Goal: Task Accomplishment & Management: Use online tool/utility

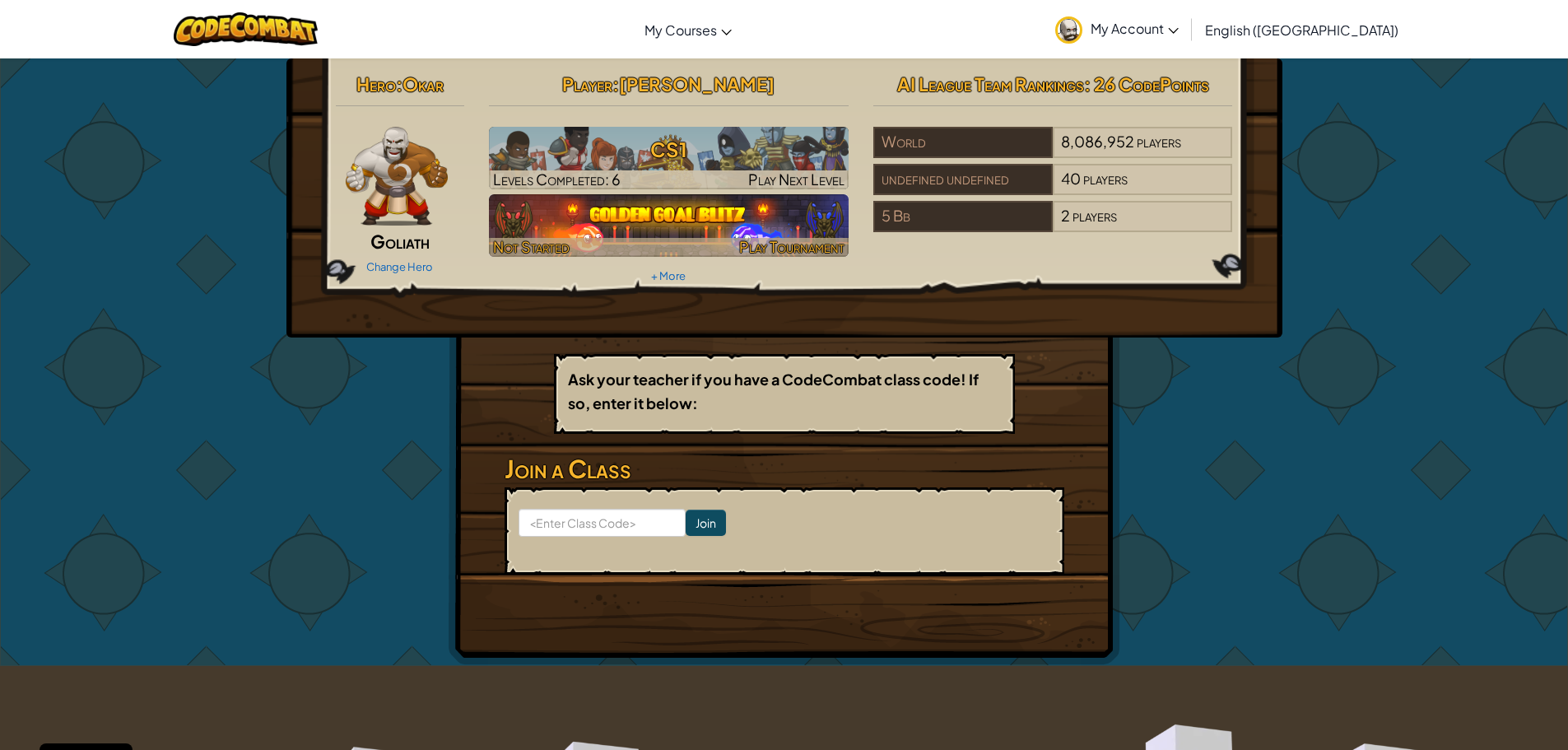
click at [677, 225] on img at bounding box center [668, 225] width 359 height 63
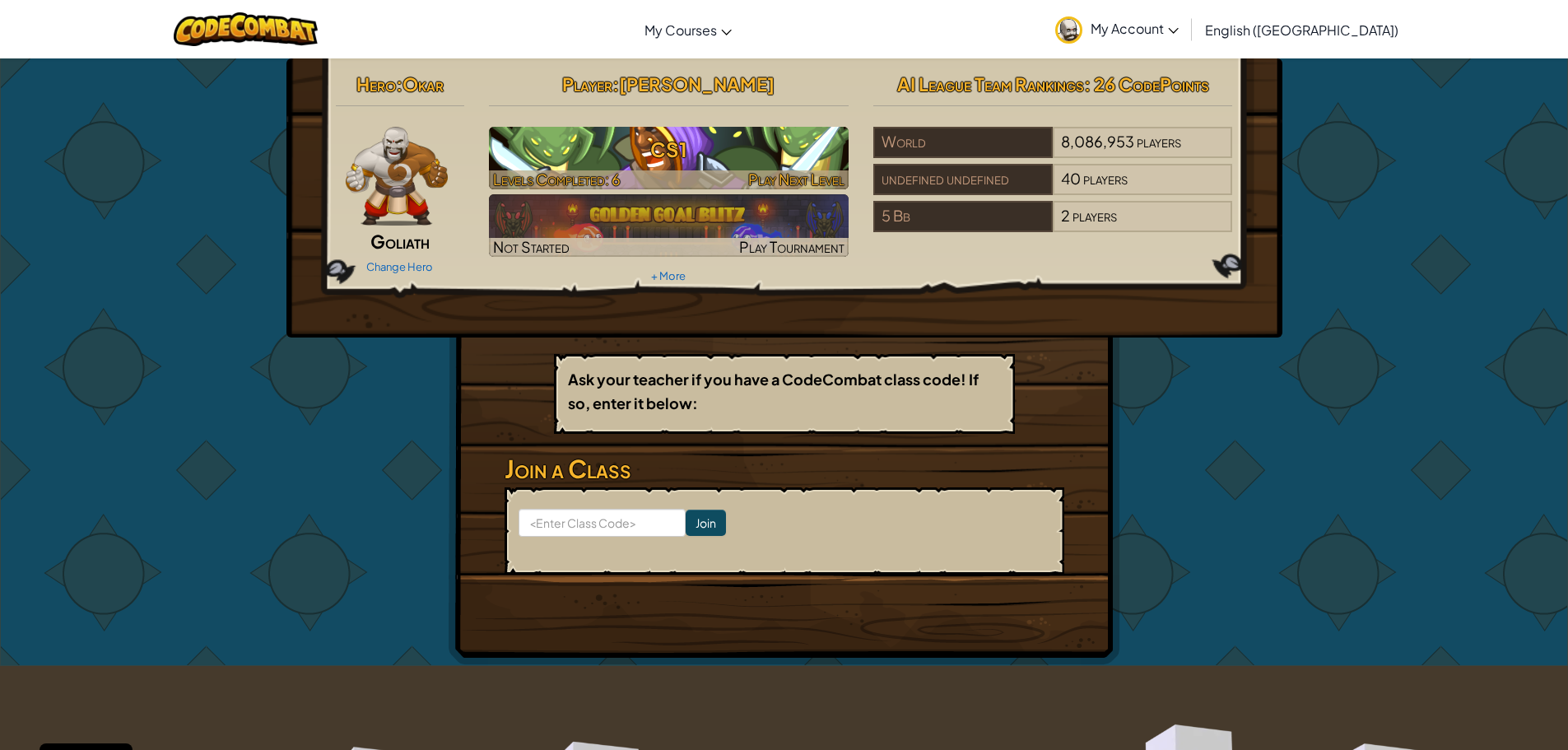
click at [664, 150] on h3 "CS1" at bounding box center [668, 148] width 359 height 37
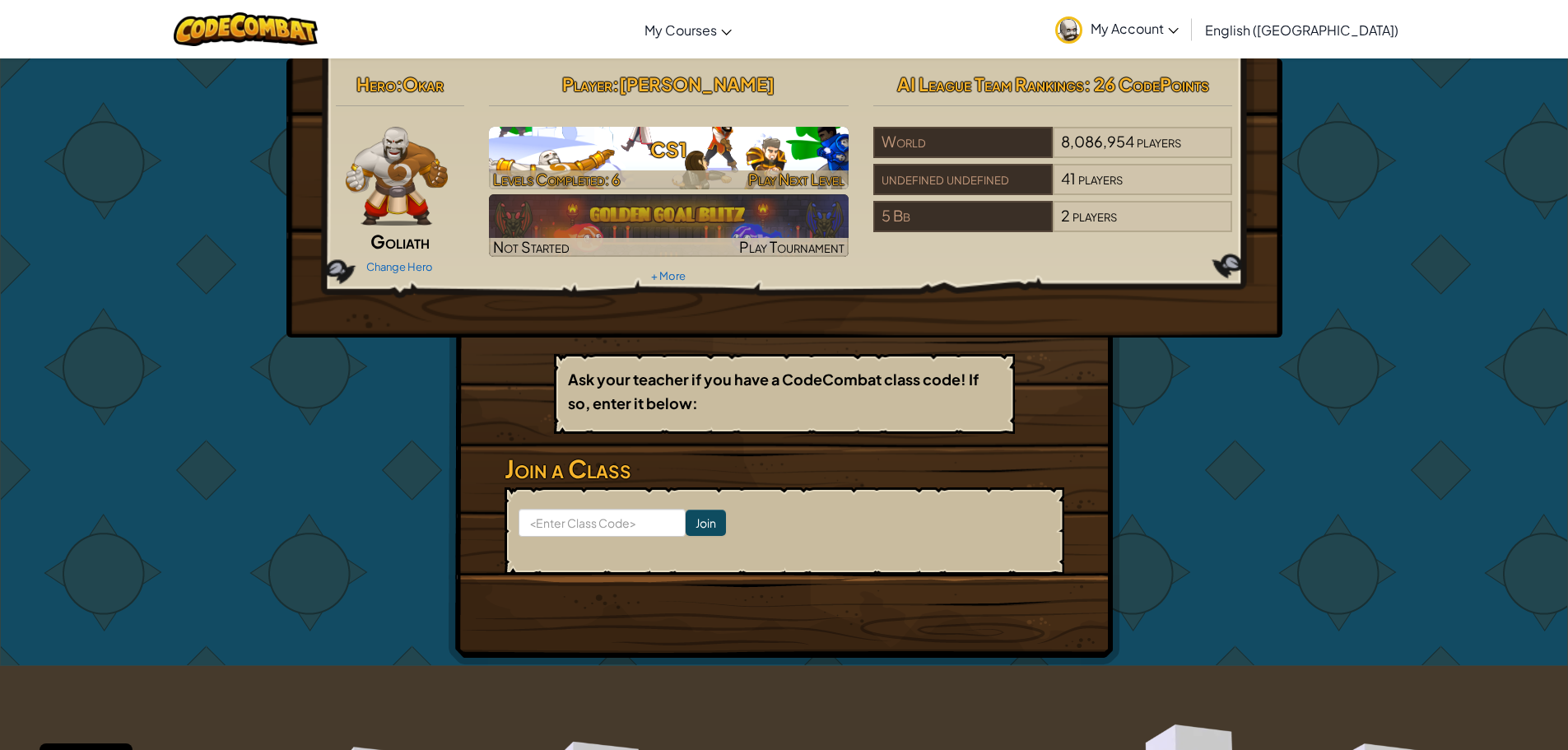
click at [748, 174] on span "Play Next Level" at bounding box center [795, 178] width 97 height 19
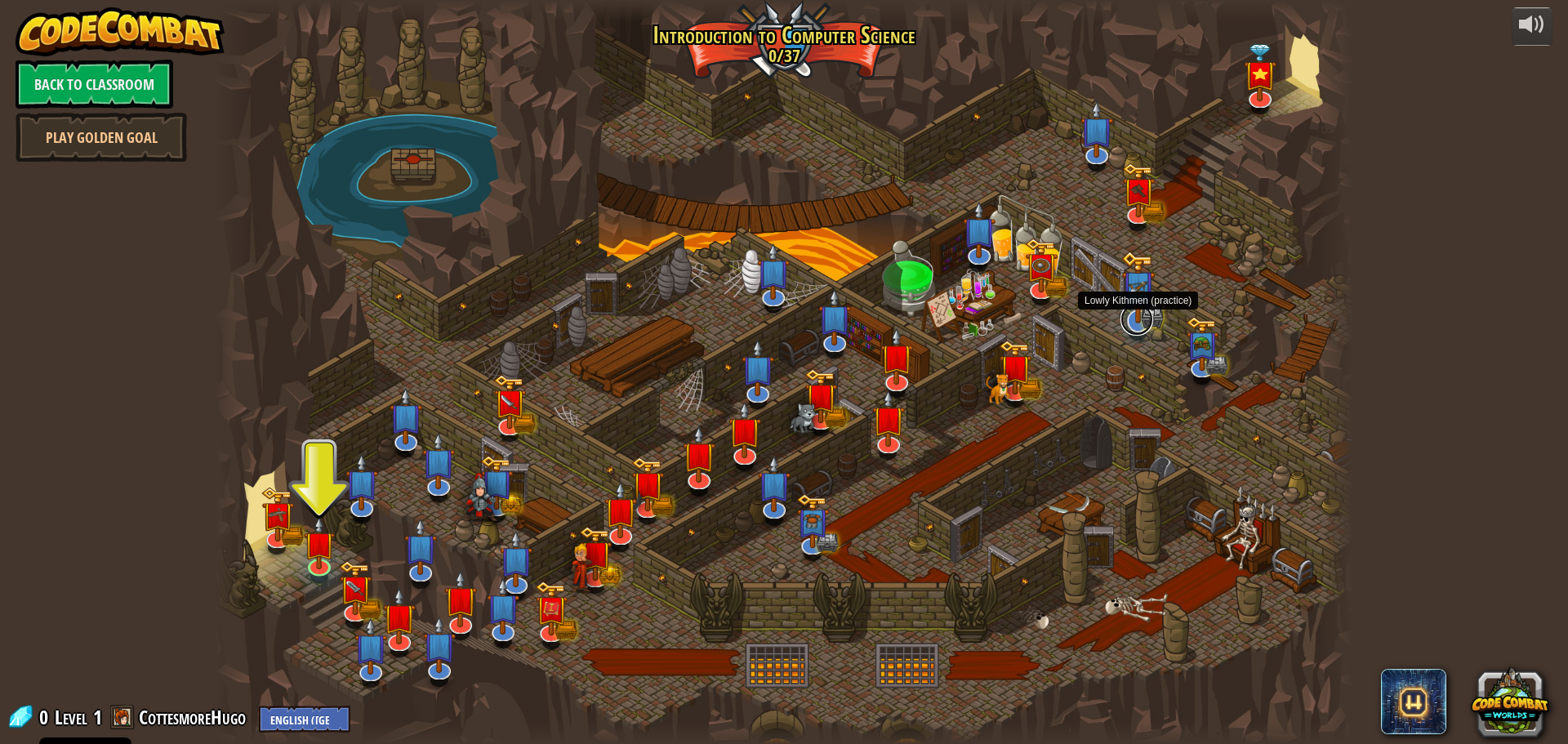
click at [1135, 326] on link at bounding box center [1136, 319] width 33 height 33
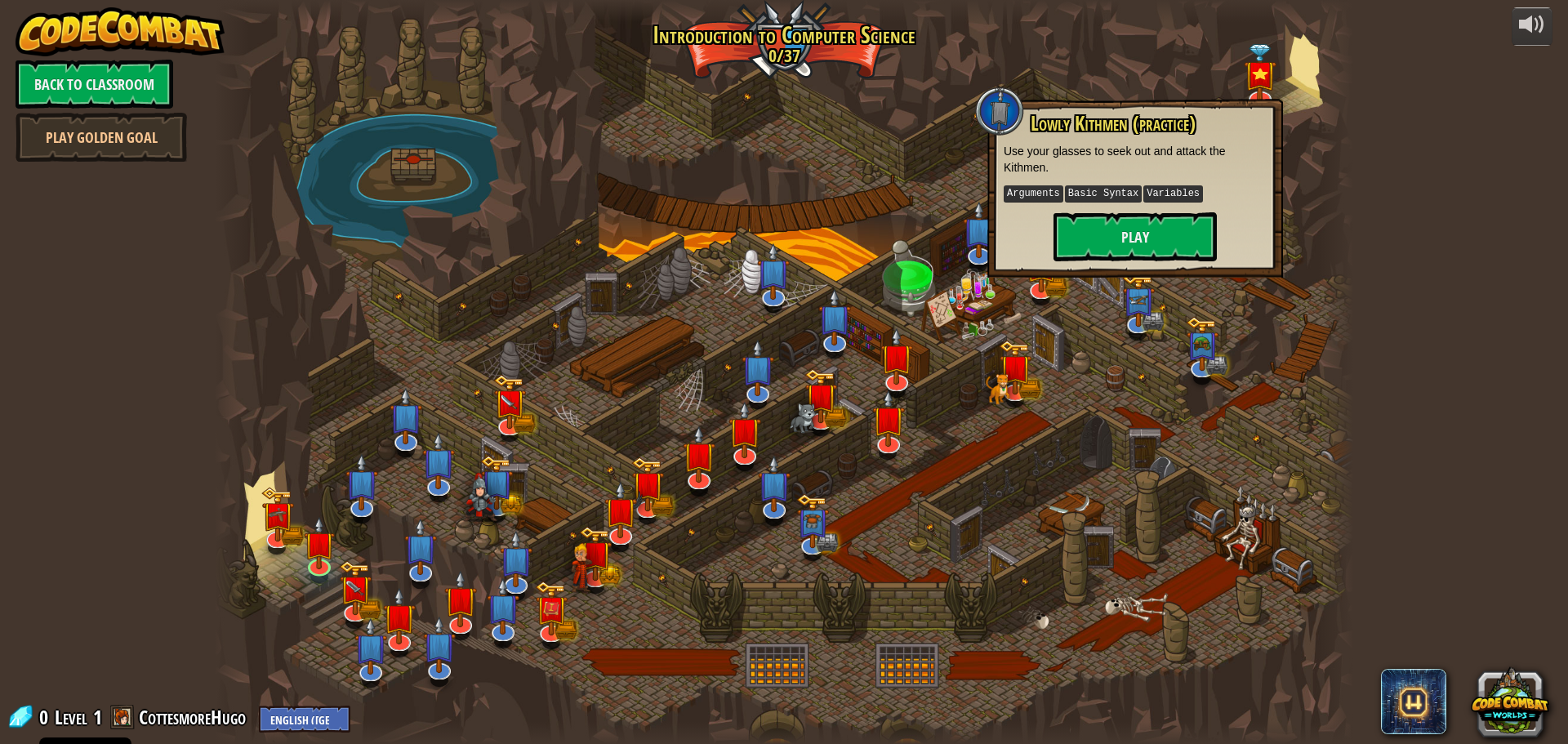
click at [915, 299] on div at bounding box center [784, 372] width 1138 height 744
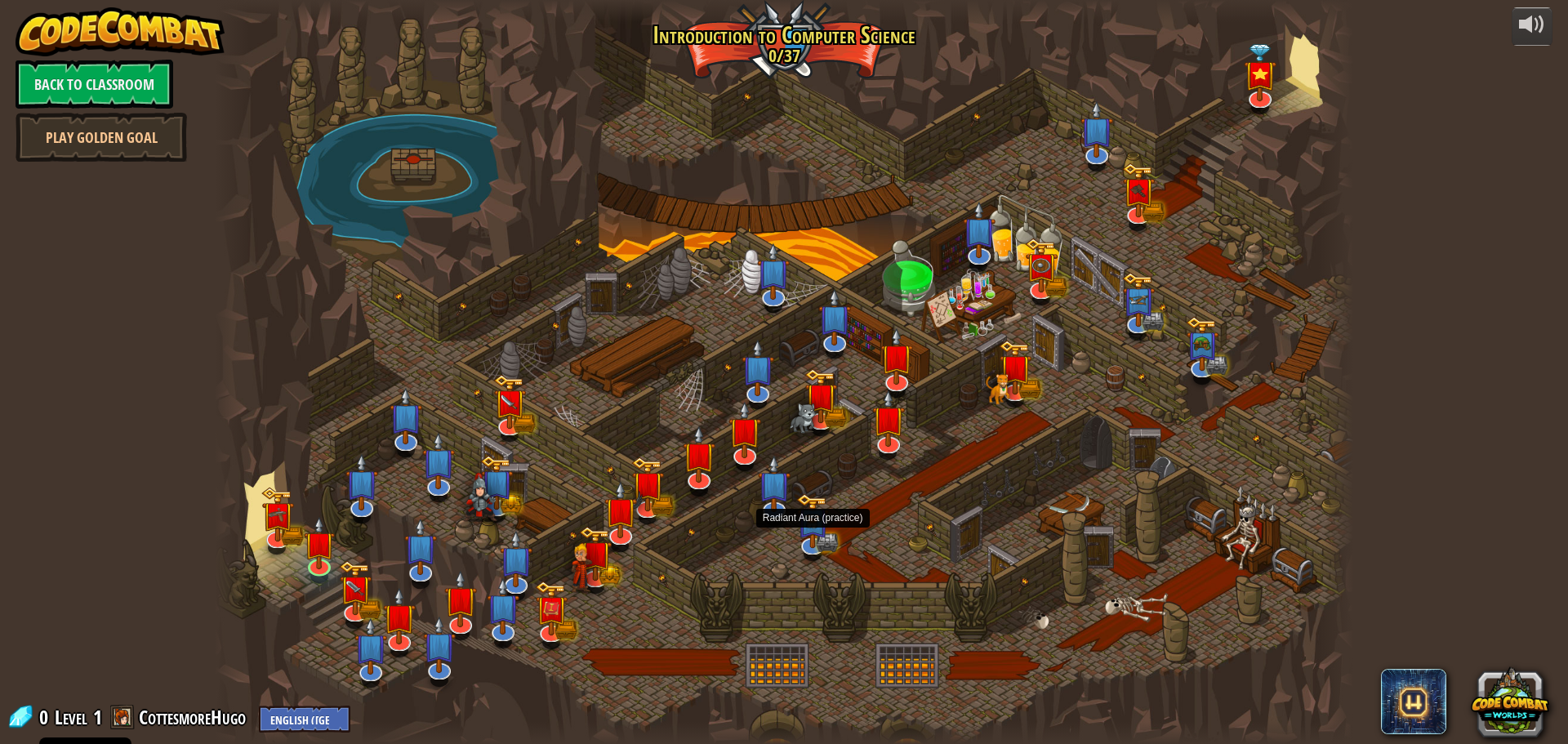
click at [813, 554] on div at bounding box center [812, 555] width 18 height 14
click at [813, 549] on link at bounding box center [810, 539] width 33 height 33
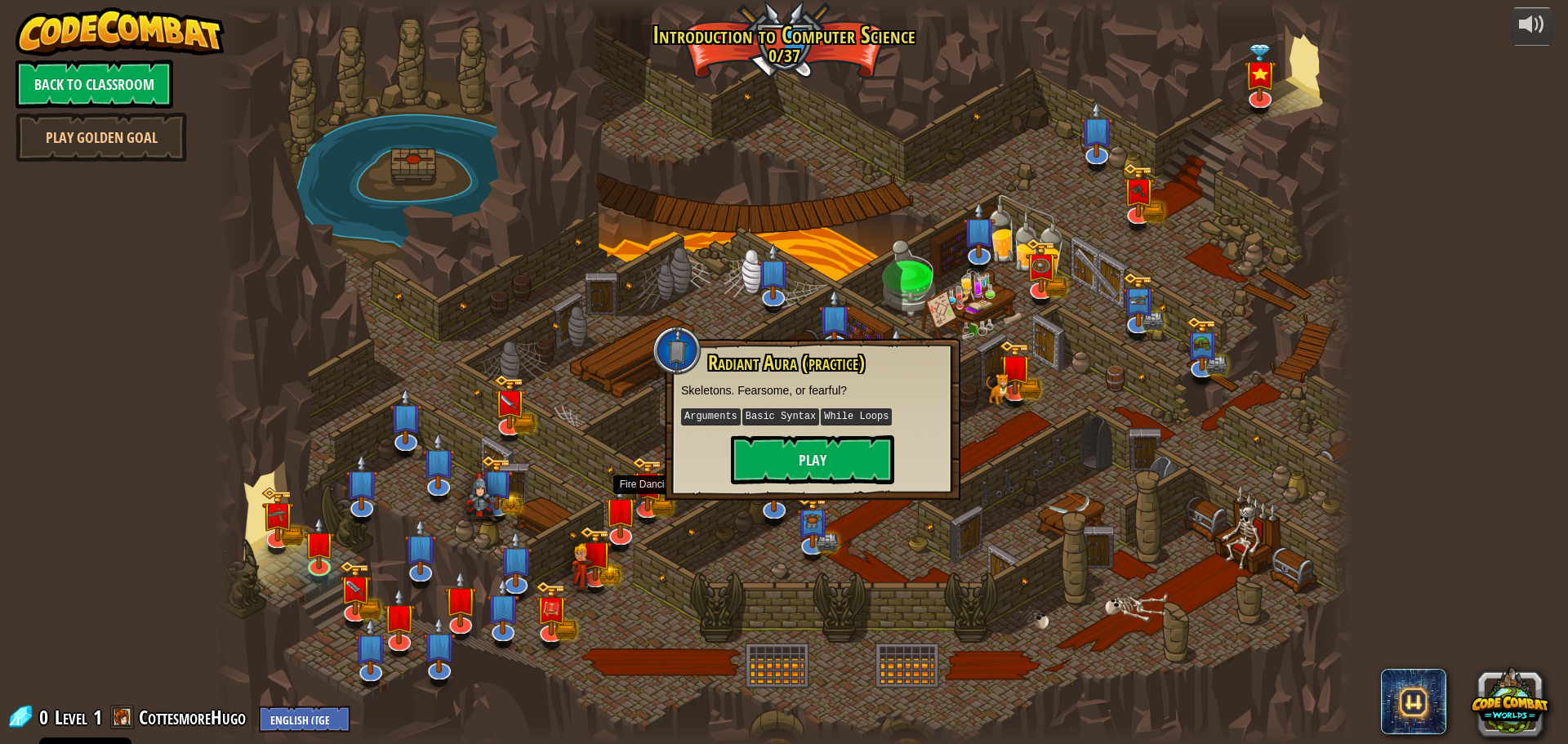
click at [666, 521] on div at bounding box center [784, 372] width 1138 height 744
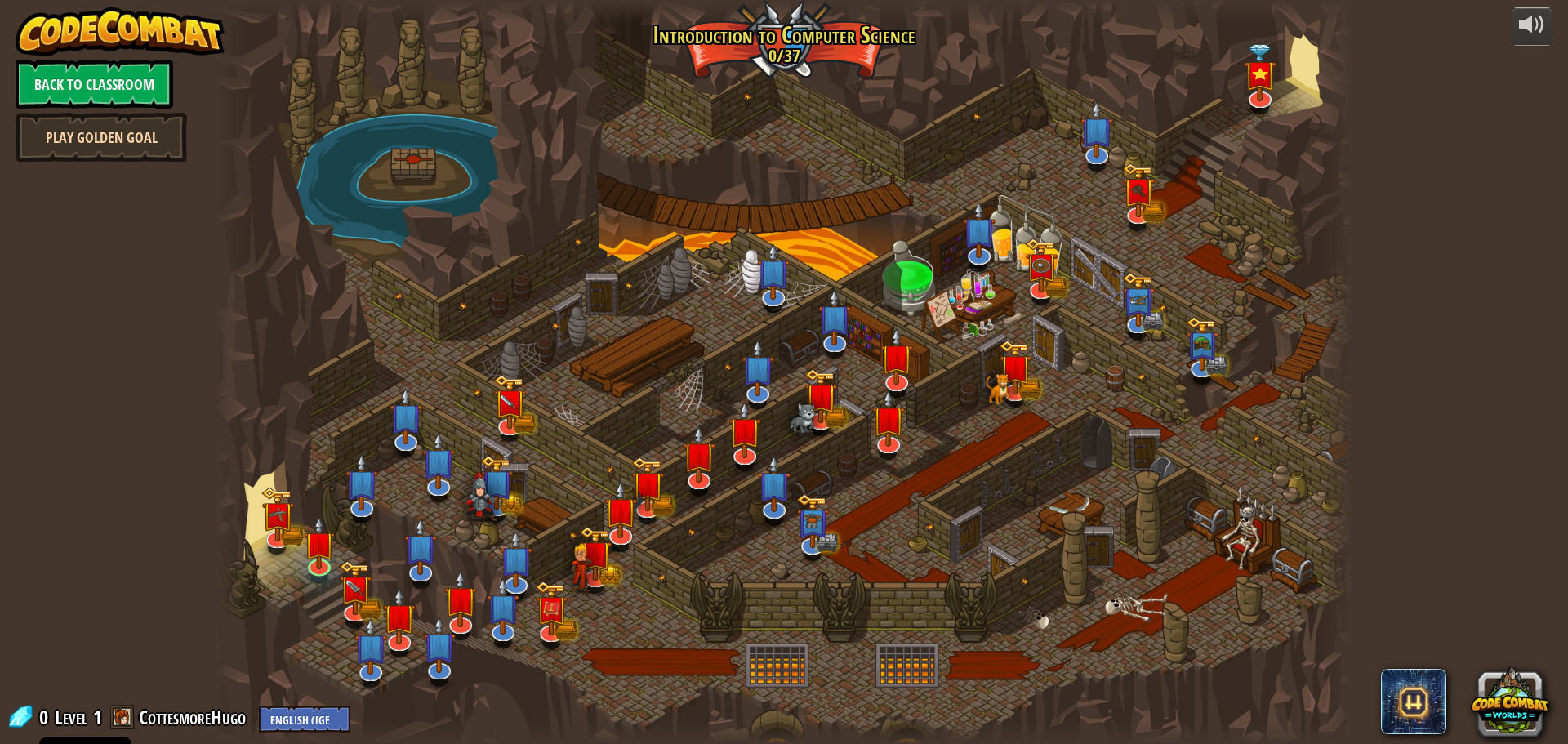
click at [36, 137] on link "Play Golden Goal" at bounding box center [102, 137] width 172 height 49
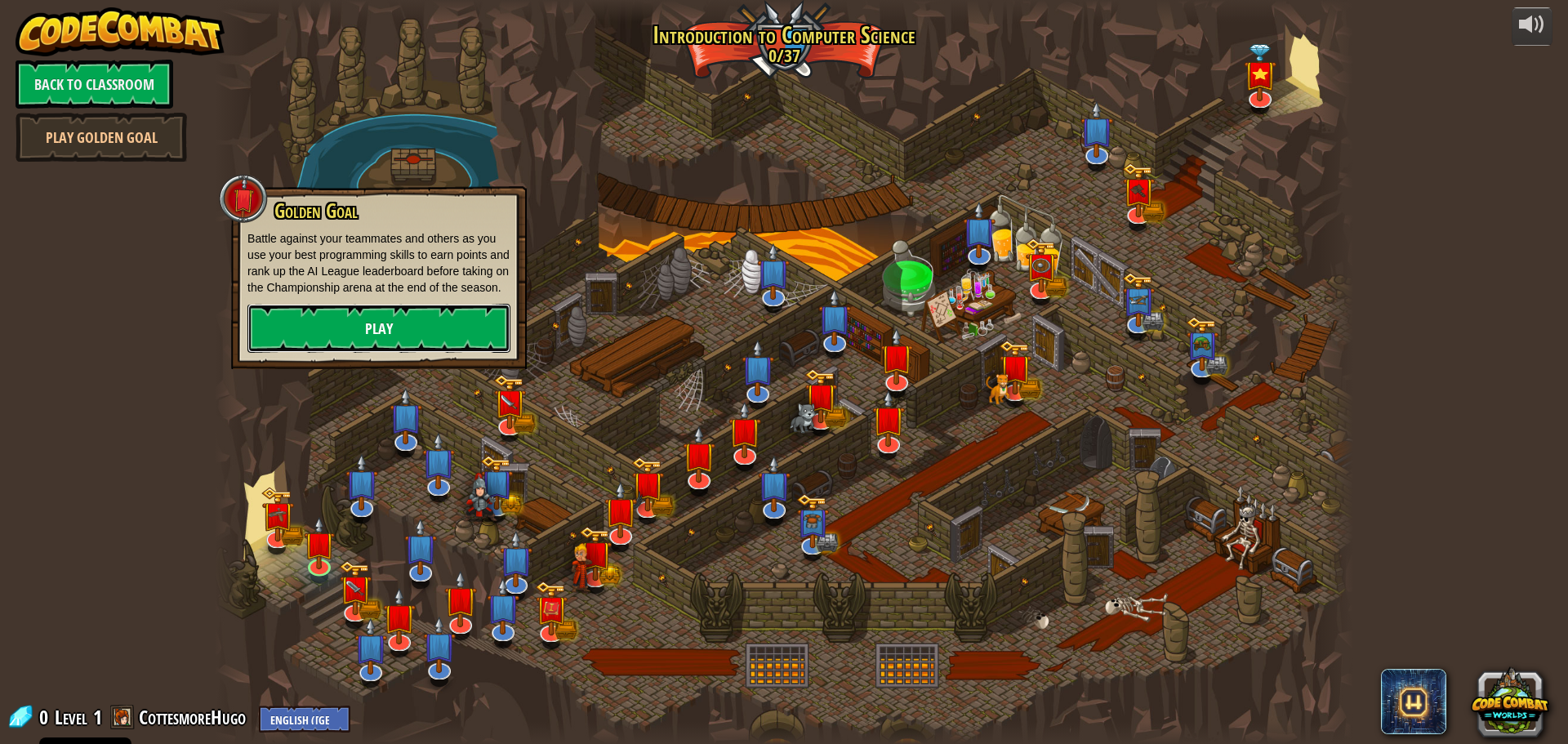
click at [399, 328] on link "Play" at bounding box center [378, 329] width 263 height 49
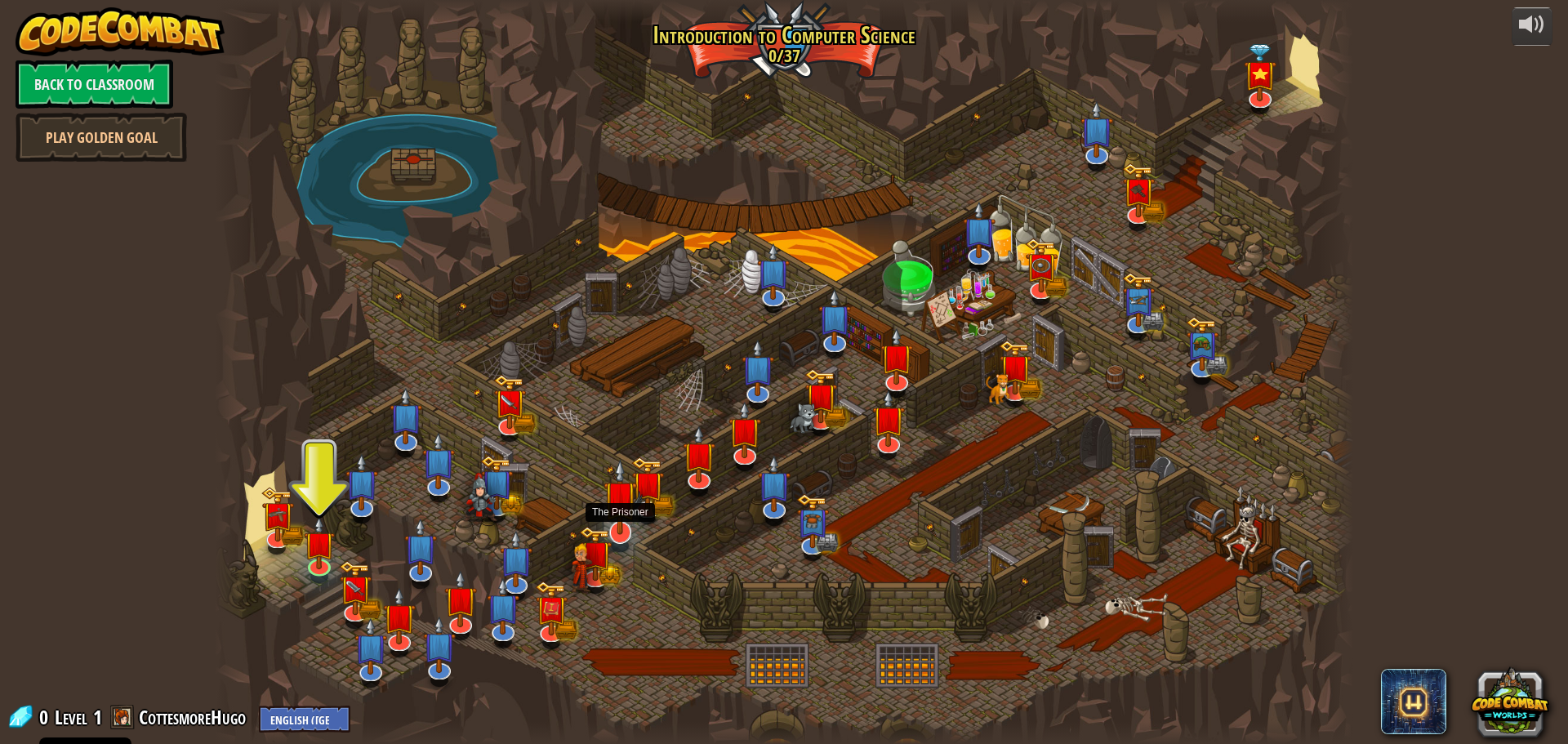
click at [616, 521] on img at bounding box center [620, 497] width 34 height 76
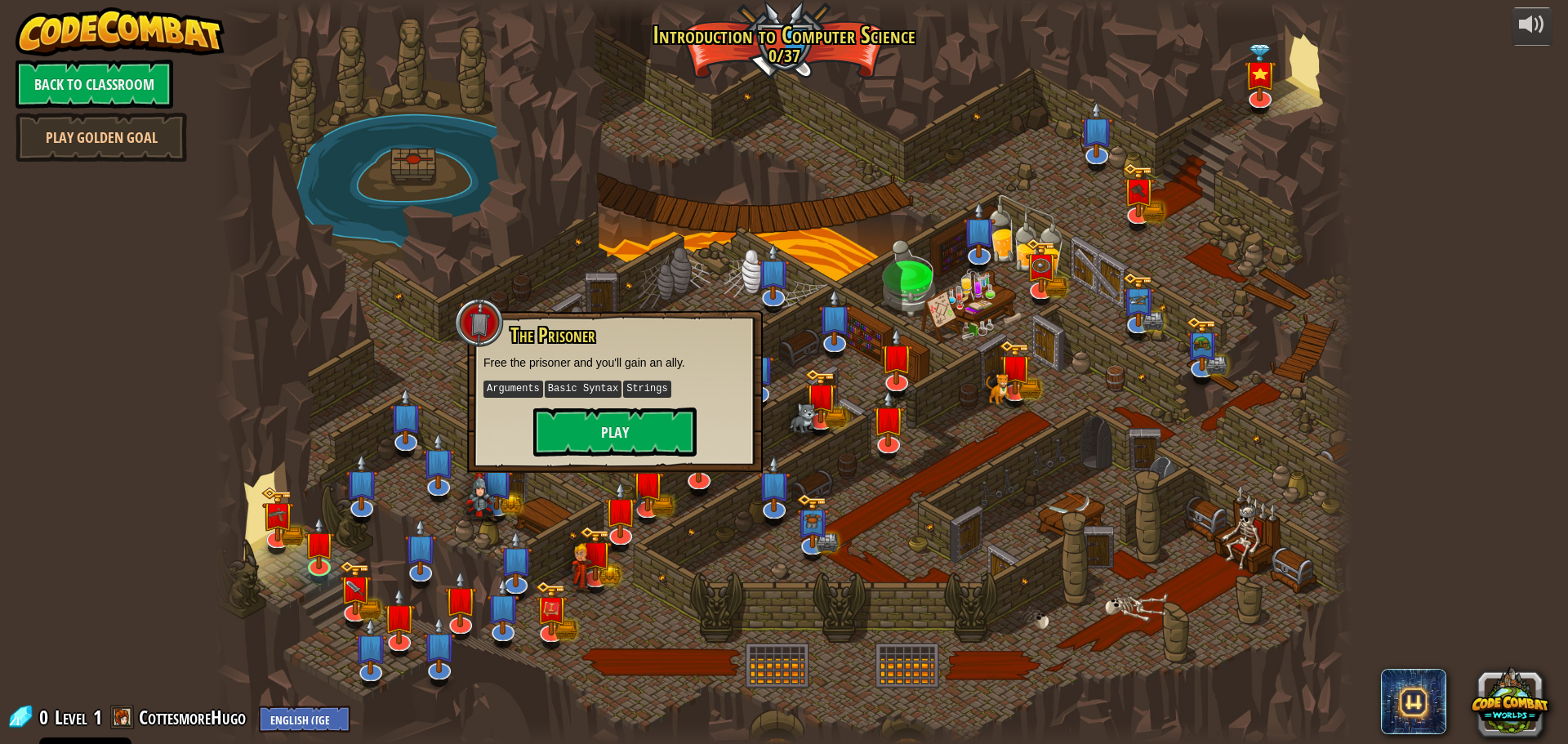
click at [921, 432] on div at bounding box center [784, 372] width 1138 height 744
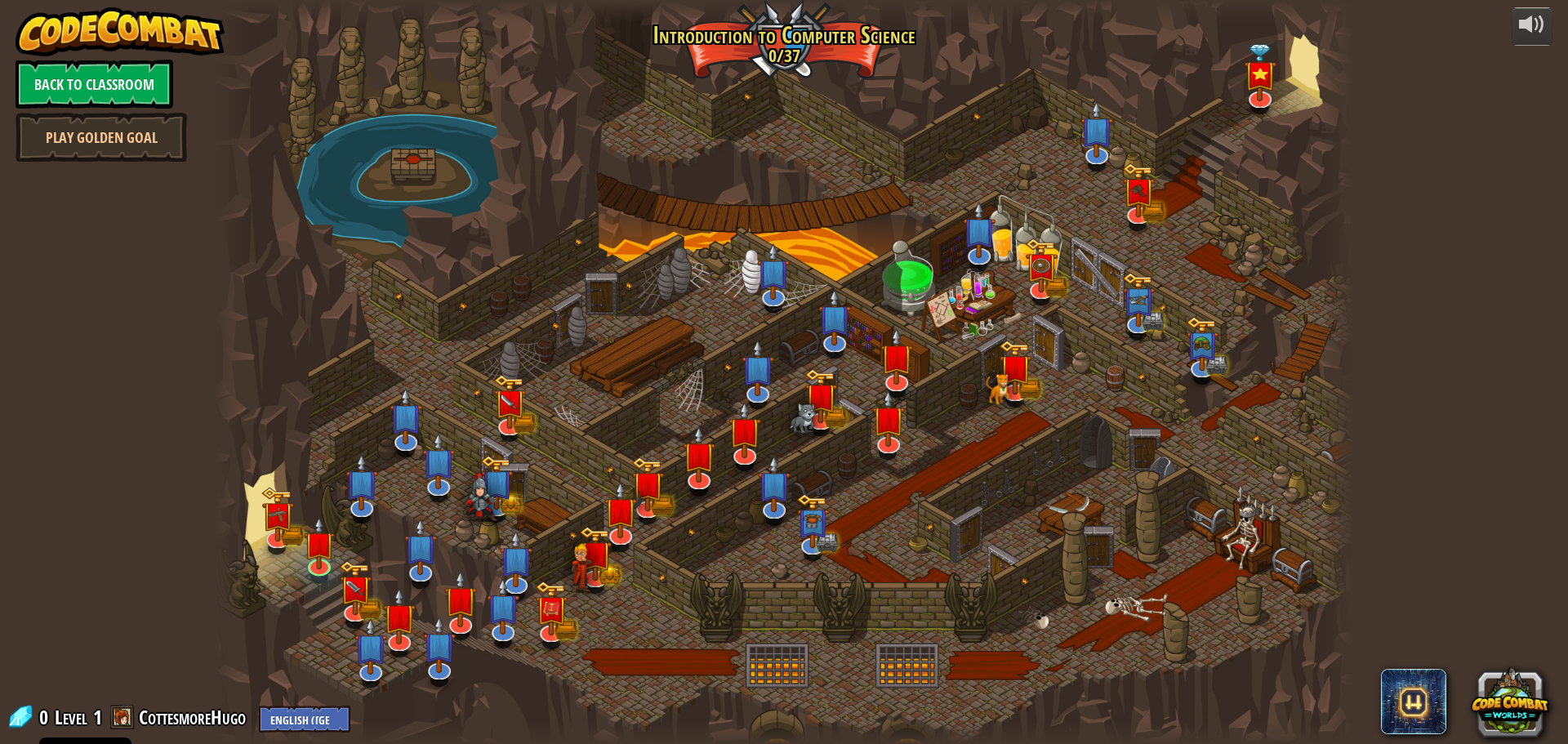
click at [908, 435] on div at bounding box center [784, 372] width 1138 height 744
click at [892, 440] on img at bounding box center [888, 404] width 34 height 76
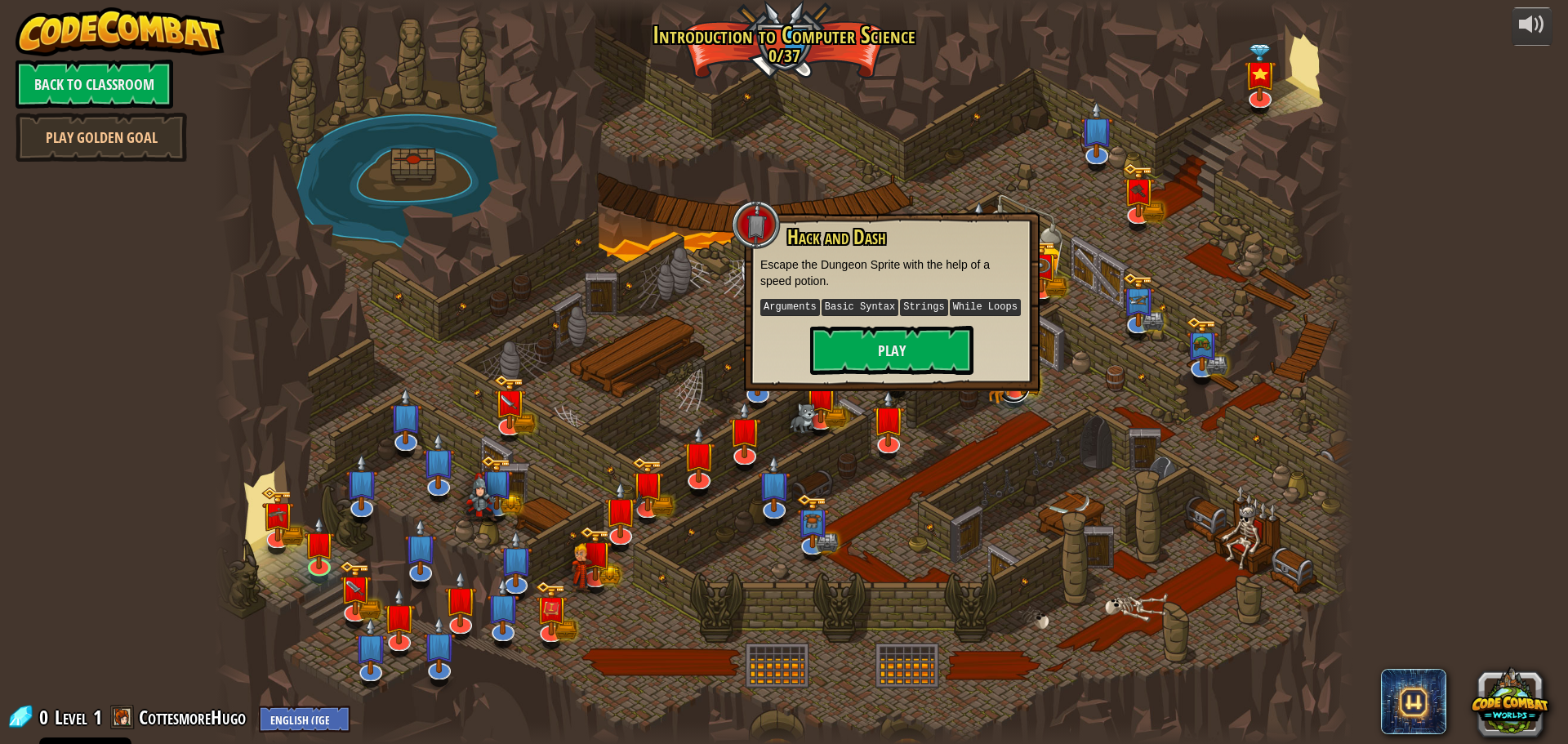
click at [1016, 402] on div "Kithgard Gates Escape the Kithgard dungeons, and don't let the guardians get yo…" at bounding box center [784, 372] width 1138 height 744
click at [1197, 366] on img at bounding box center [1202, 331] width 34 height 73
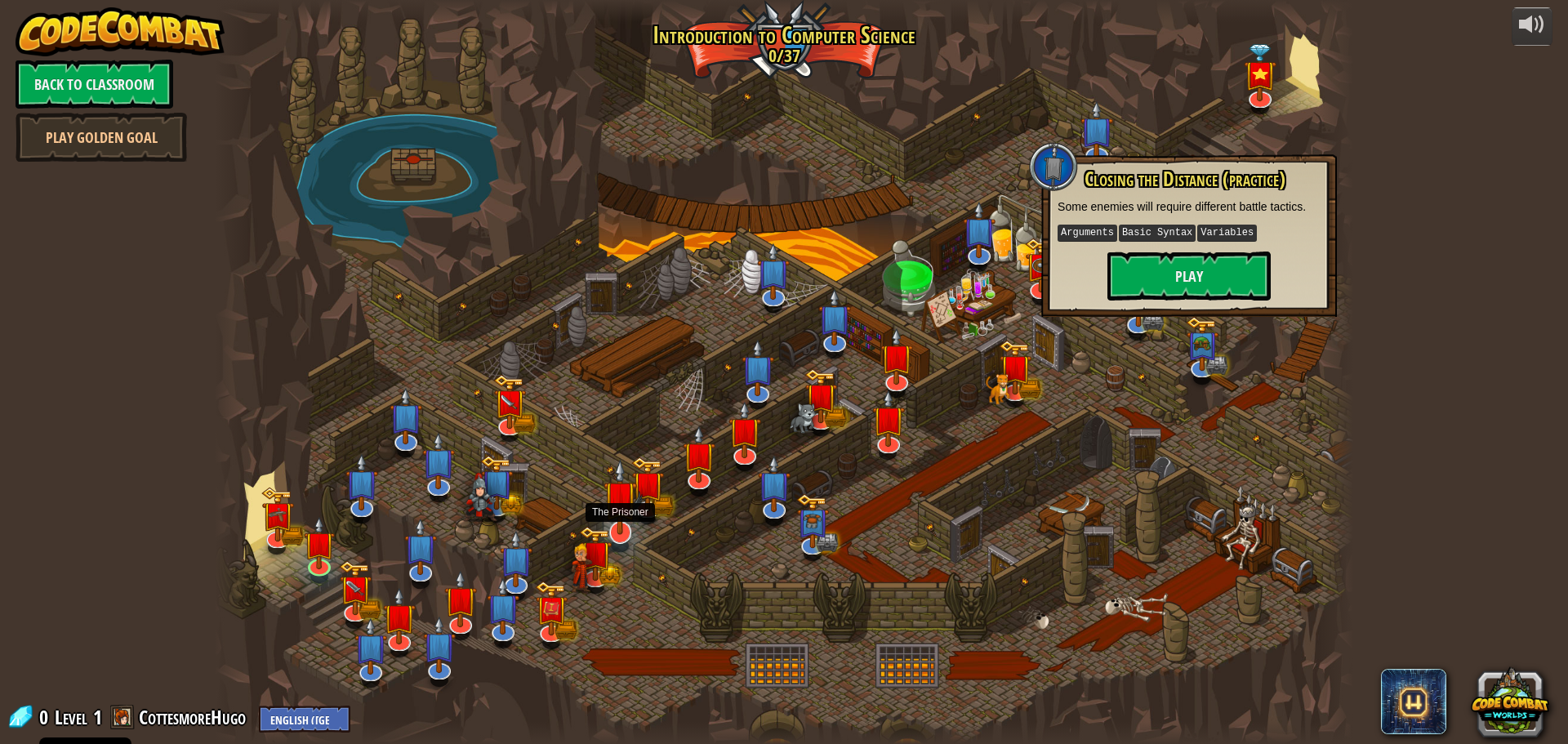
click at [633, 507] on img at bounding box center [620, 497] width 34 height 76
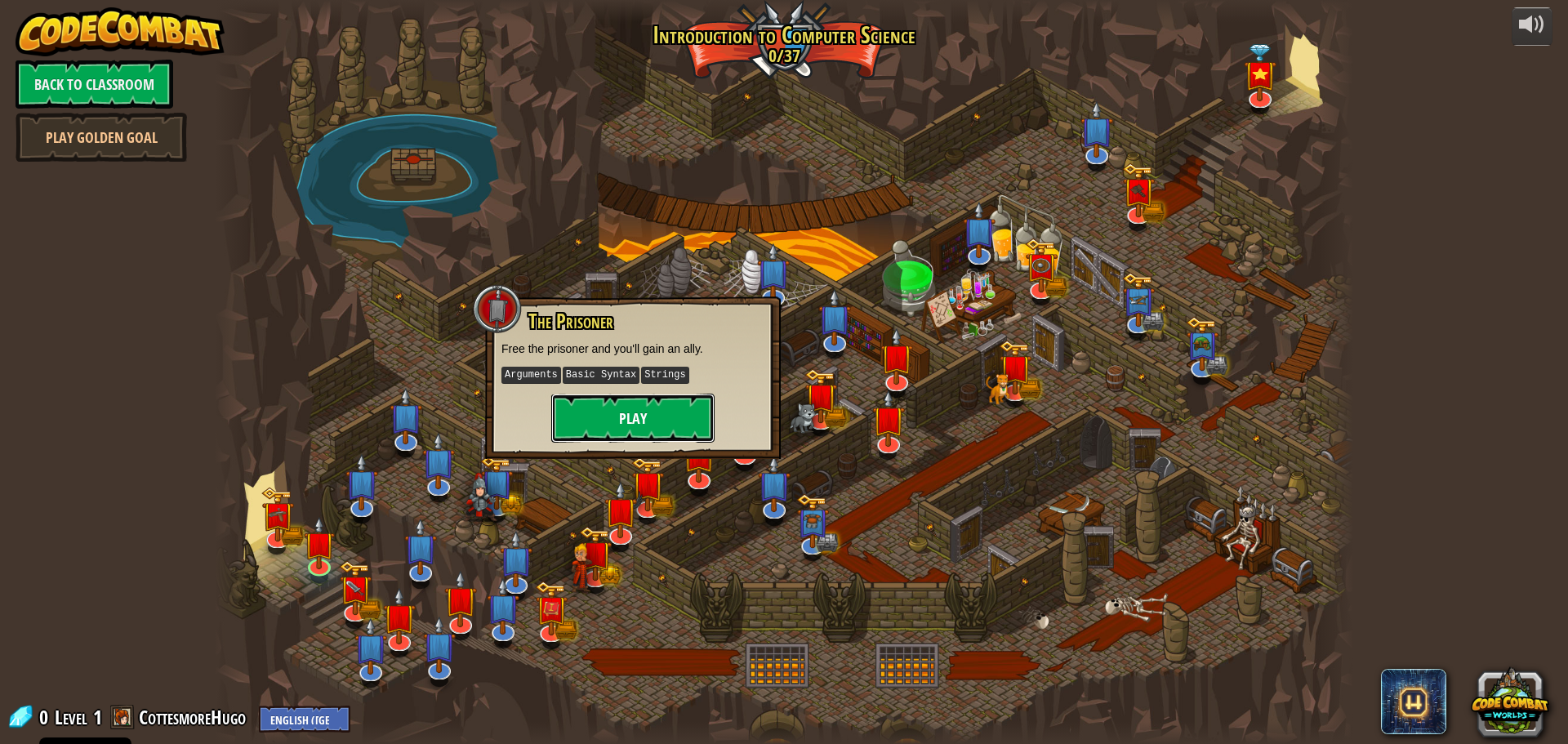
click at [658, 419] on button "Play" at bounding box center [632, 418] width 163 height 49
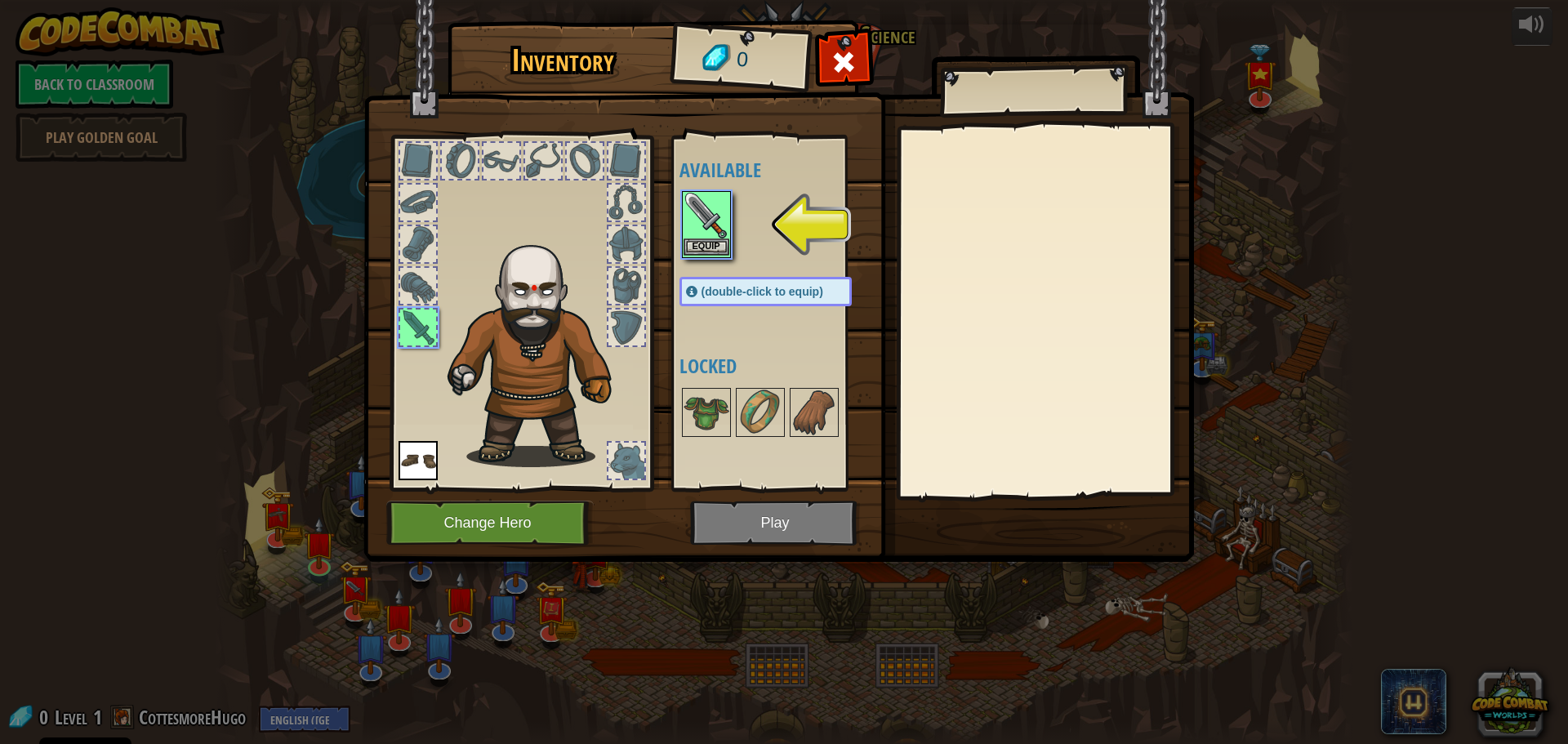
click at [703, 198] on img at bounding box center [706, 215] width 45 height 45
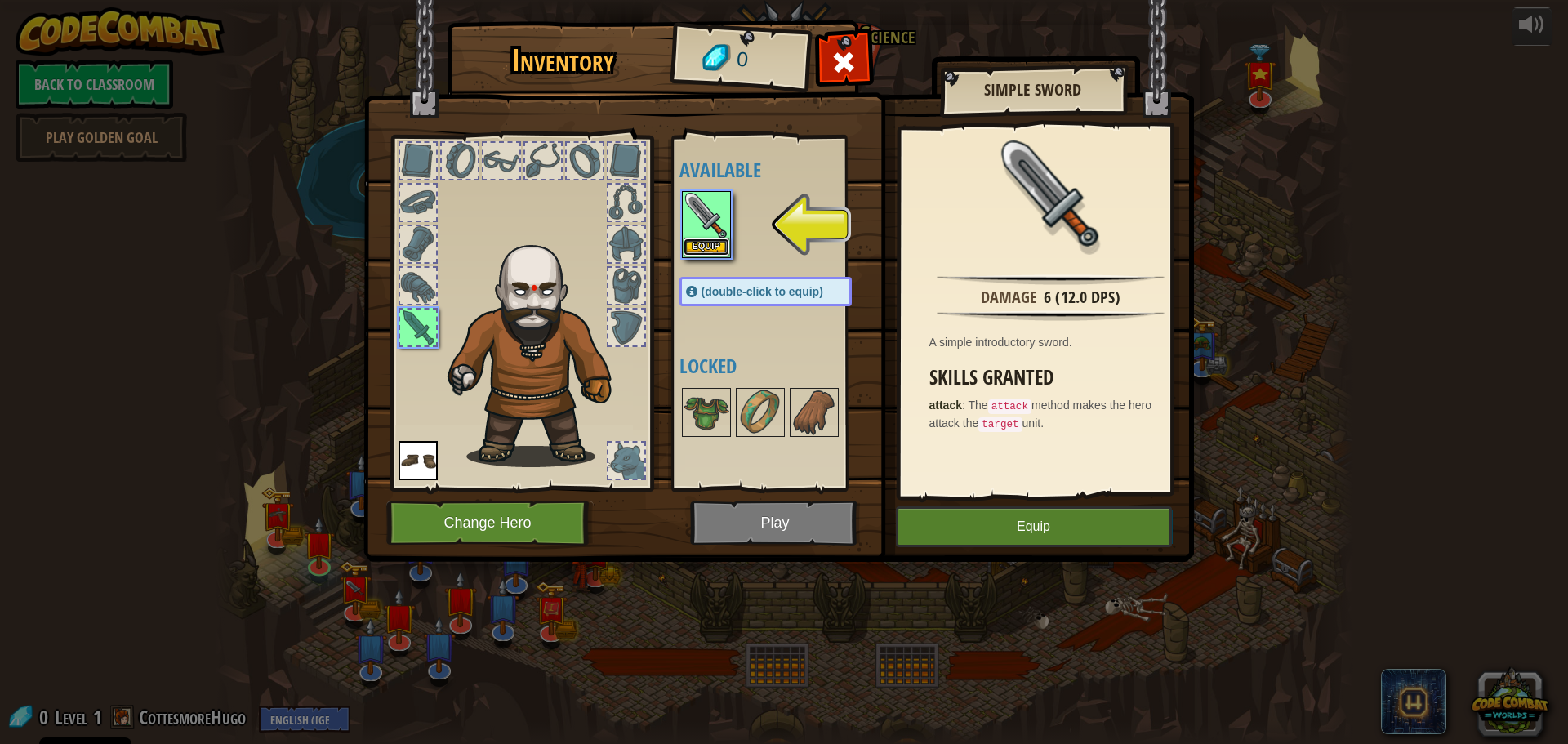
click at [720, 238] on button "Equip" at bounding box center [706, 246] width 45 height 17
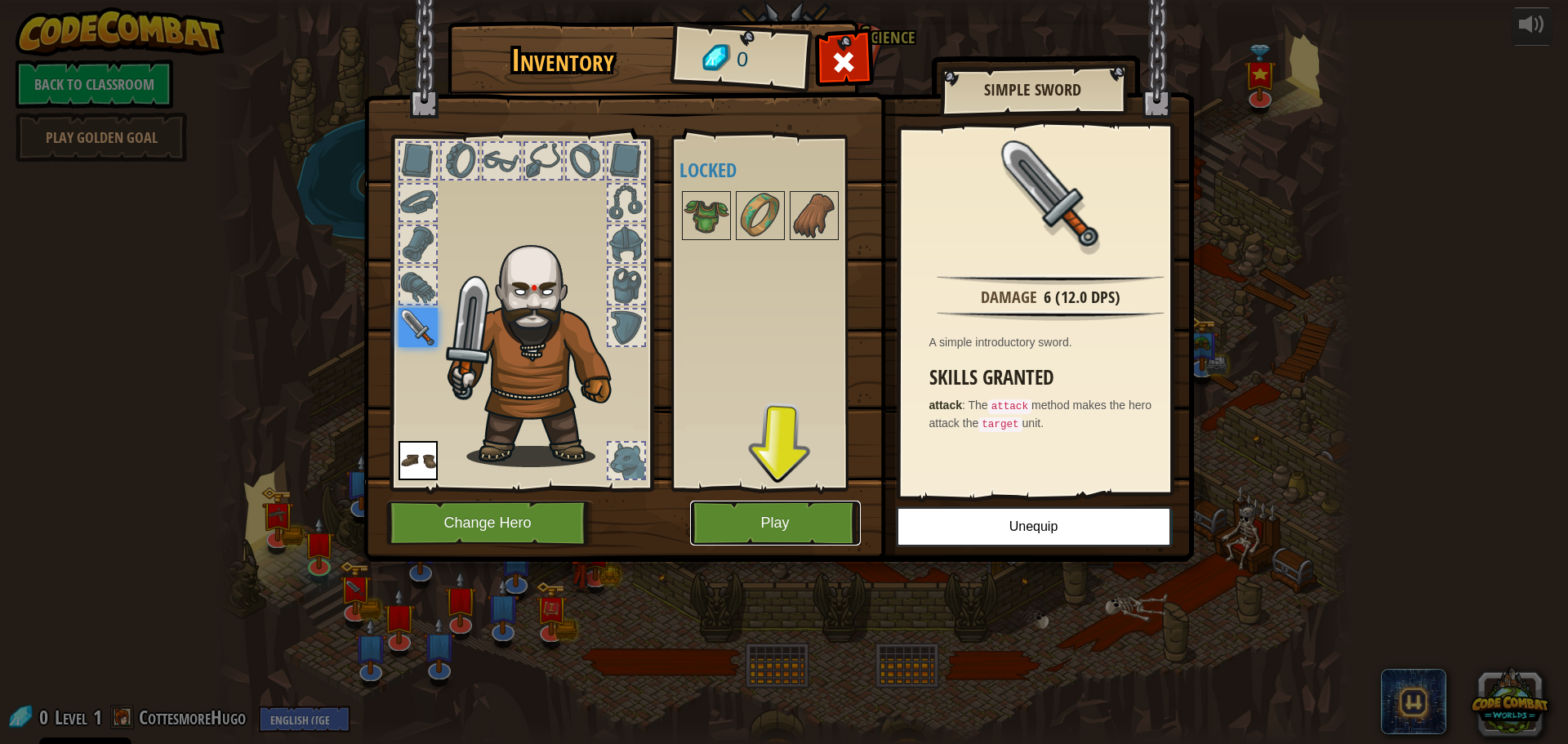
click at [803, 512] on button "Play" at bounding box center [776, 523] width 171 height 44
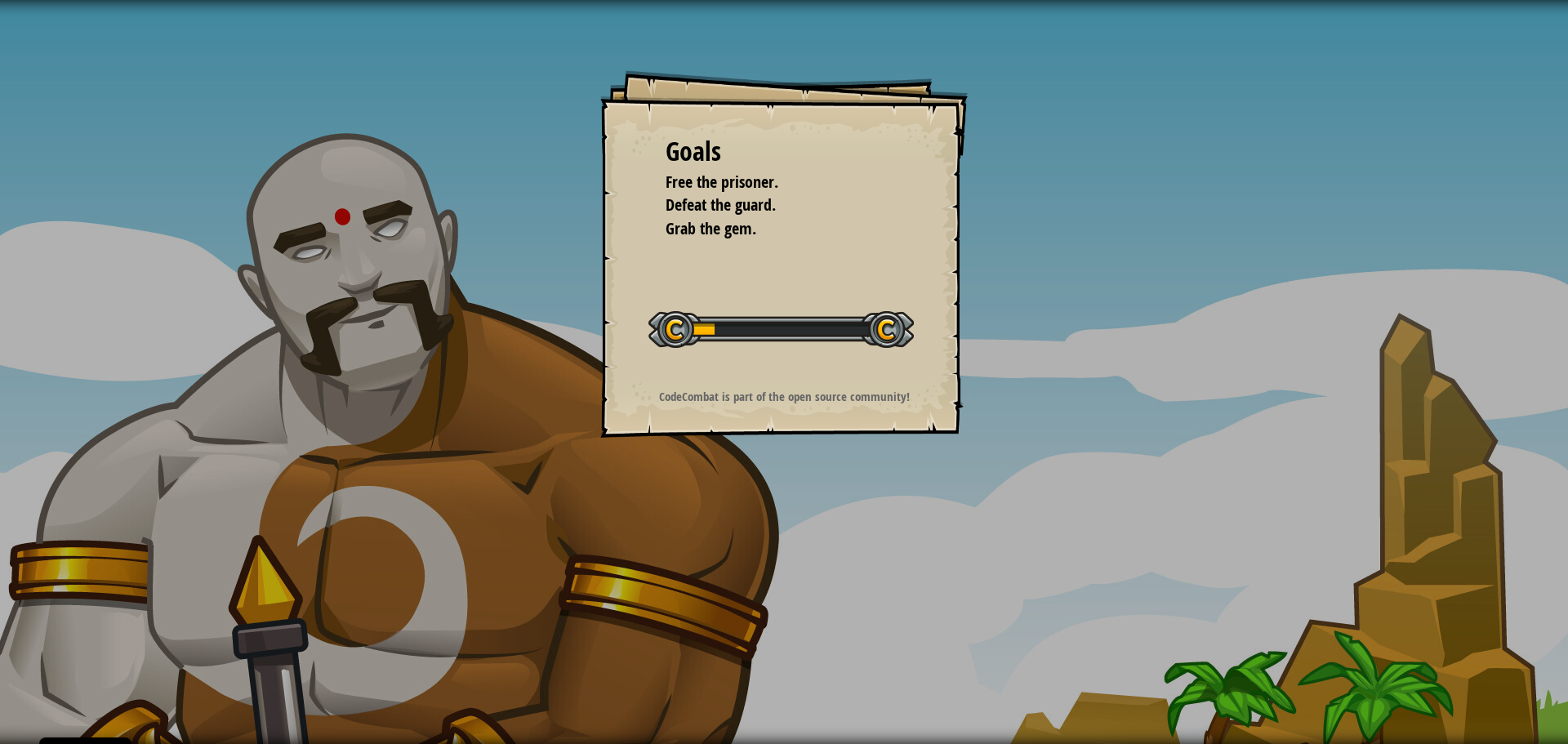
click at [793, 289] on div "Goals Free the prisoner. Defeat the guard. Grab the gem. Start Level Error load…" at bounding box center [784, 254] width 368 height 368
click at [750, 361] on div "Goals Free the prisoner. Defeat the guard. Grab the gem. Start Level Error load…" at bounding box center [784, 254] width 368 height 368
click at [743, 362] on div "Goals Free the prisoner. Defeat the guard. Grab the gem. Start Level Error load…" at bounding box center [784, 254] width 368 height 368
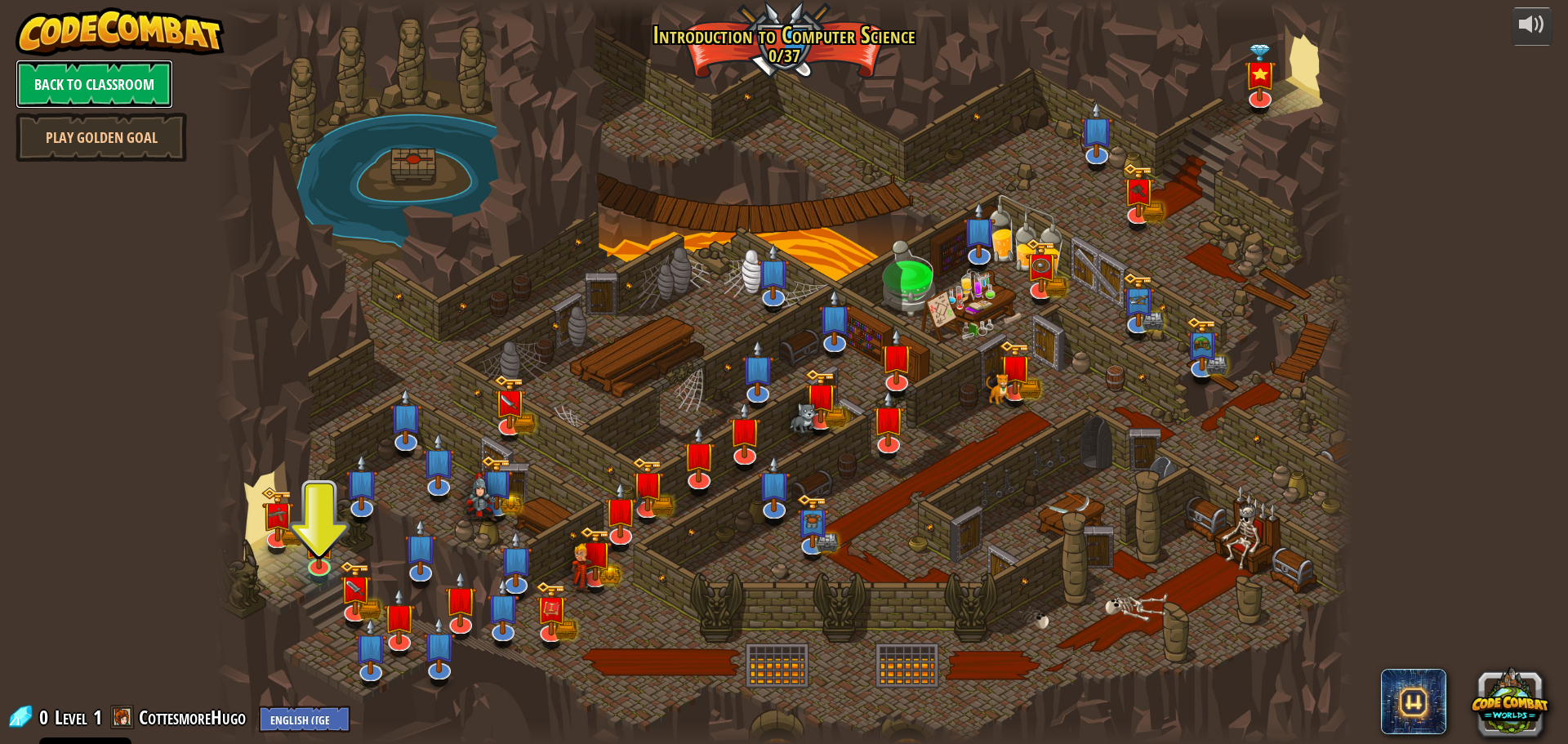
click at [87, 91] on link "Back to Classroom" at bounding box center [95, 84] width 158 height 49
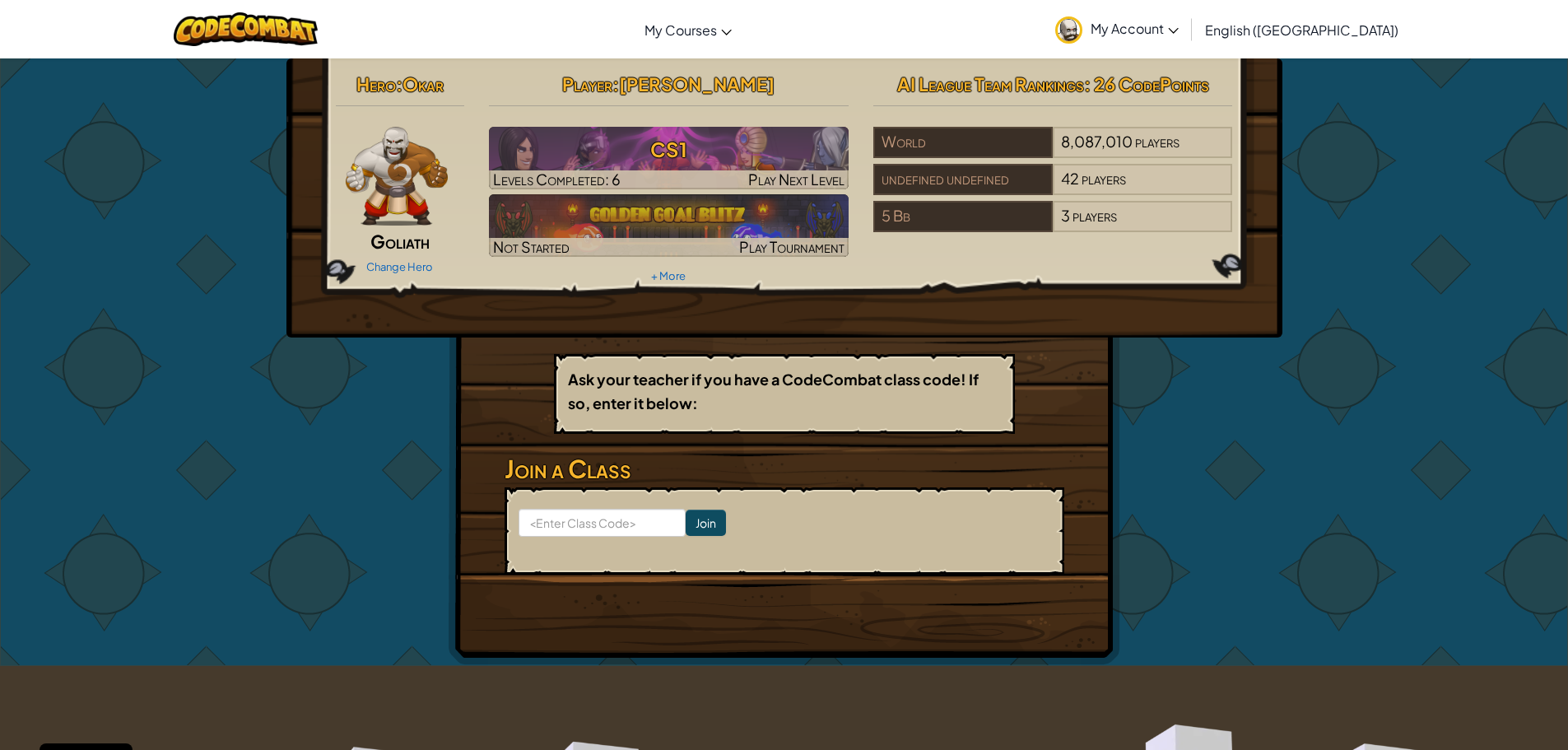
click at [784, 157] on h3 "CS1" at bounding box center [668, 148] width 359 height 37
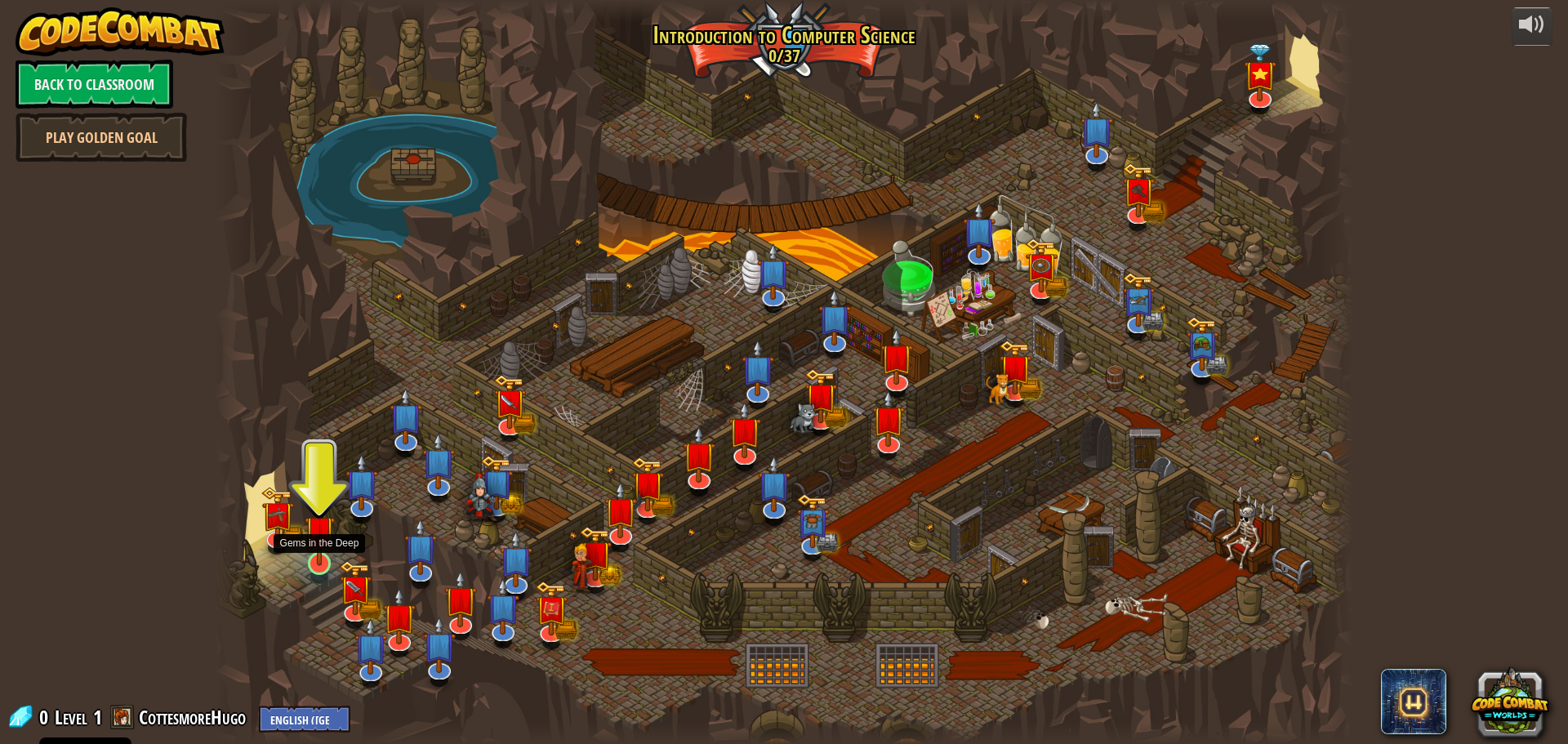
click at [328, 553] on img at bounding box center [319, 531] width 31 height 69
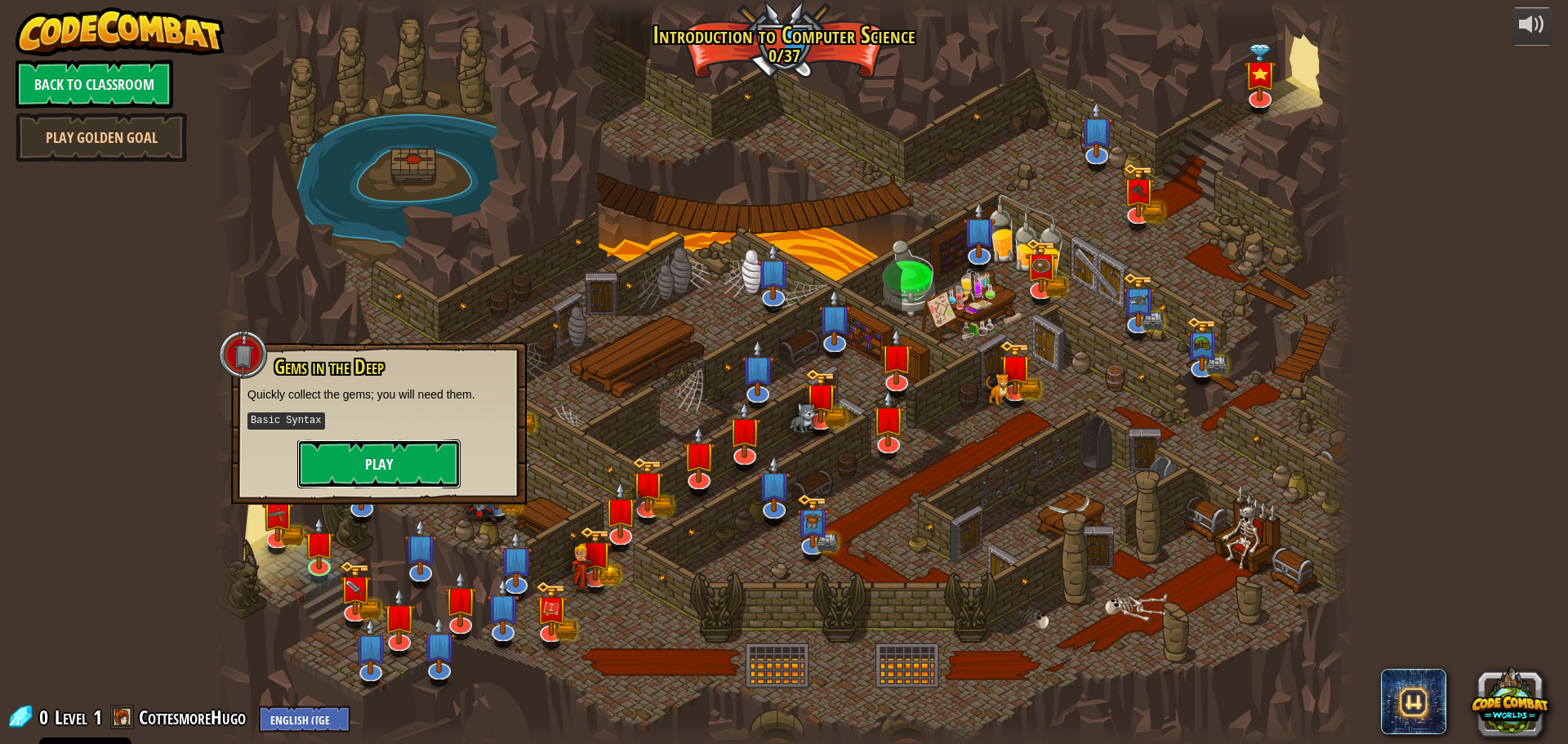
click at [379, 468] on button "Play" at bounding box center [378, 464] width 163 height 49
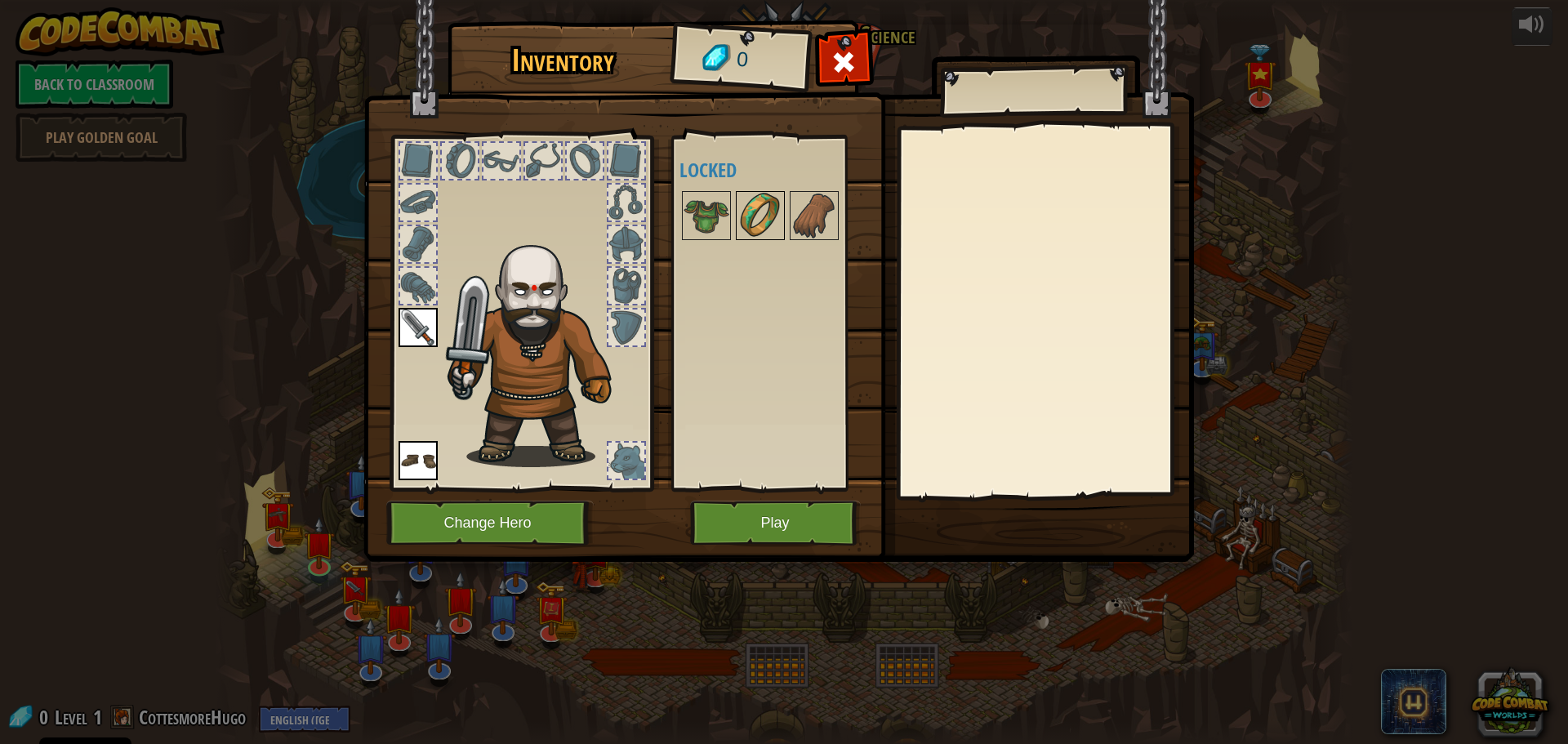
drag, startPoint x: 720, startPoint y: 210, endPoint x: 762, endPoint y: 223, distance: 44.0
click at [726, 211] on img at bounding box center [706, 215] width 45 height 45
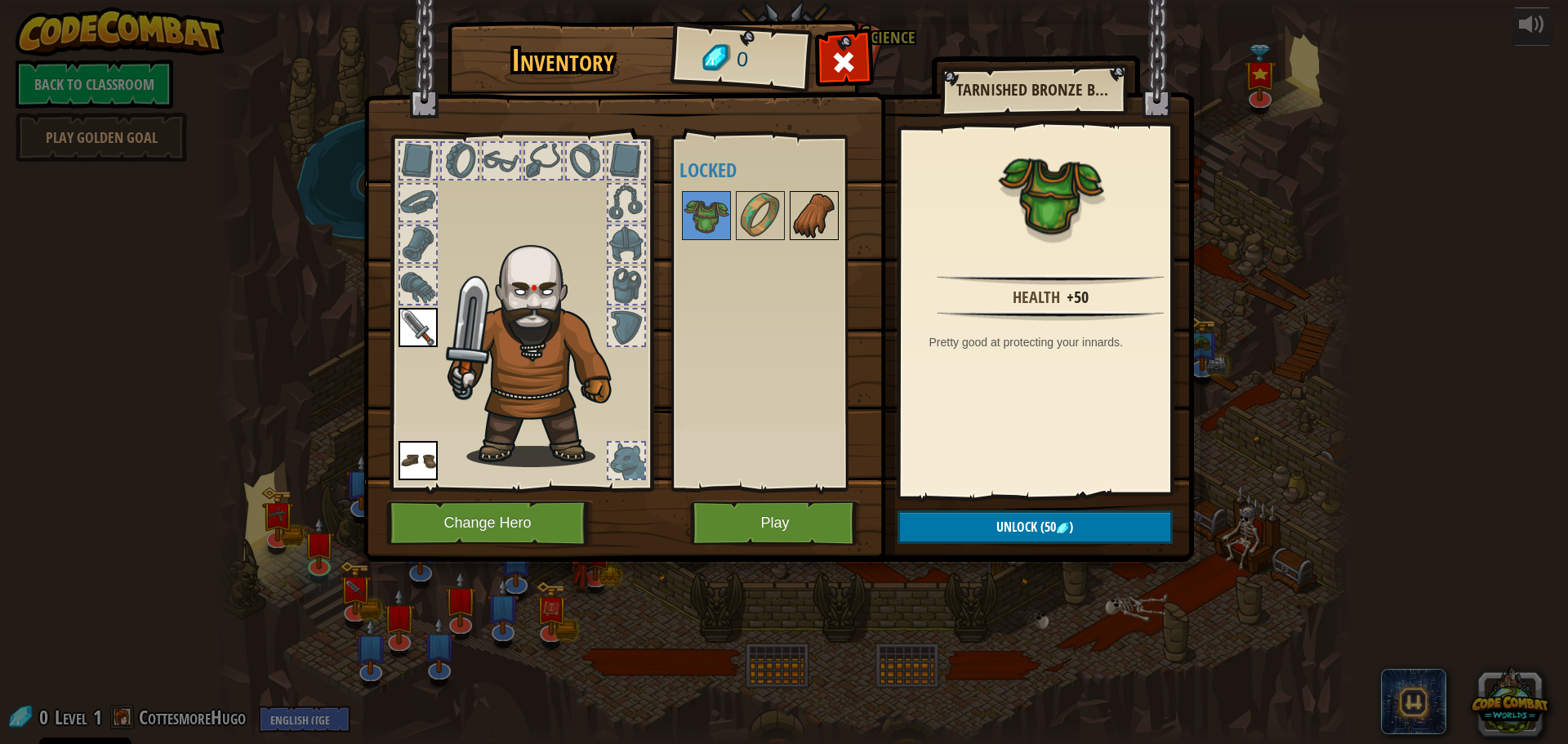
drag, startPoint x: 776, startPoint y: 223, endPoint x: 792, endPoint y: 223, distance: 16.0
click at [778, 223] on img at bounding box center [761, 215] width 45 height 45
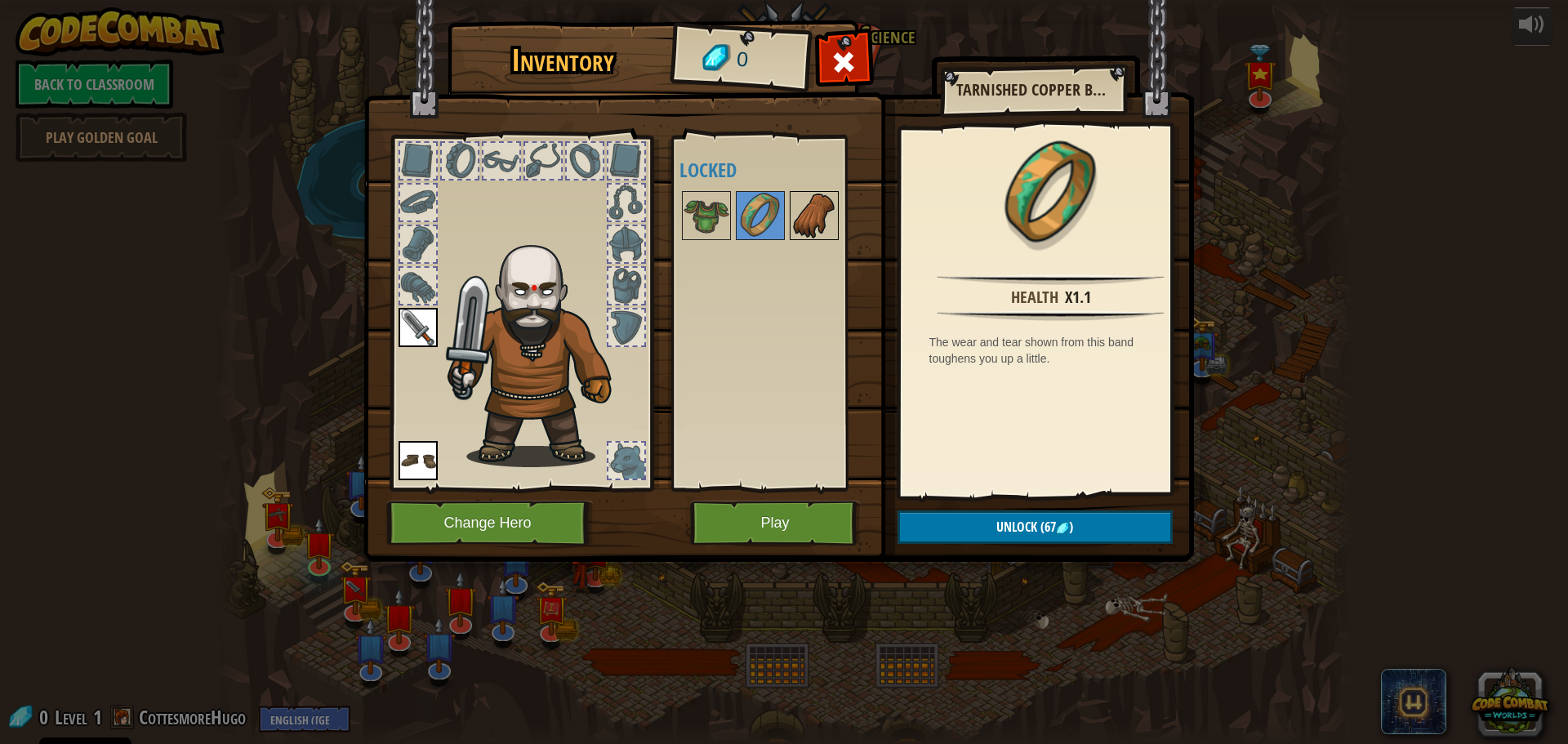
drag, startPoint x: 812, startPoint y: 223, endPoint x: 832, endPoint y: 227, distance: 20.4
click at [830, 226] on img at bounding box center [814, 215] width 45 height 45
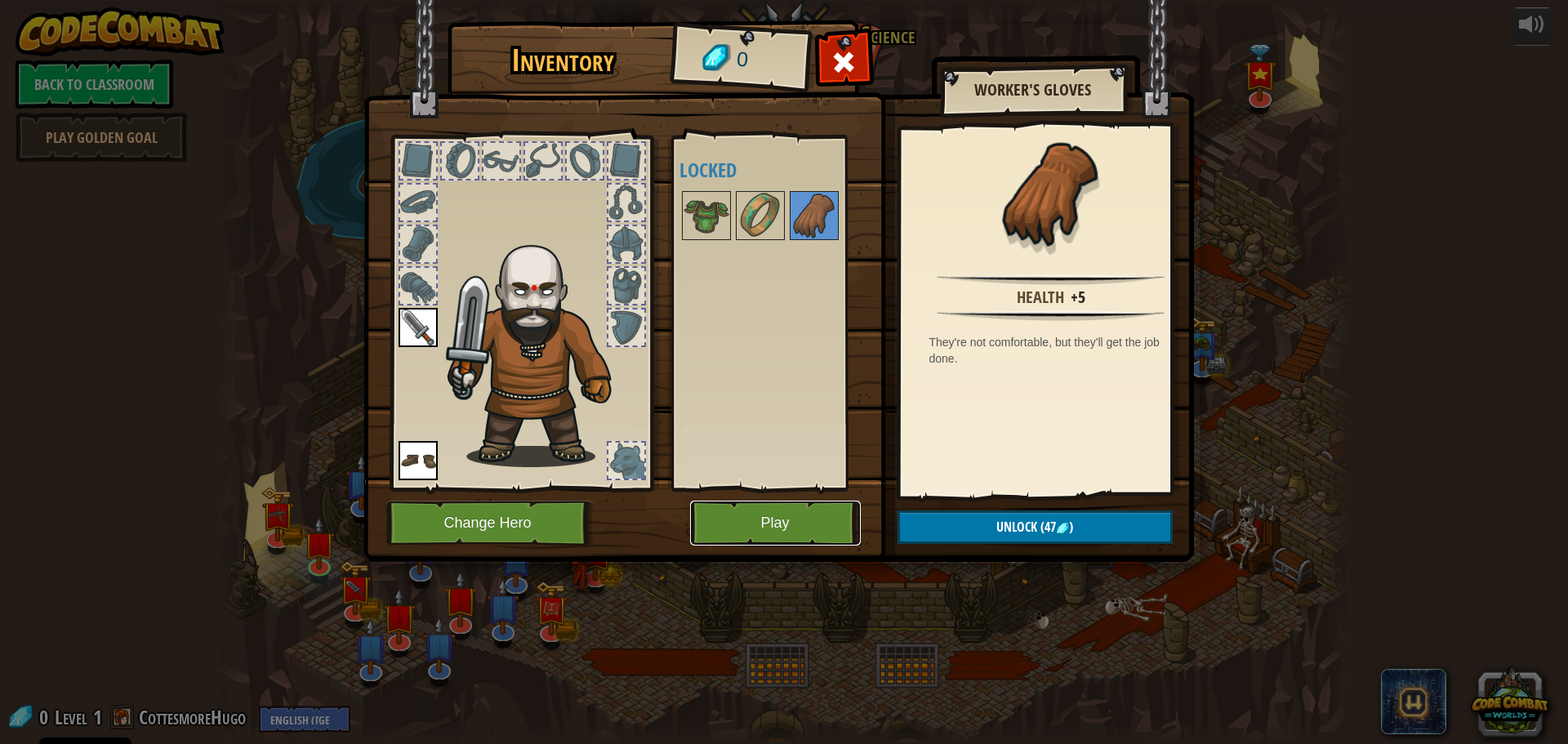
click at [751, 516] on button "Play" at bounding box center [776, 523] width 171 height 44
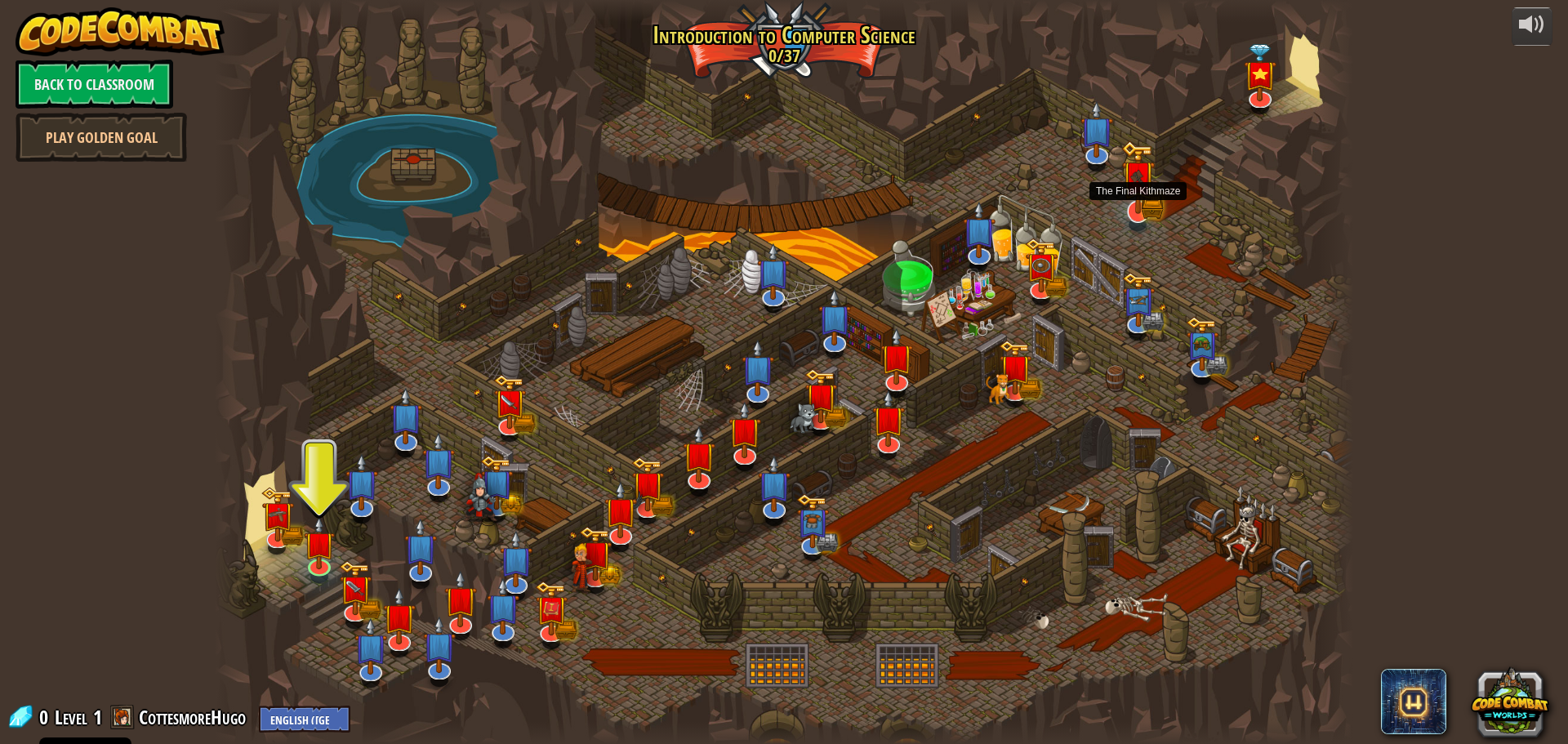
click at [1138, 204] on img at bounding box center [1138, 177] width 34 height 73
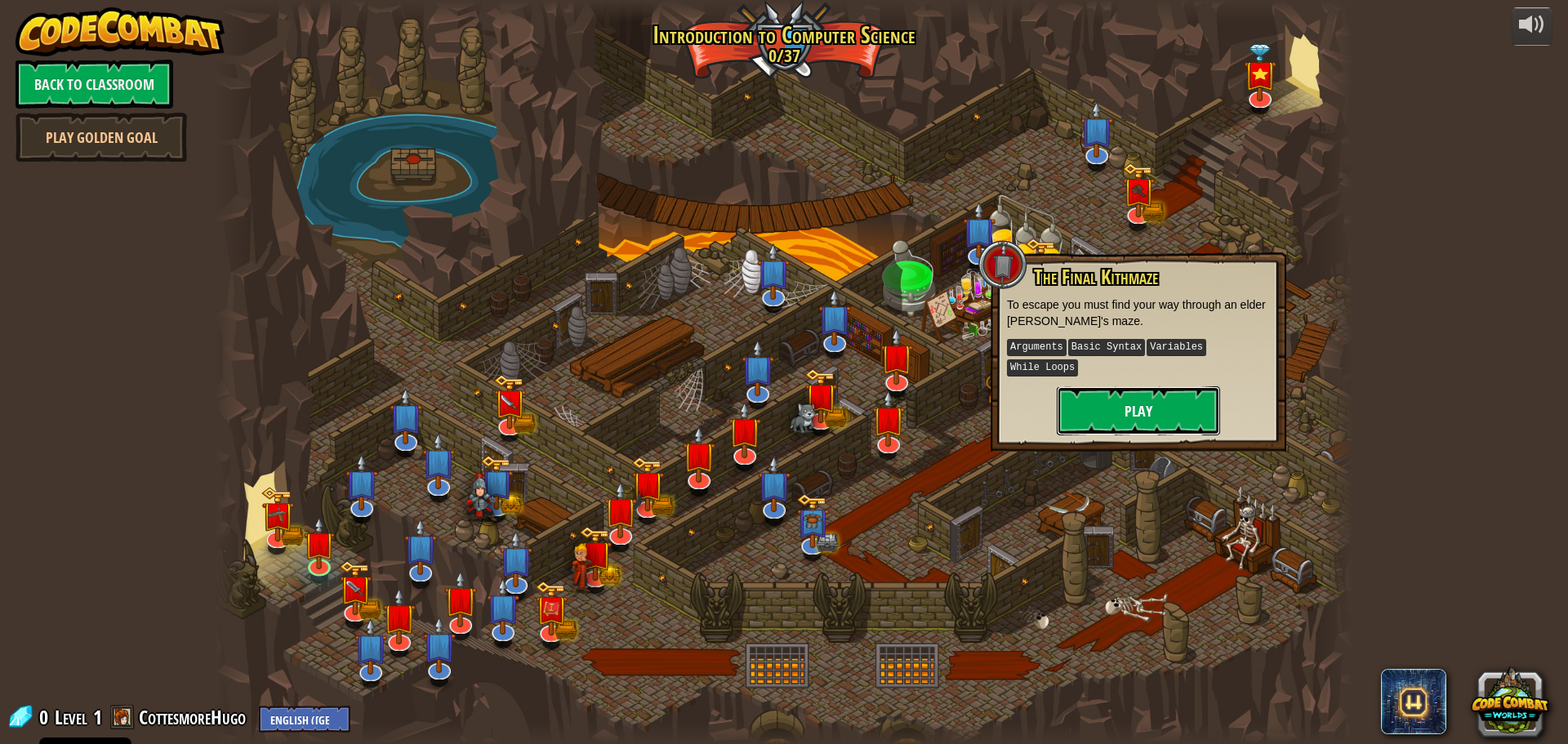
click at [1139, 386] on button "Play" at bounding box center [1138, 411] width 163 height 49
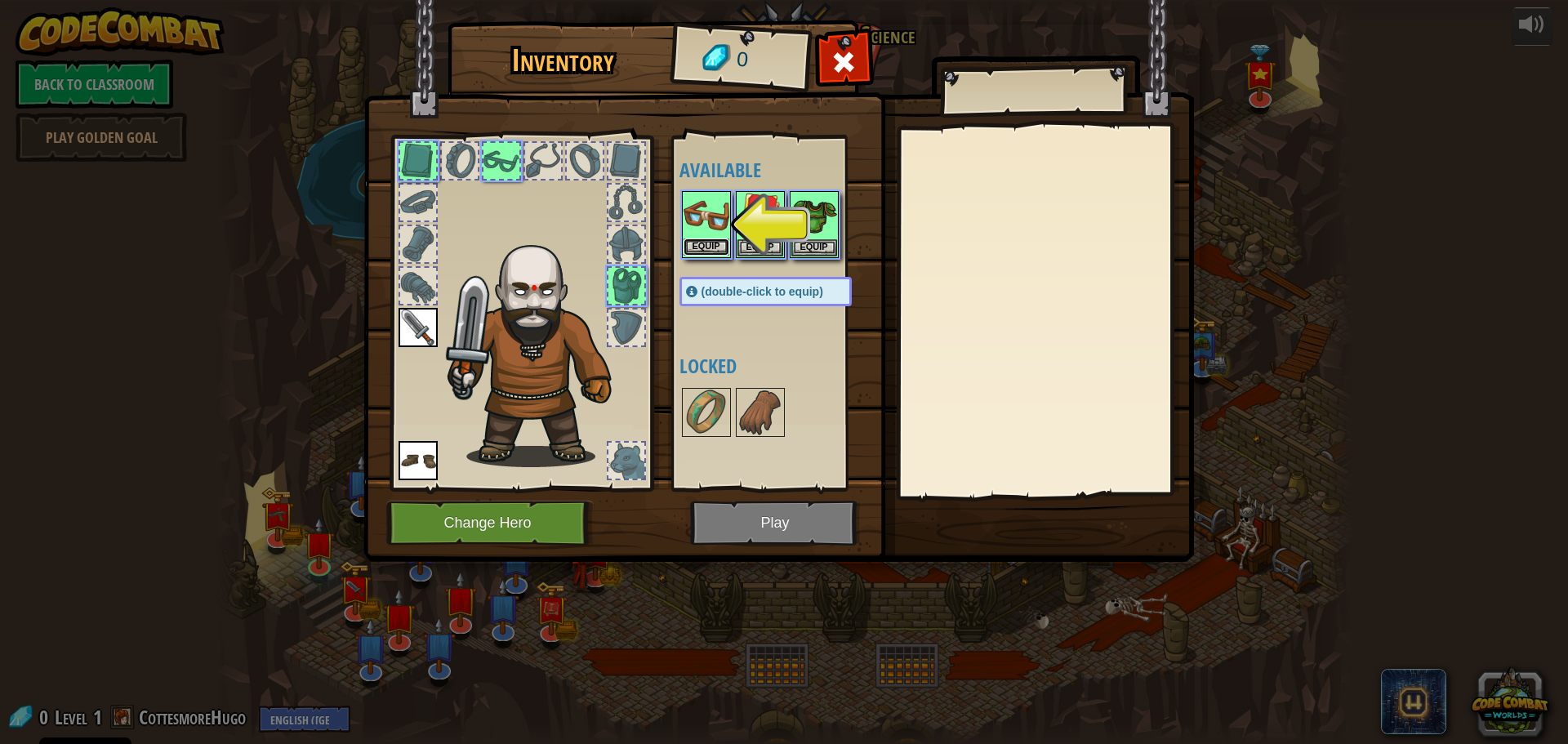
click at [714, 246] on button "Equip" at bounding box center [706, 246] width 45 height 17
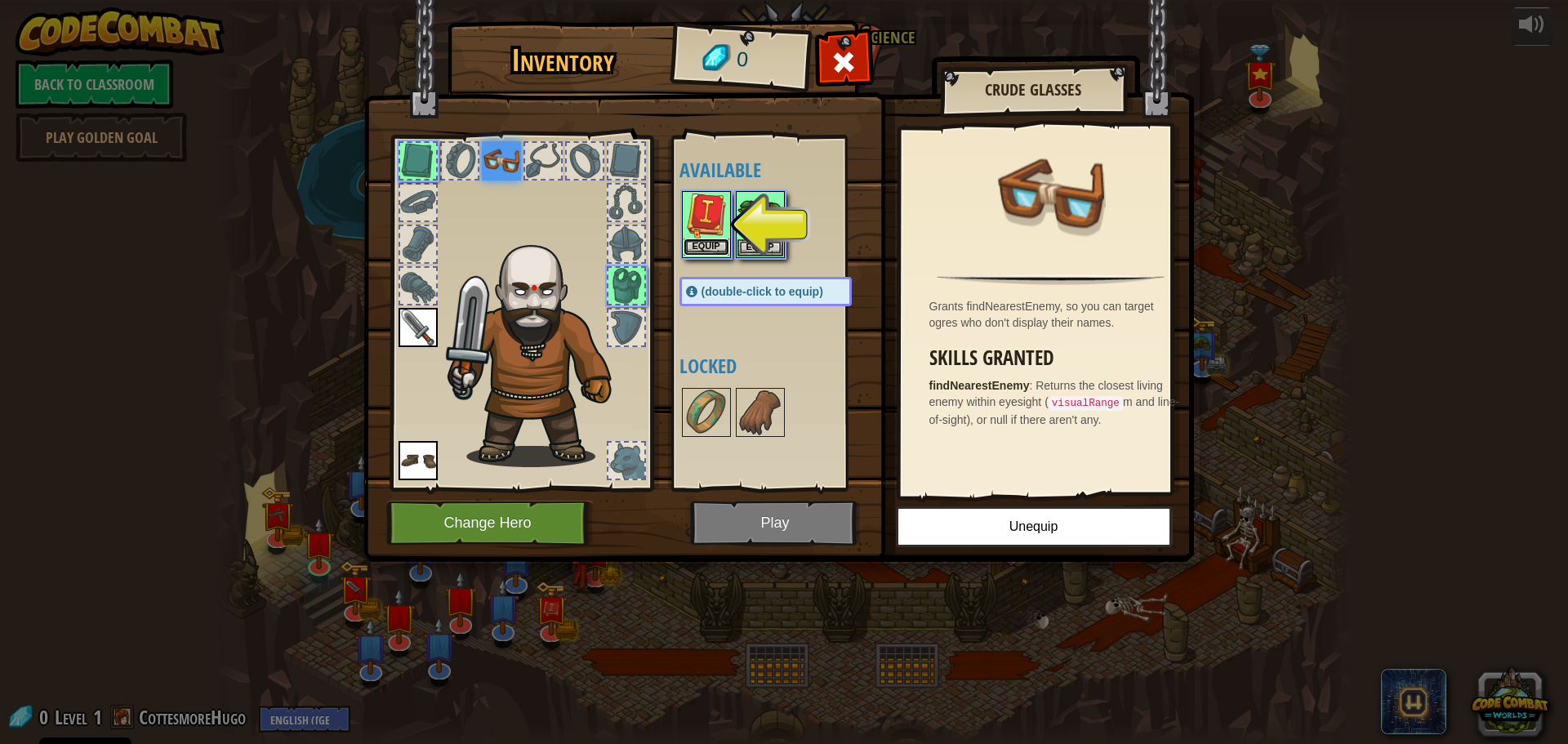
click at [696, 247] on button "Equip" at bounding box center [706, 246] width 45 height 17
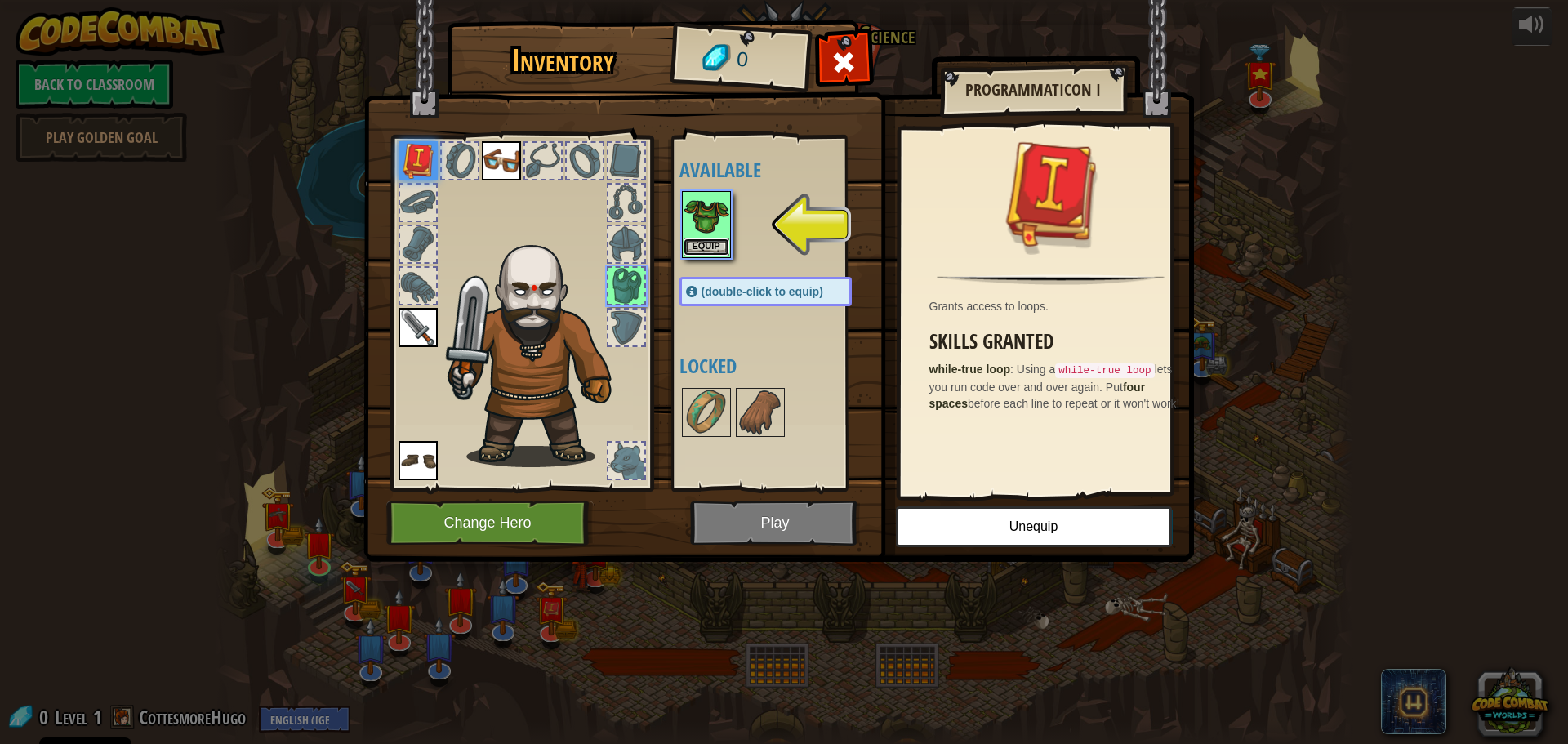
click at [694, 245] on button "Equip" at bounding box center [706, 246] width 45 height 17
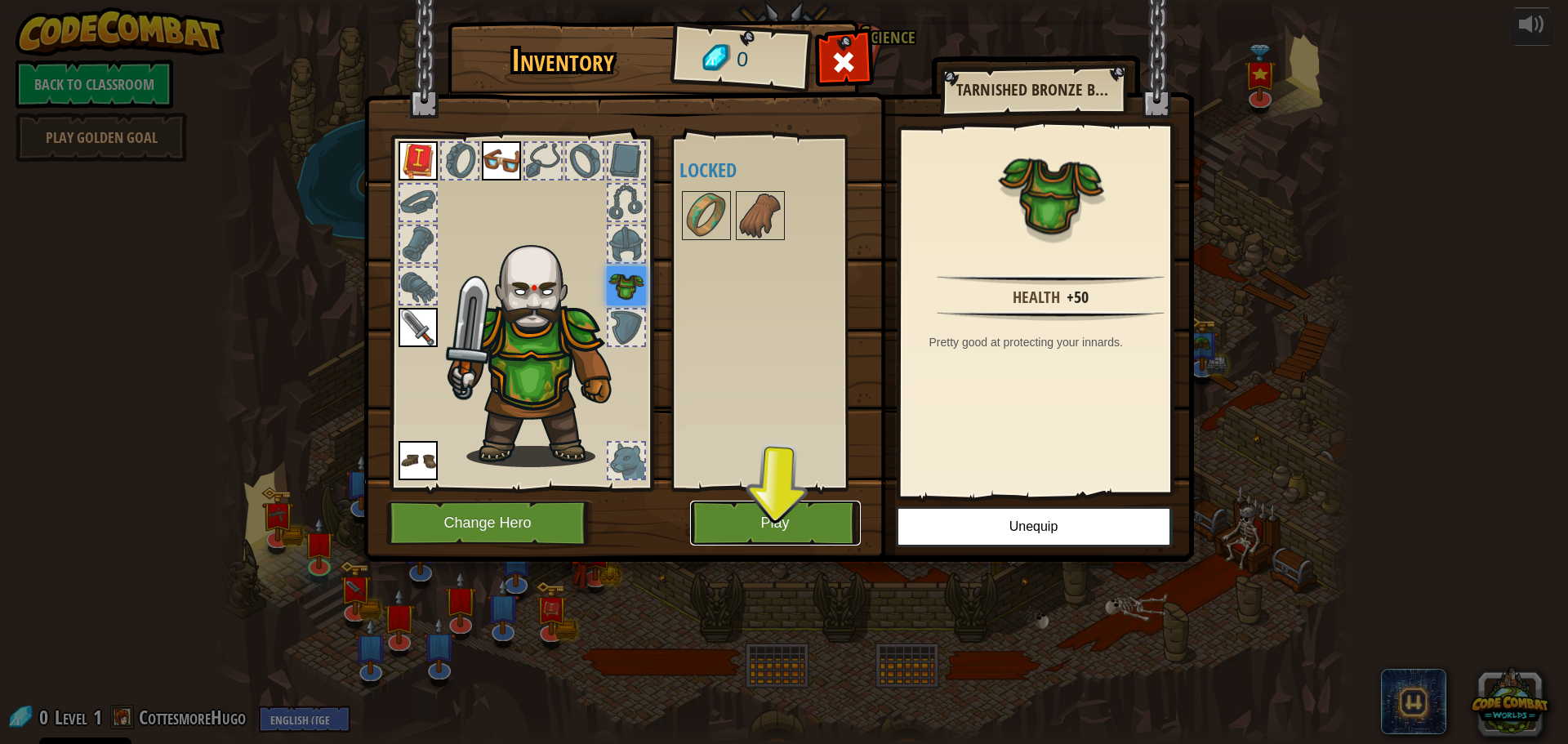
click at [758, 531] on button "Play" at bounding box center [776, 523] width 171 height 44
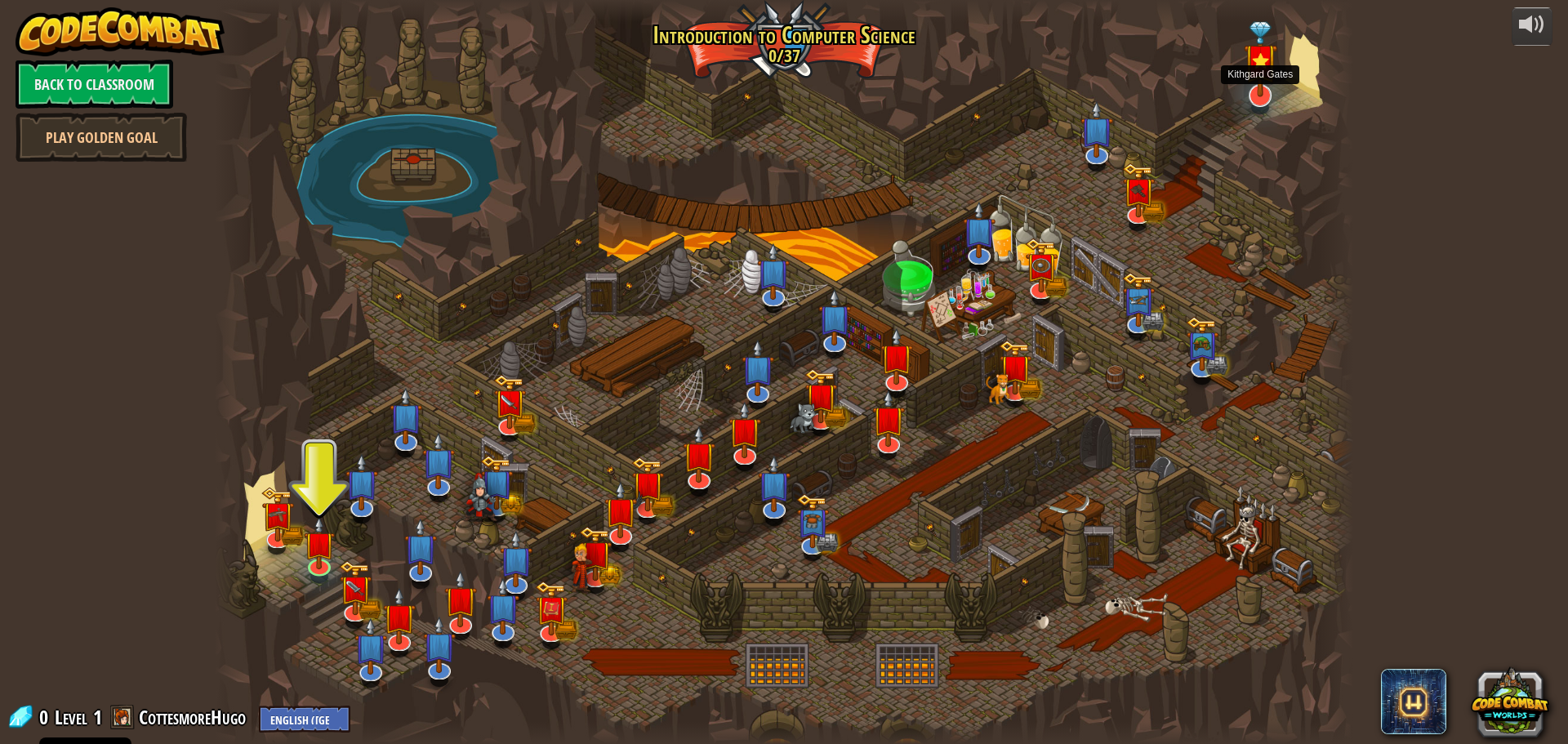
click at [1257, 92] on img at bounding box center [1261, 59] width 34 height 77
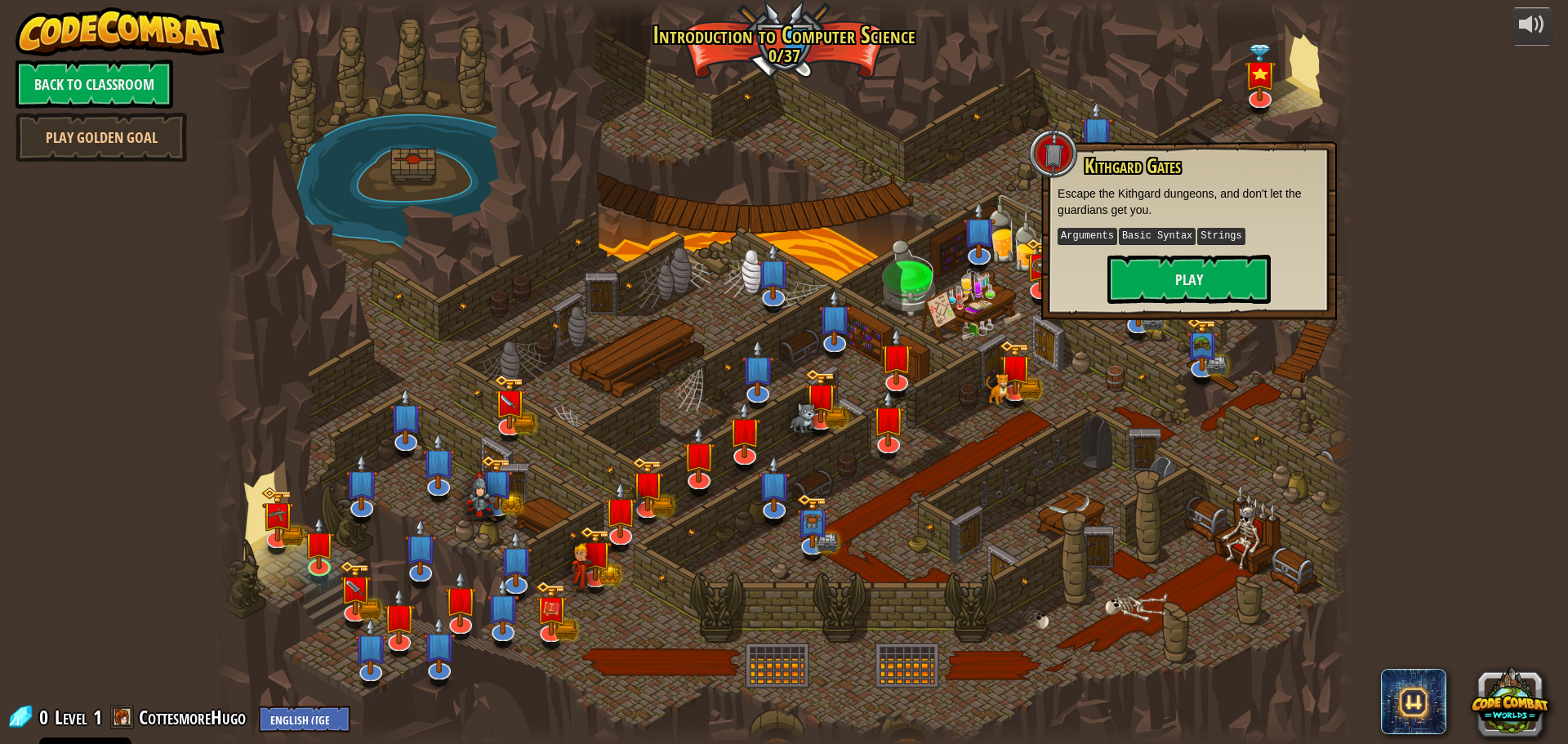
click at [766, 131] on div at bounding box center [784, 372] width 1138 height 744
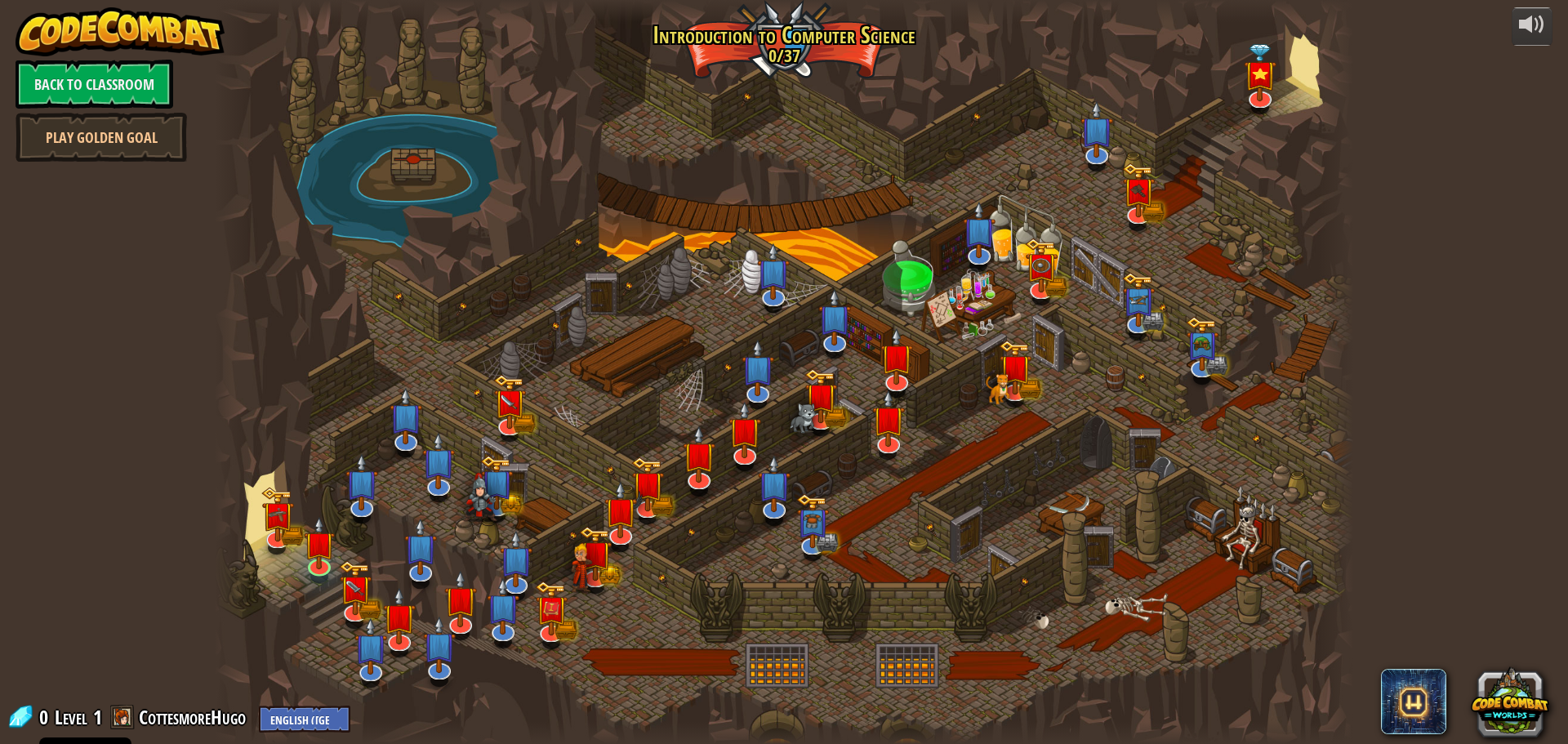
click at [951, 504] on div at bounding box center [784, 372] width 1138 height 744
click at [748, 455] on link at bounding box center [743, 451] width 33 height 33
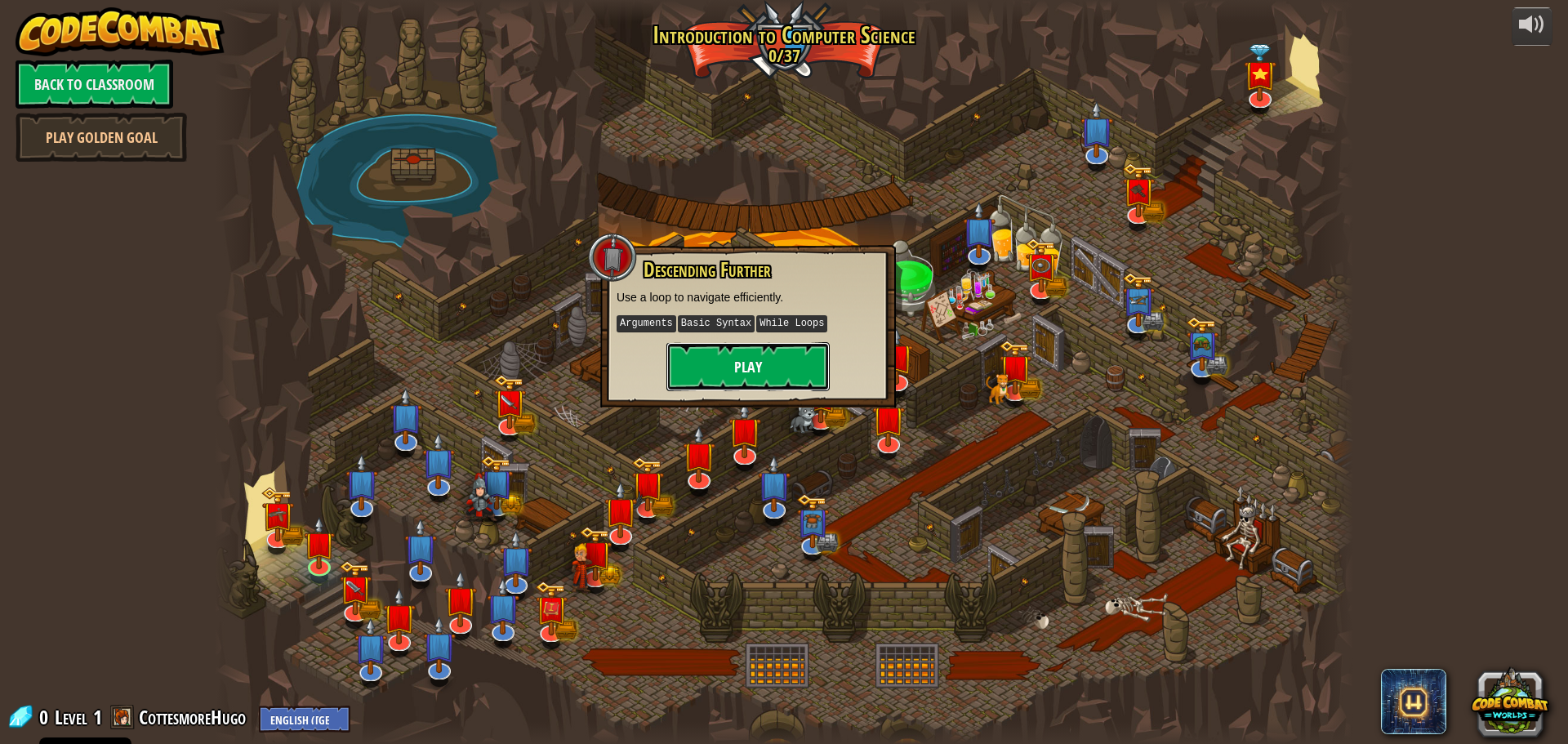
click at [757, 379] on button "Play" at bounding box center [748, 367] width 163 height 49
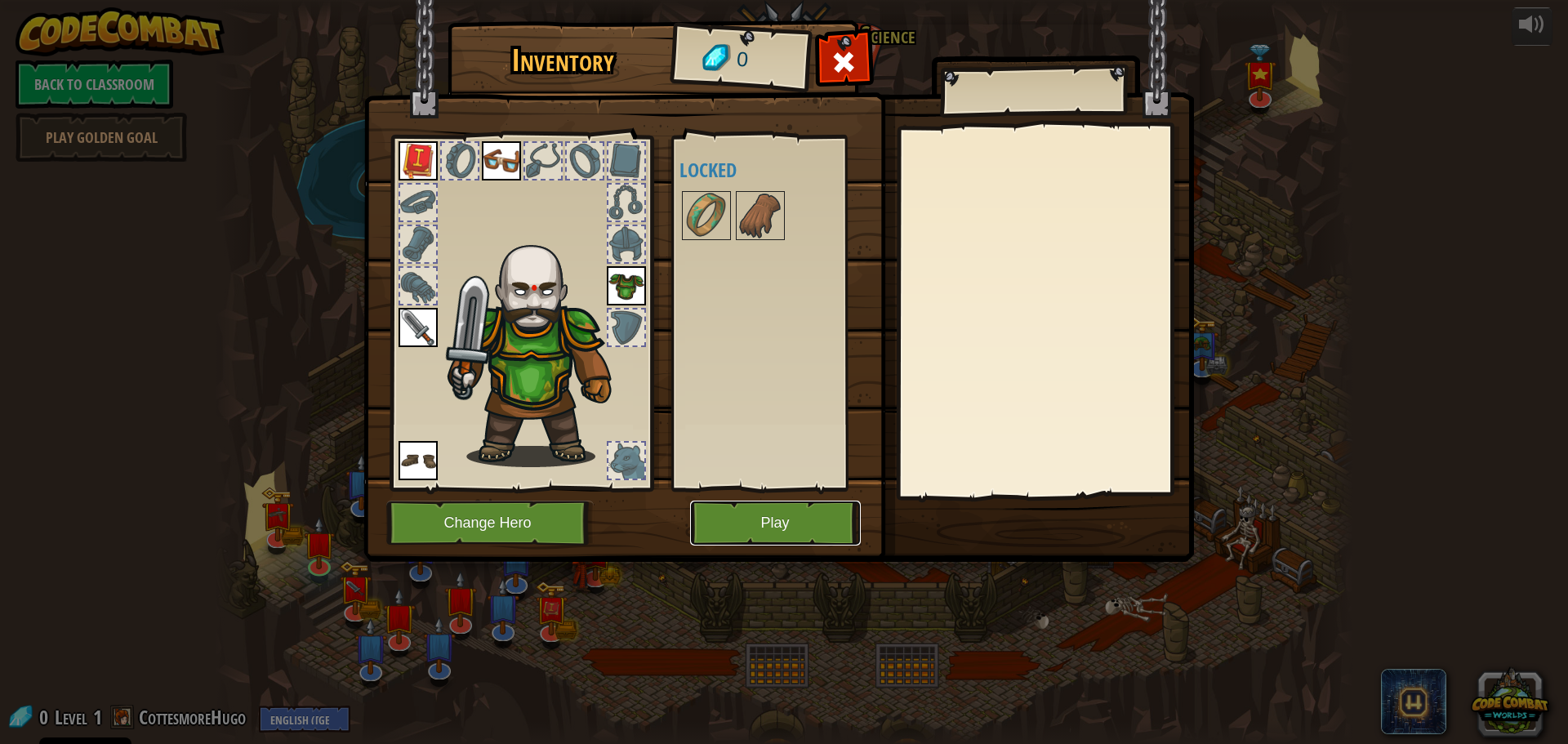
click at [800, 503] on button "Play" at bounding box center [776, 523] width 171 height 44
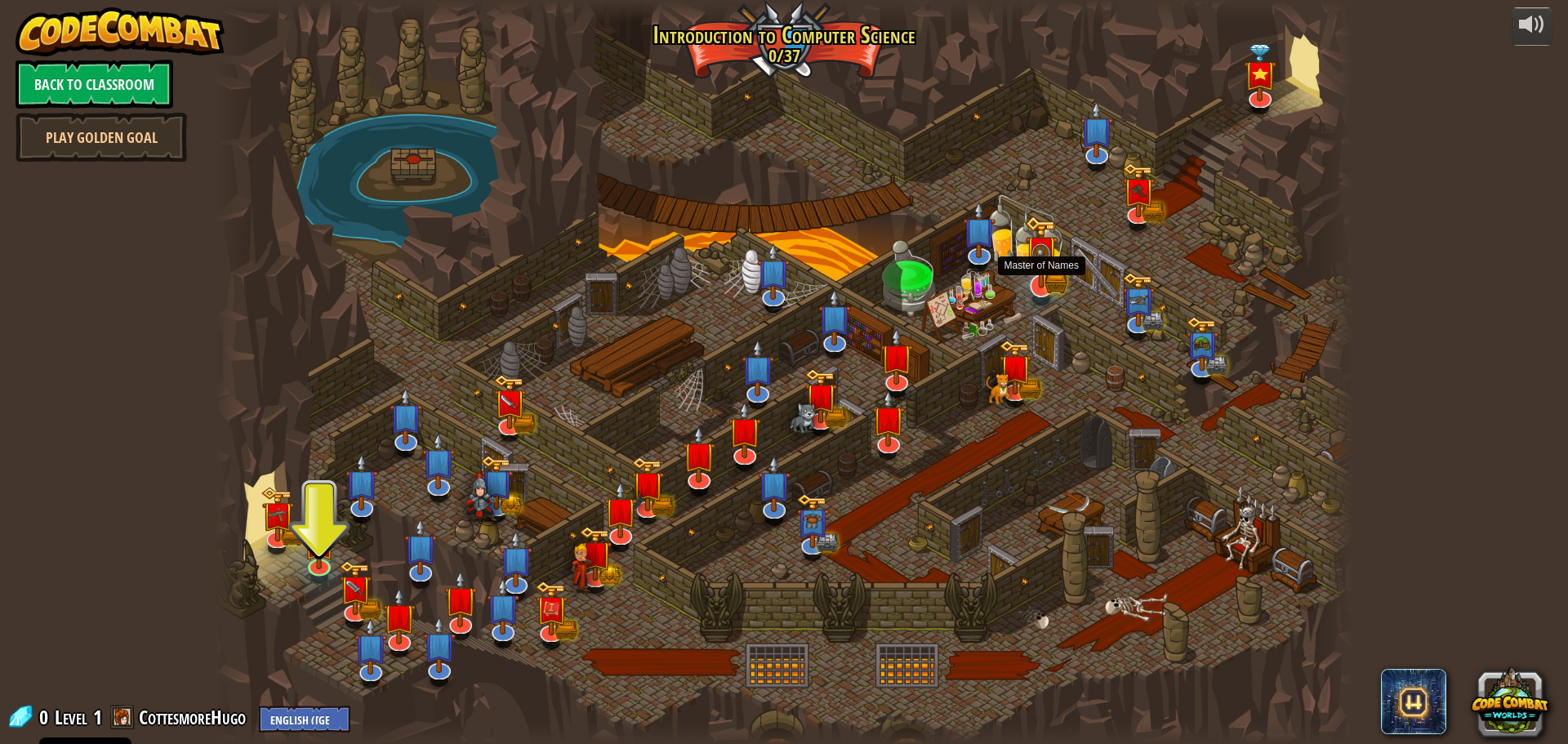
click at [1053, 285] on img at bounding box center [1042, 252] width 34 height 73
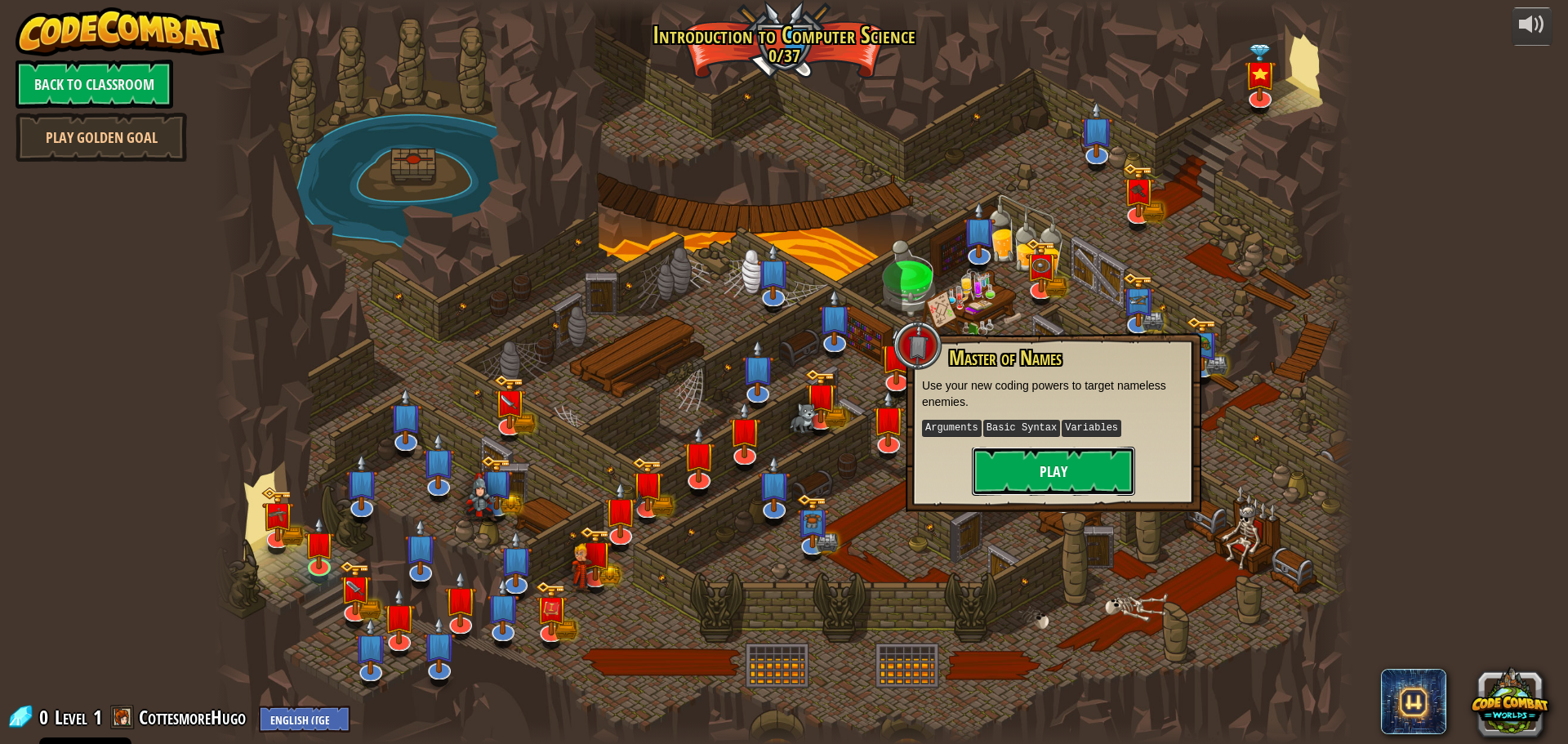
click at [1082, 473] on button "Play" at bounding box center [1053, 471] width 163 height 49
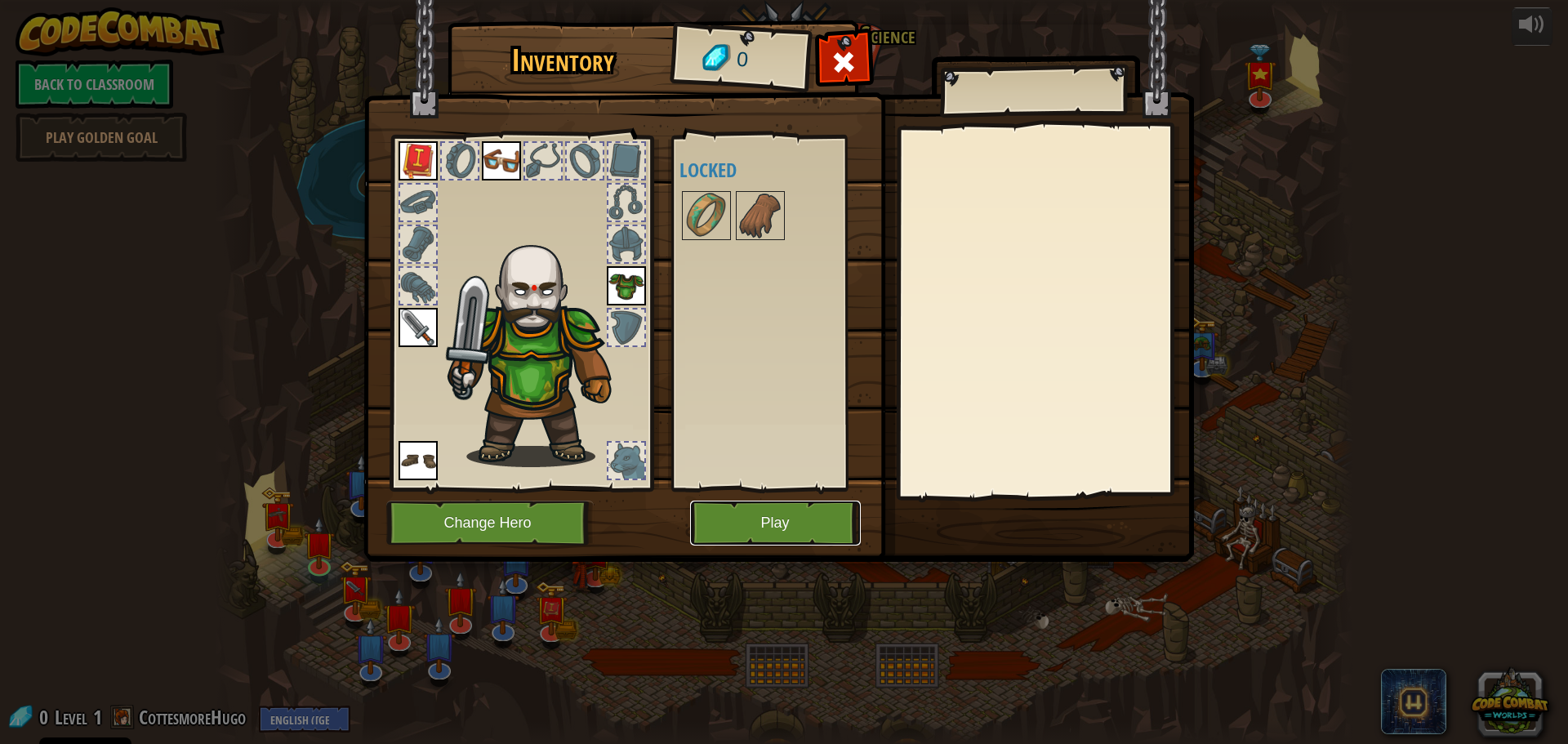
click at [757, 531] on button "Play" at bounding box center [776, 523] width 171 height 44
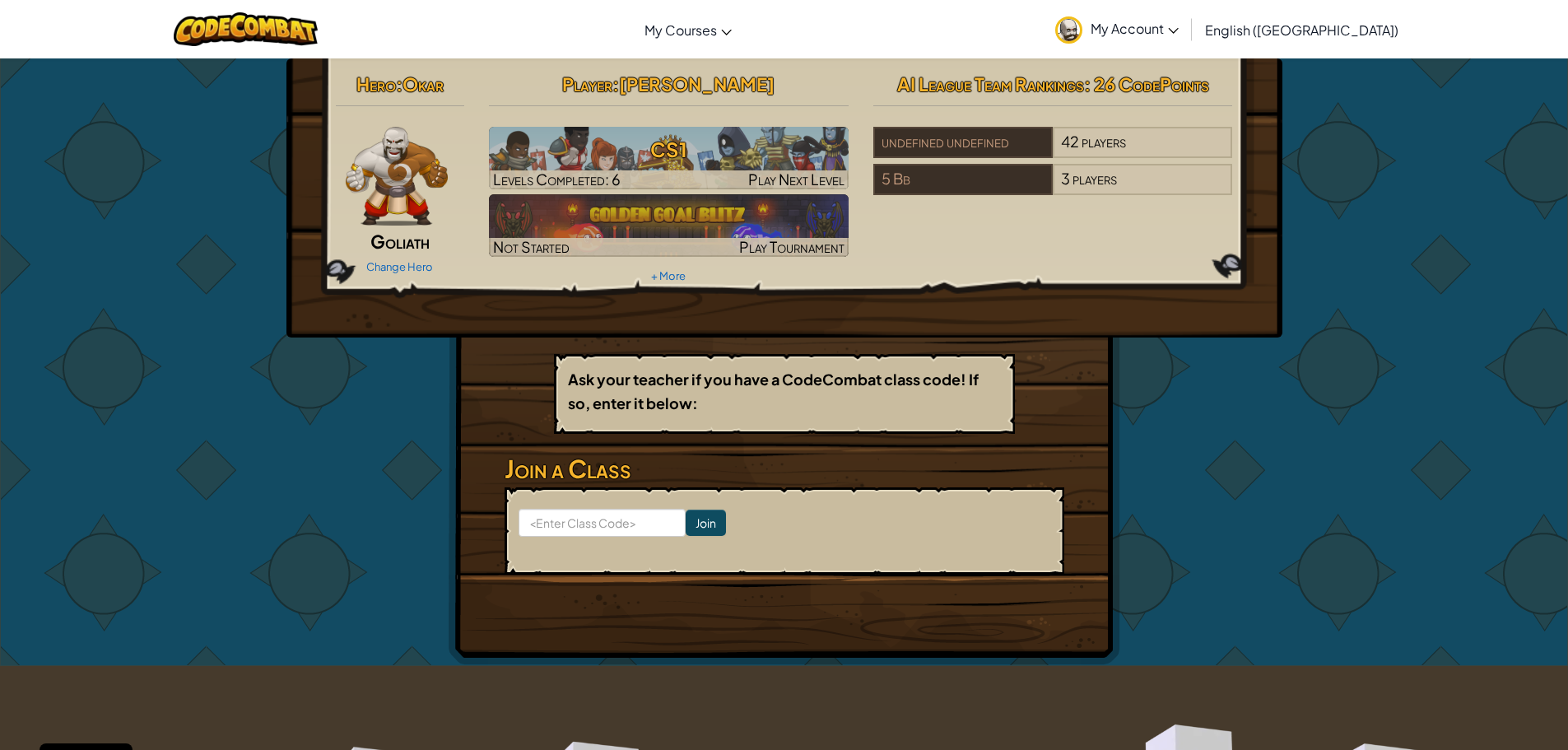
click at [1179, 21] on span "My Account" at bounding box center [1134, 28] width 88 height 17
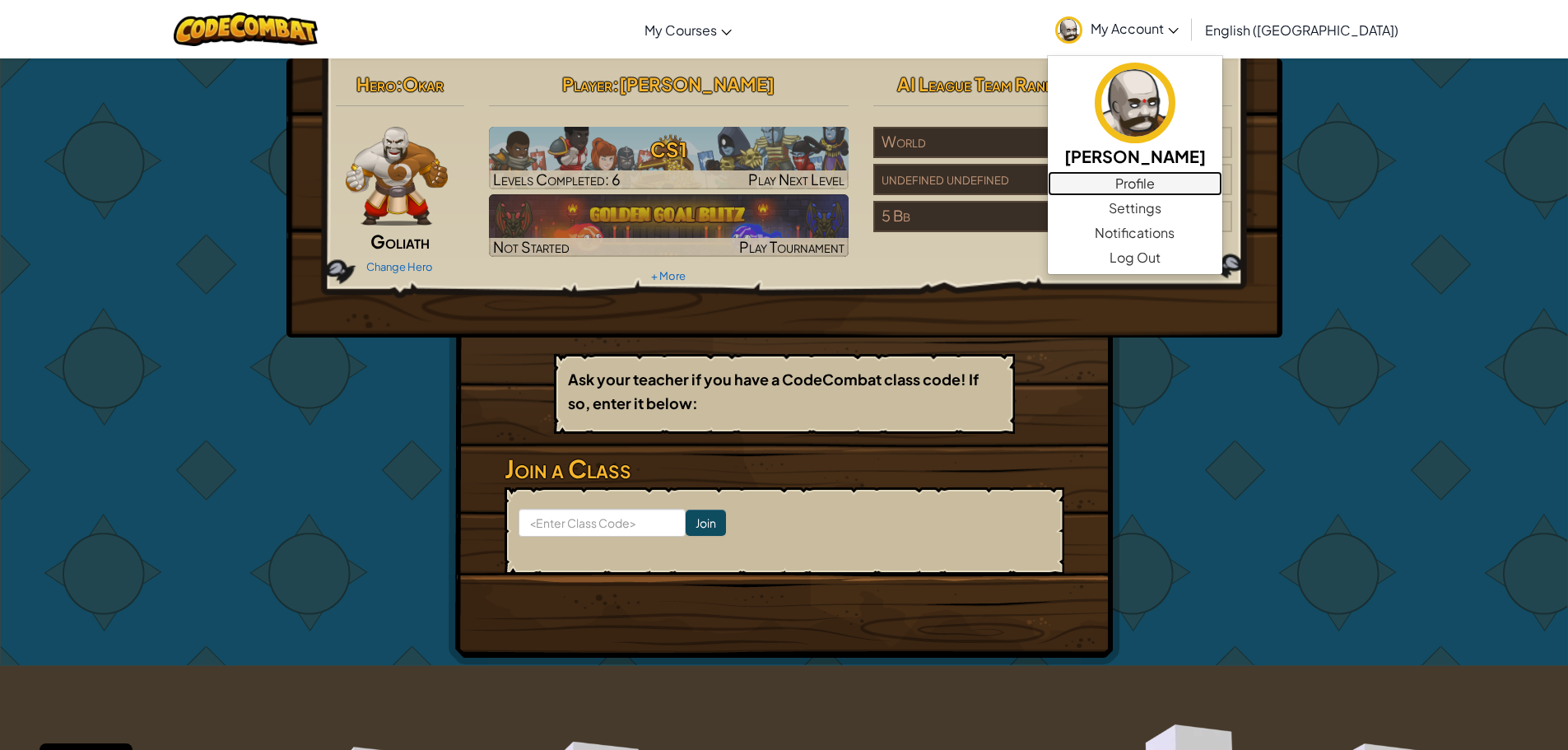
click at [1223, 185] on link "Profile" at bounding box center [1134, 183] width 174 height 25
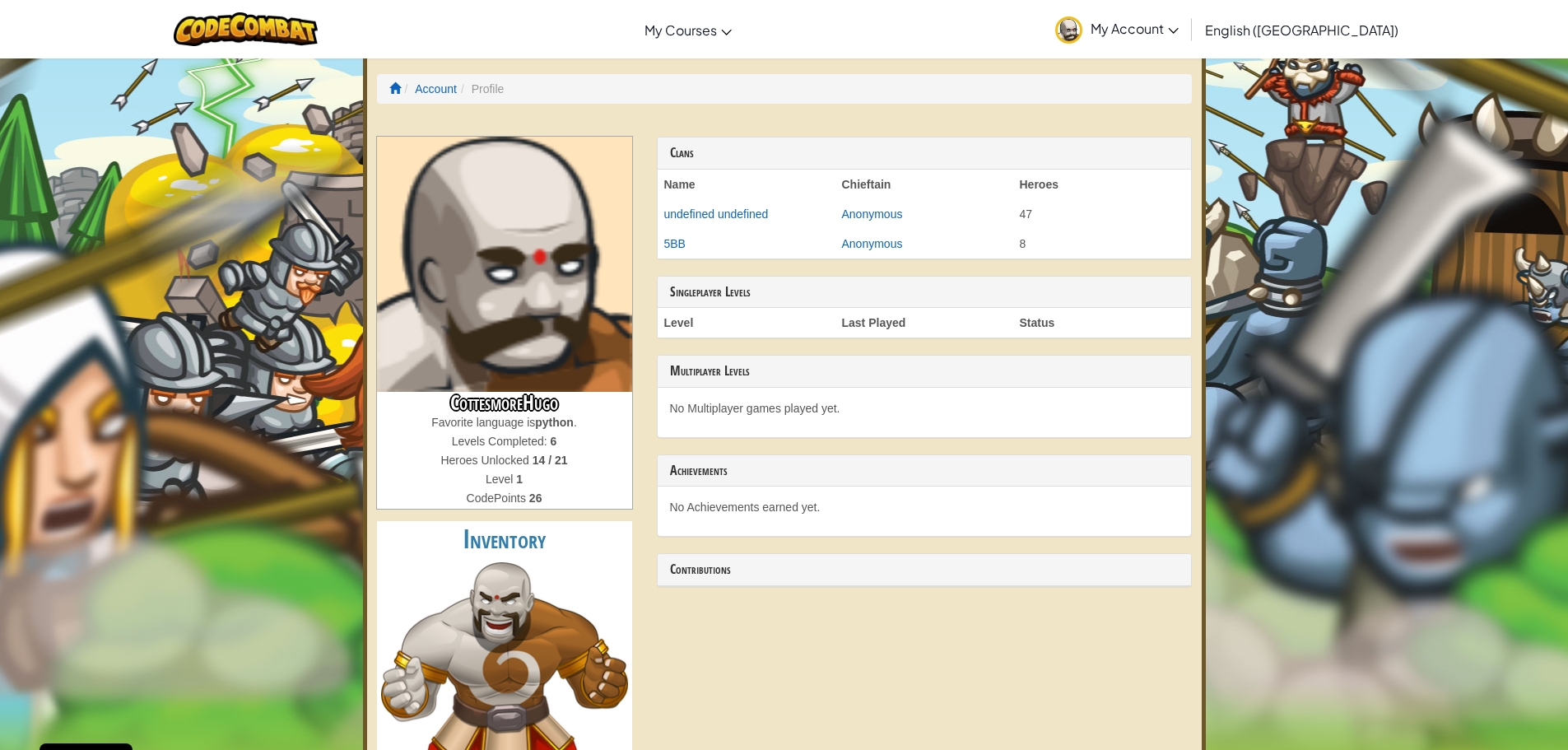
click at [1179, 20] on span "My Account" at bounding box center [1134, 28] width 88 height 17
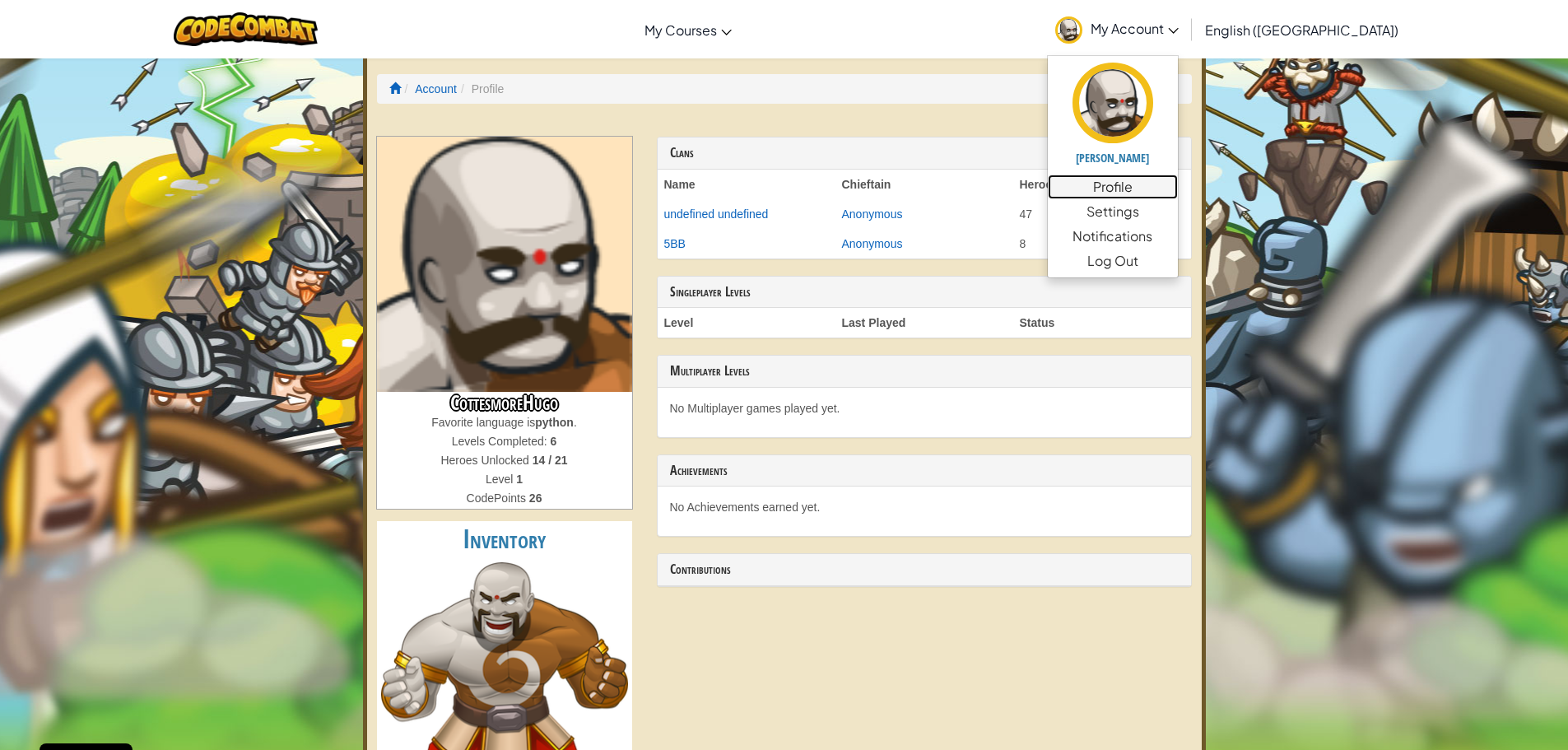
click at [1178, 195] on link "Profile" at bounding box center [1112, 186] width 130 height 25
click at [1178, 208] on link "Settings" at bounding box center [1112, 211] width 130 height 25
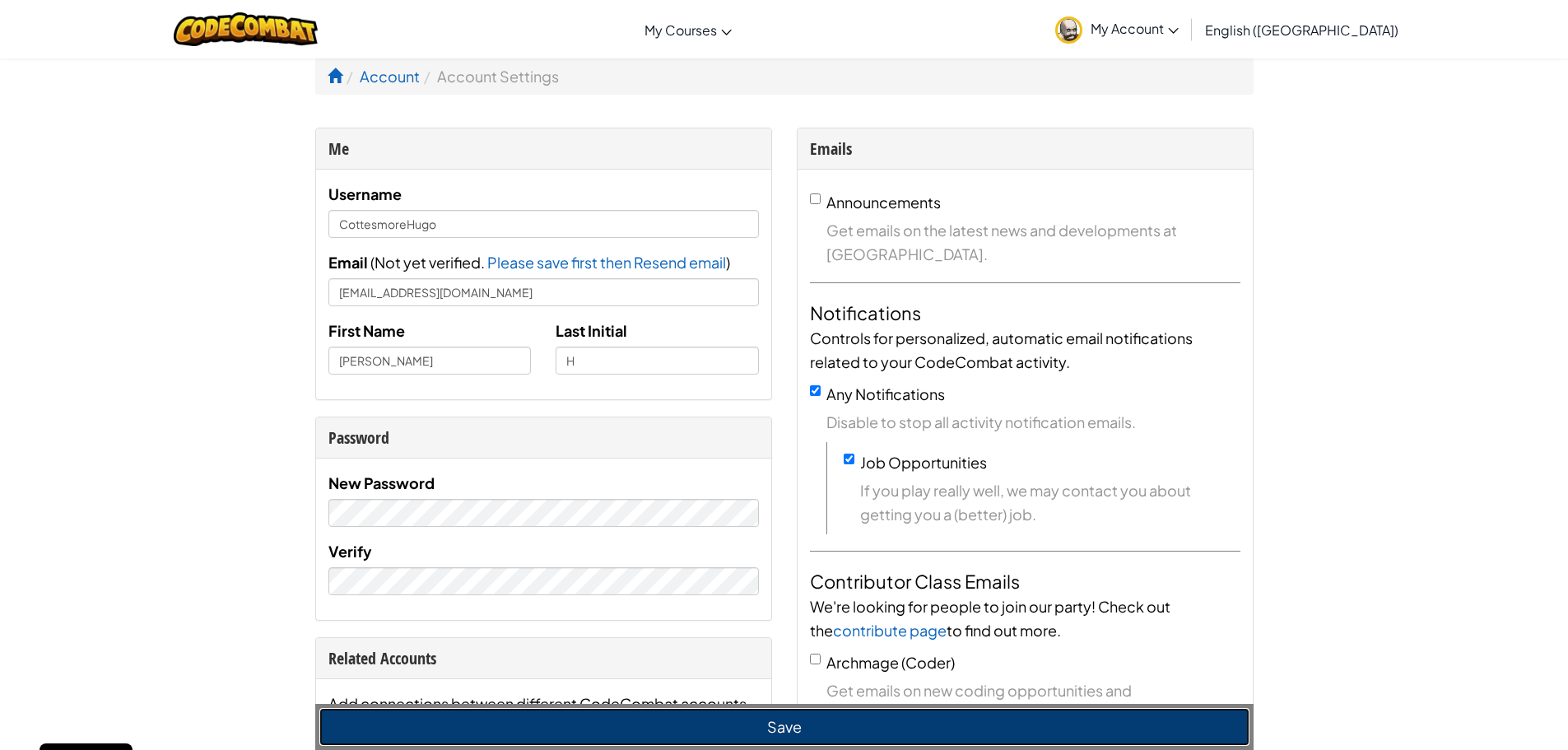
click at [577, 729] on button "Save" at bounding box center [784, 727] width 930 height 38
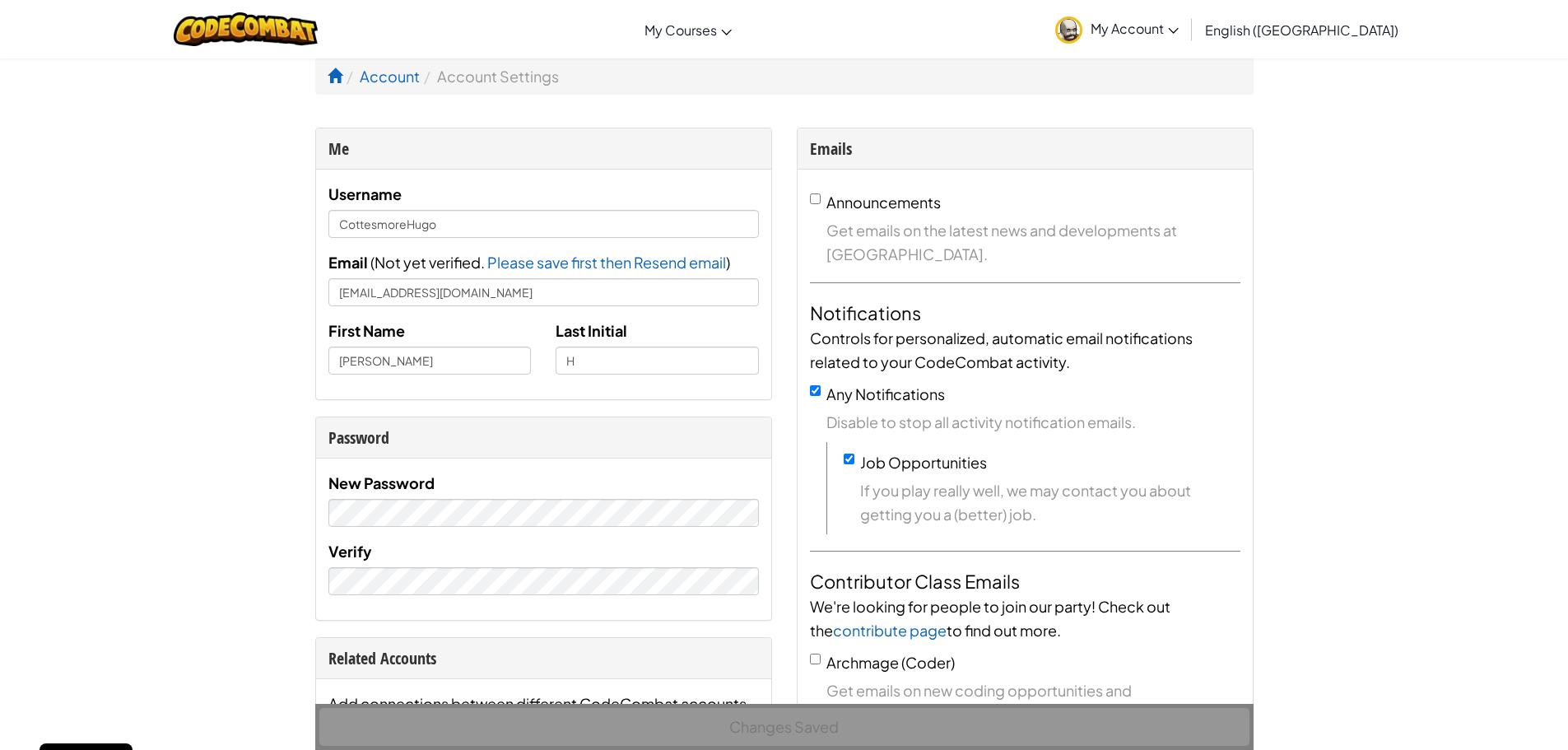
click at [445, 75] on li "Account Settings" at bounding box center [490, 76] width 139 height 24
click at [1179, 25] on span "My Account" at bounding box center [1134, 28] width 88 height 17
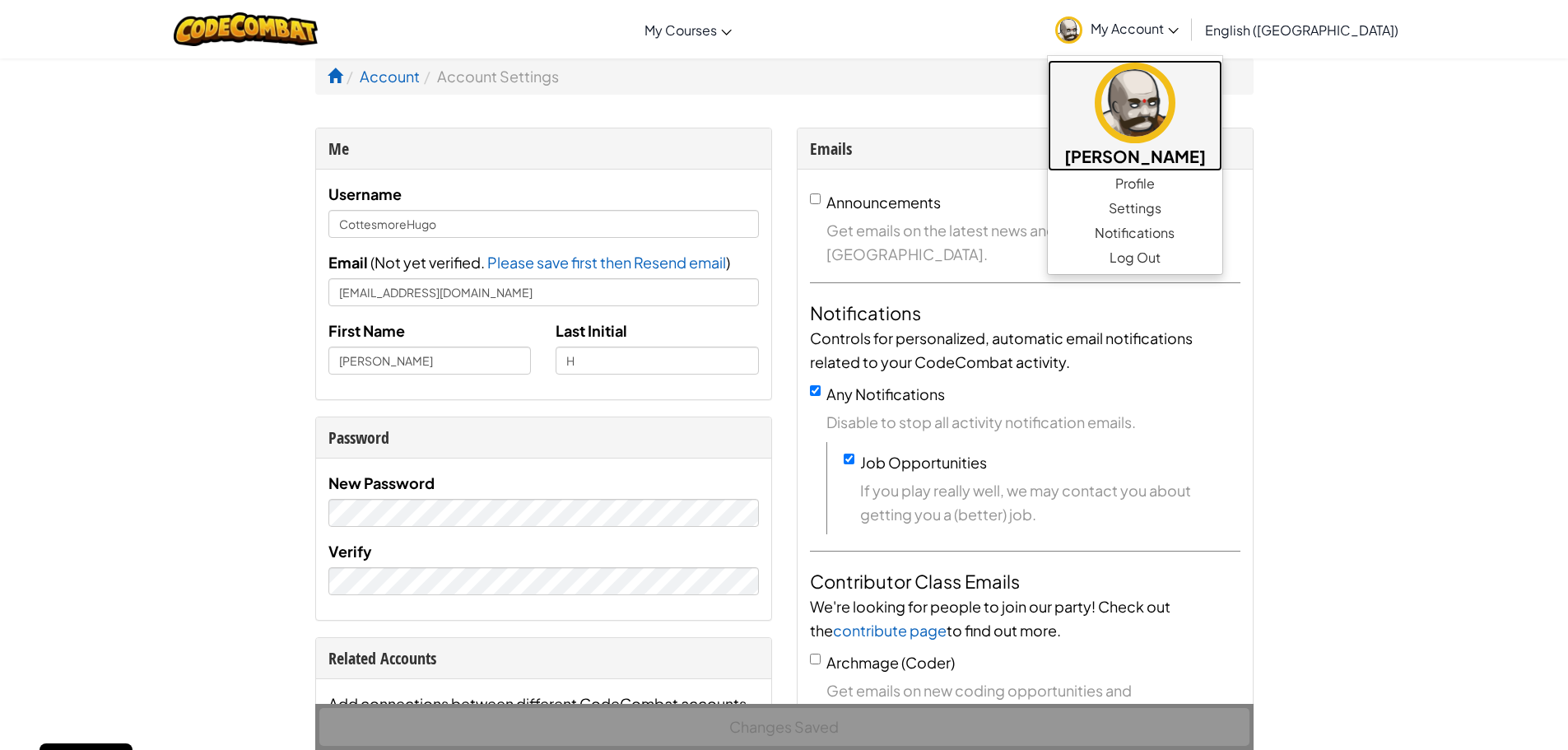
click at [1206, 149] on h5 "[PERSON_NAME]" at bounding box center [1135, 156] width 141 height 26
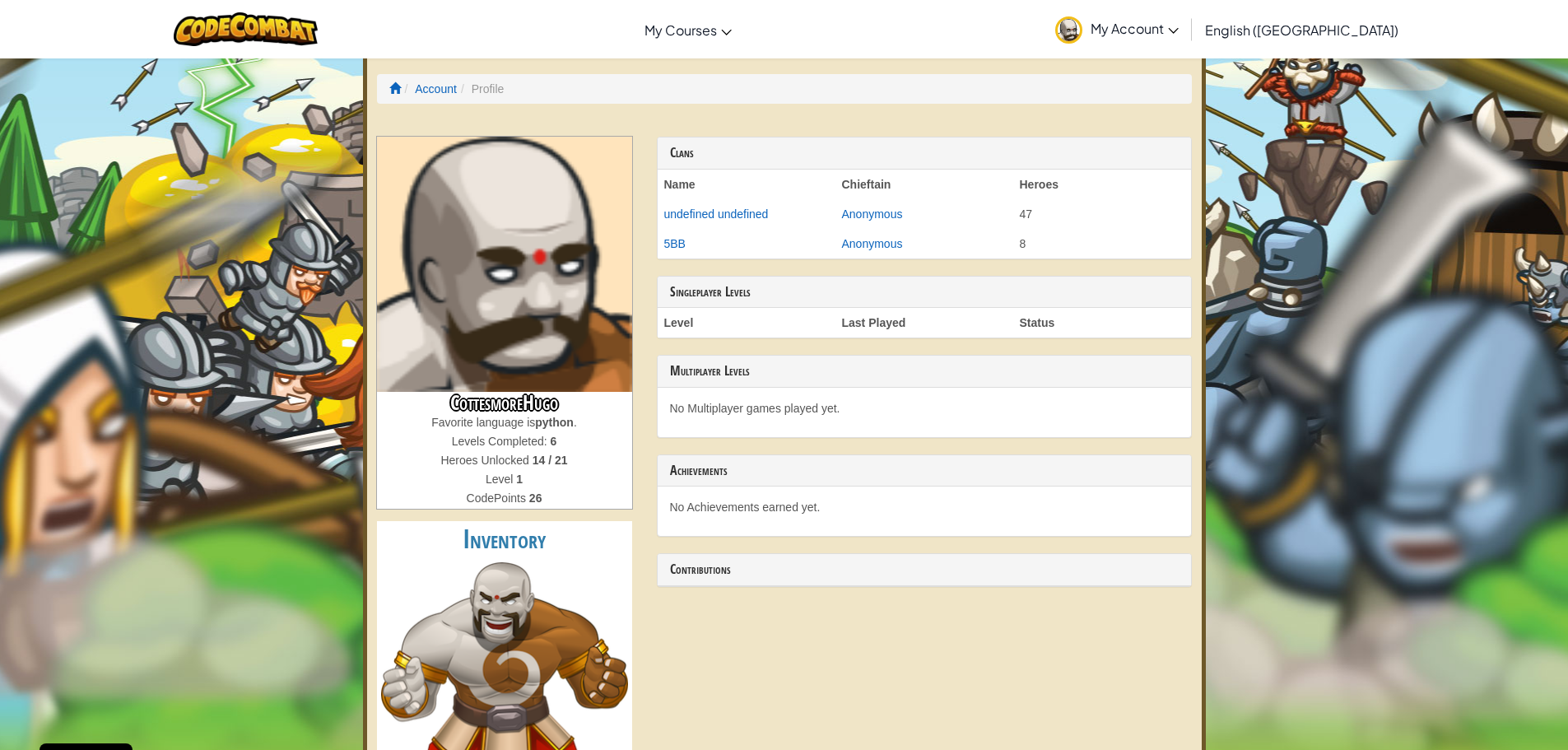
click at [1187, 17] on link "My Account" at bounding box center [1117, 29] width 140 height 52
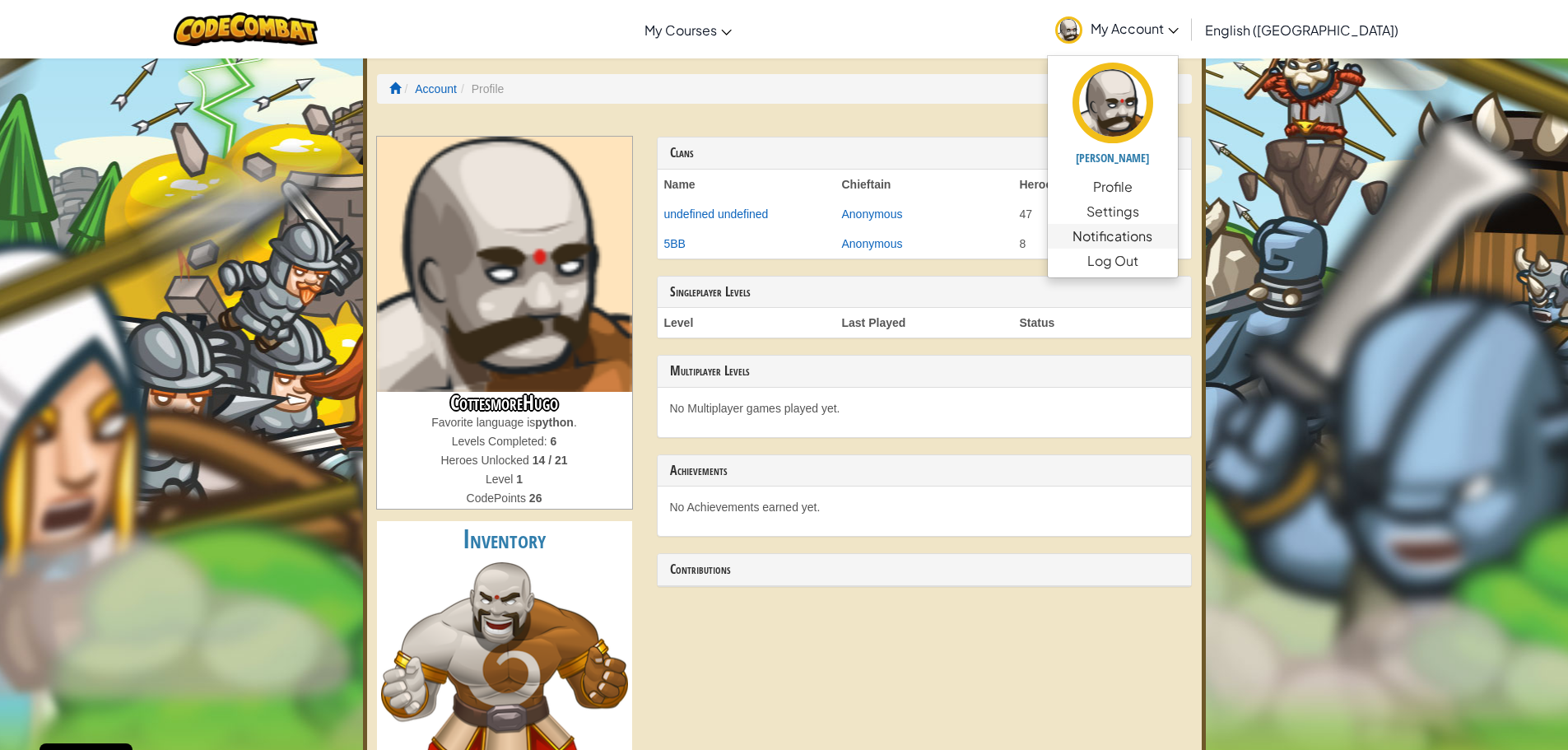
click at [1172, 225] on link "Notifications" at bounding box center [1112, 236] width 130 height 25
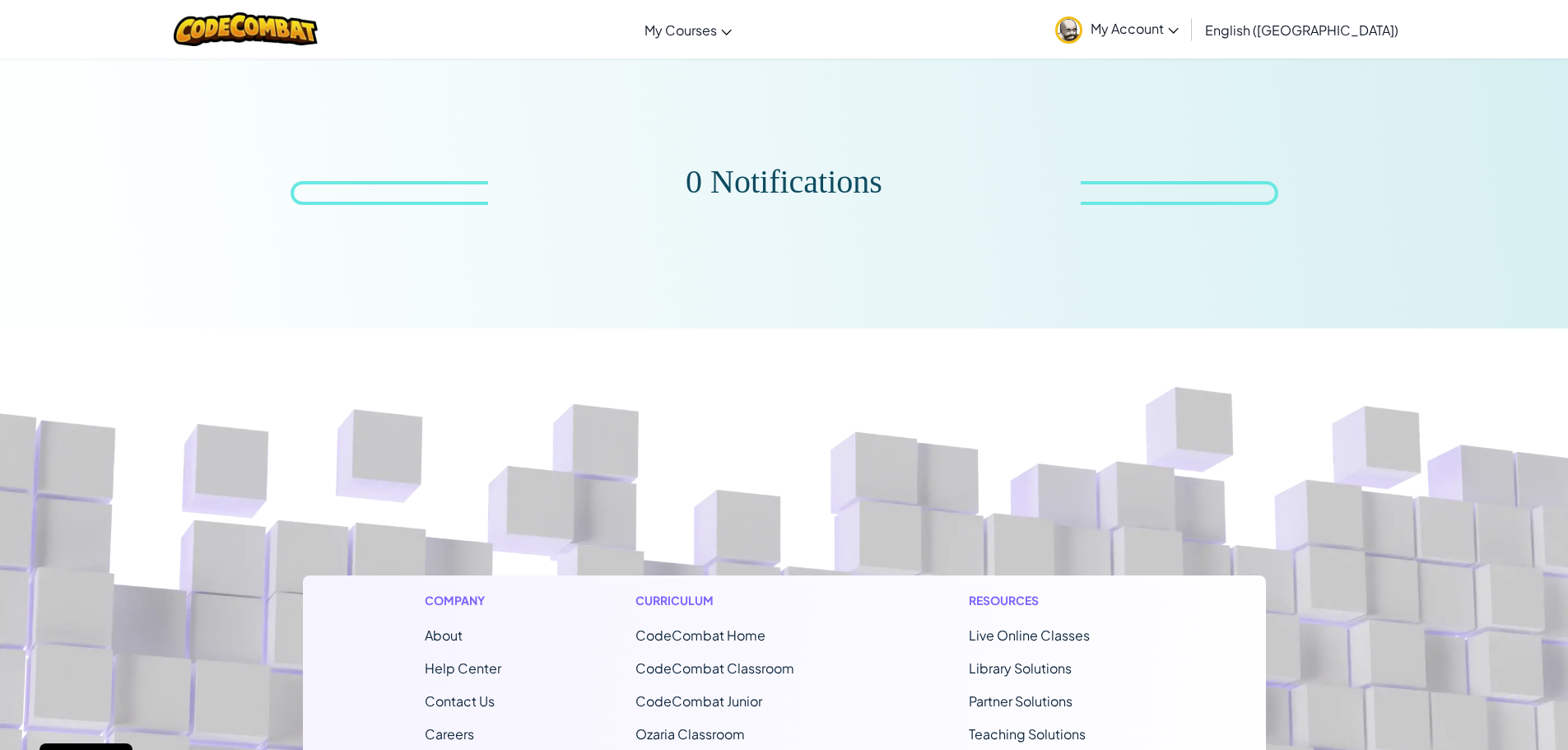
click at [1187, 14] on link "My Account" at bounding box center [1117, 29] width 140 height 52
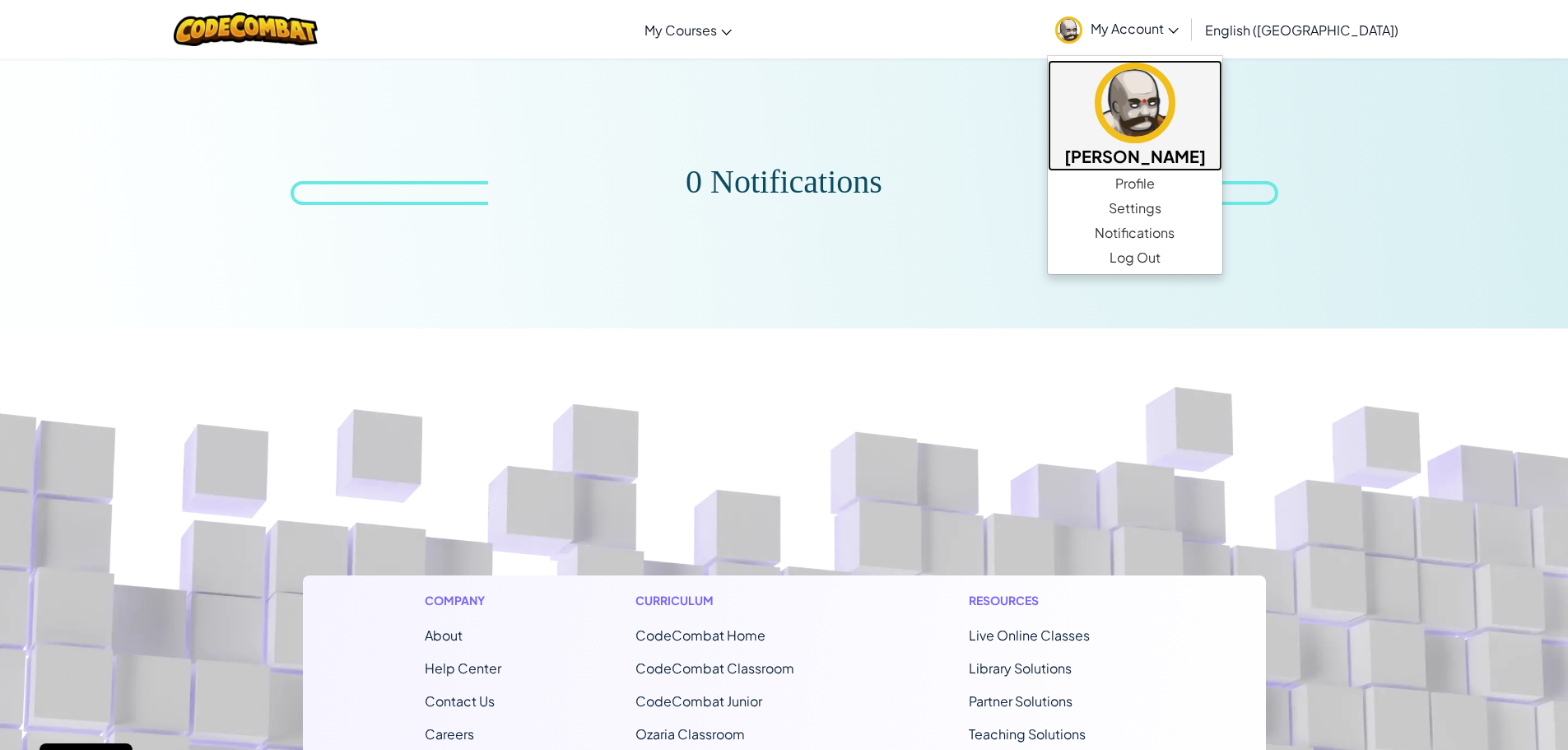
click at [1176, 120] on img at bounding box center [1135, 103] width 81 height 81
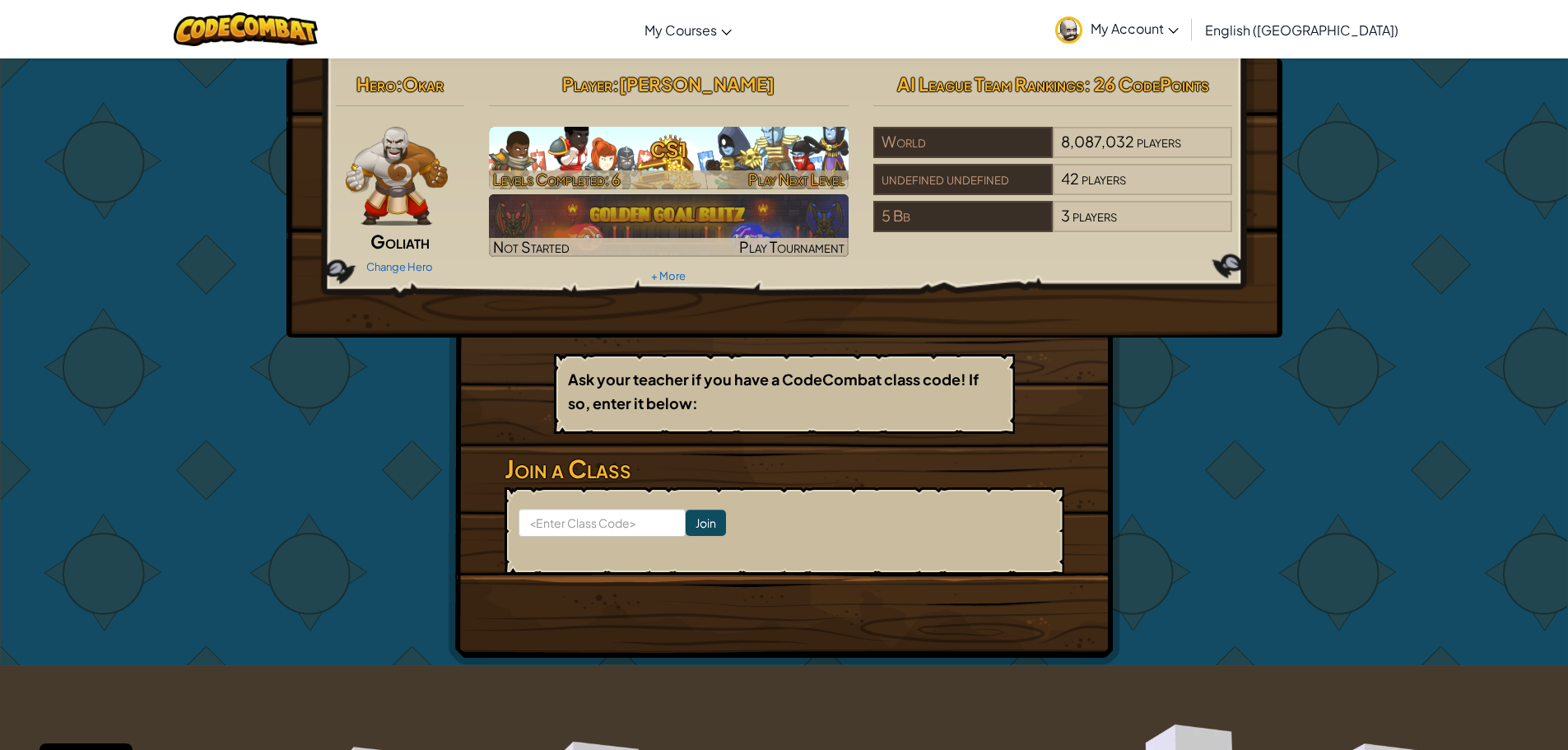
click at [643, 168] on img at bounding box center [668, 157] width 359 height 63
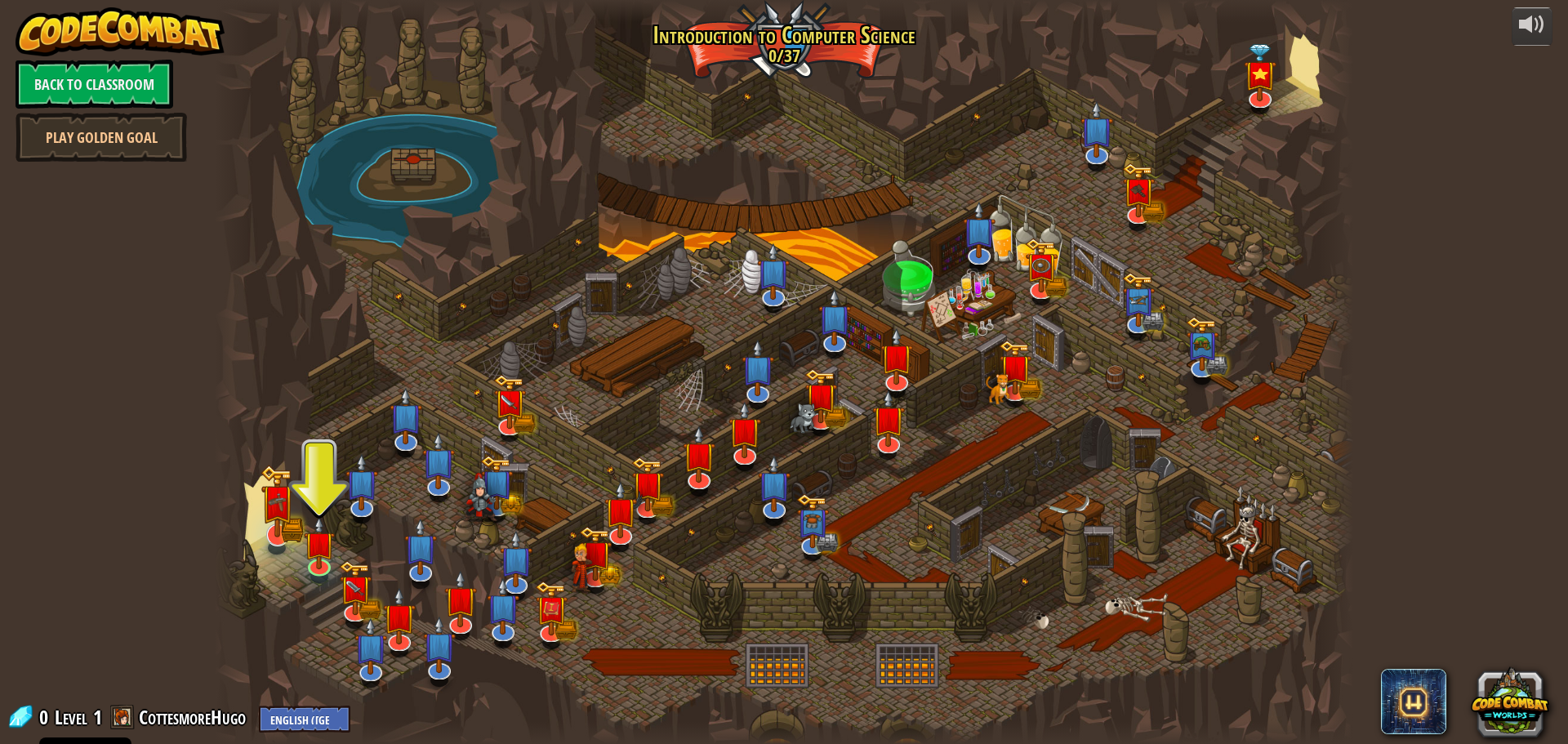
click at [283, 512] on img at bounding box center [278, 503] width 20 height 20
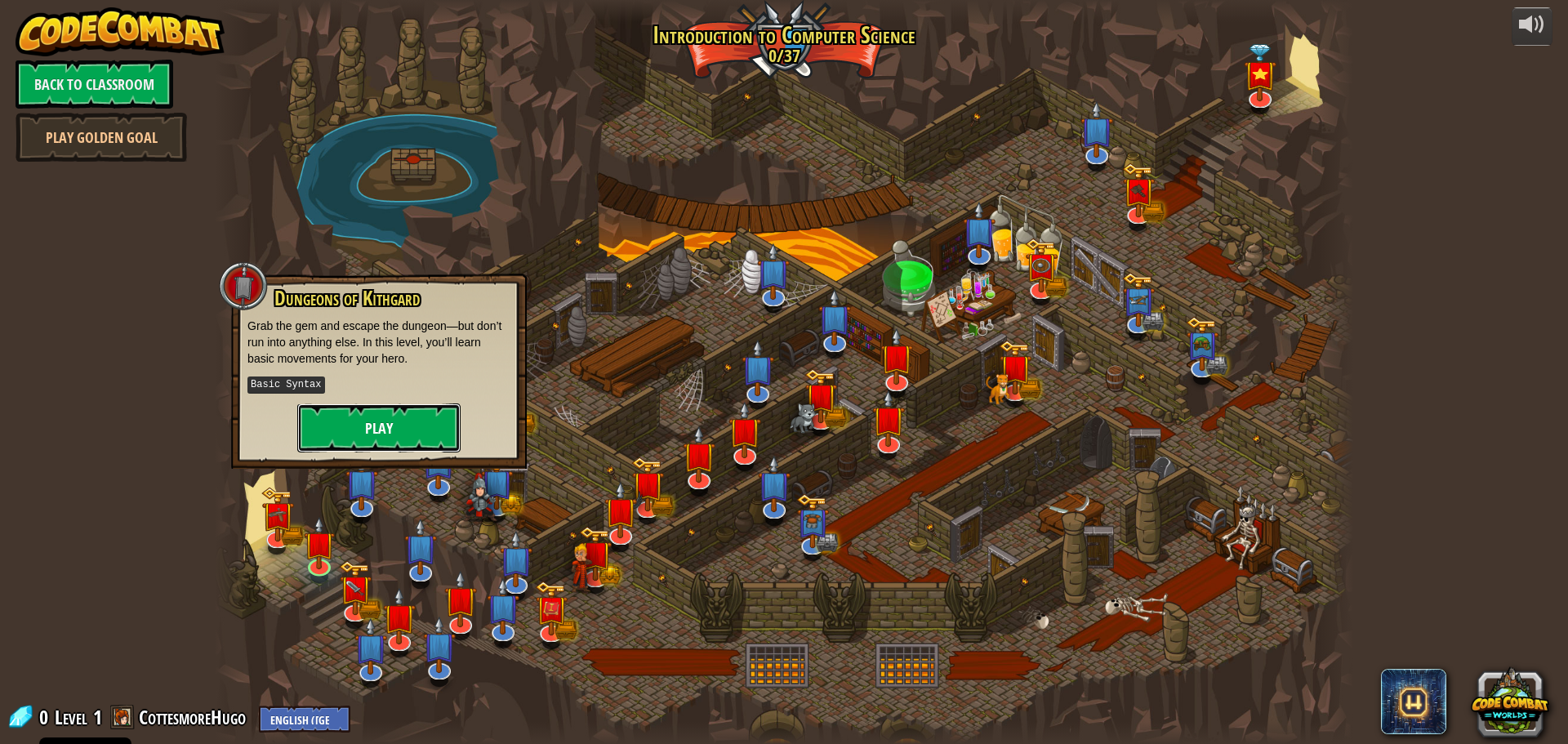
click at [377, 441] on button "Play" at bounding box center [378, 428] width 163 height 49
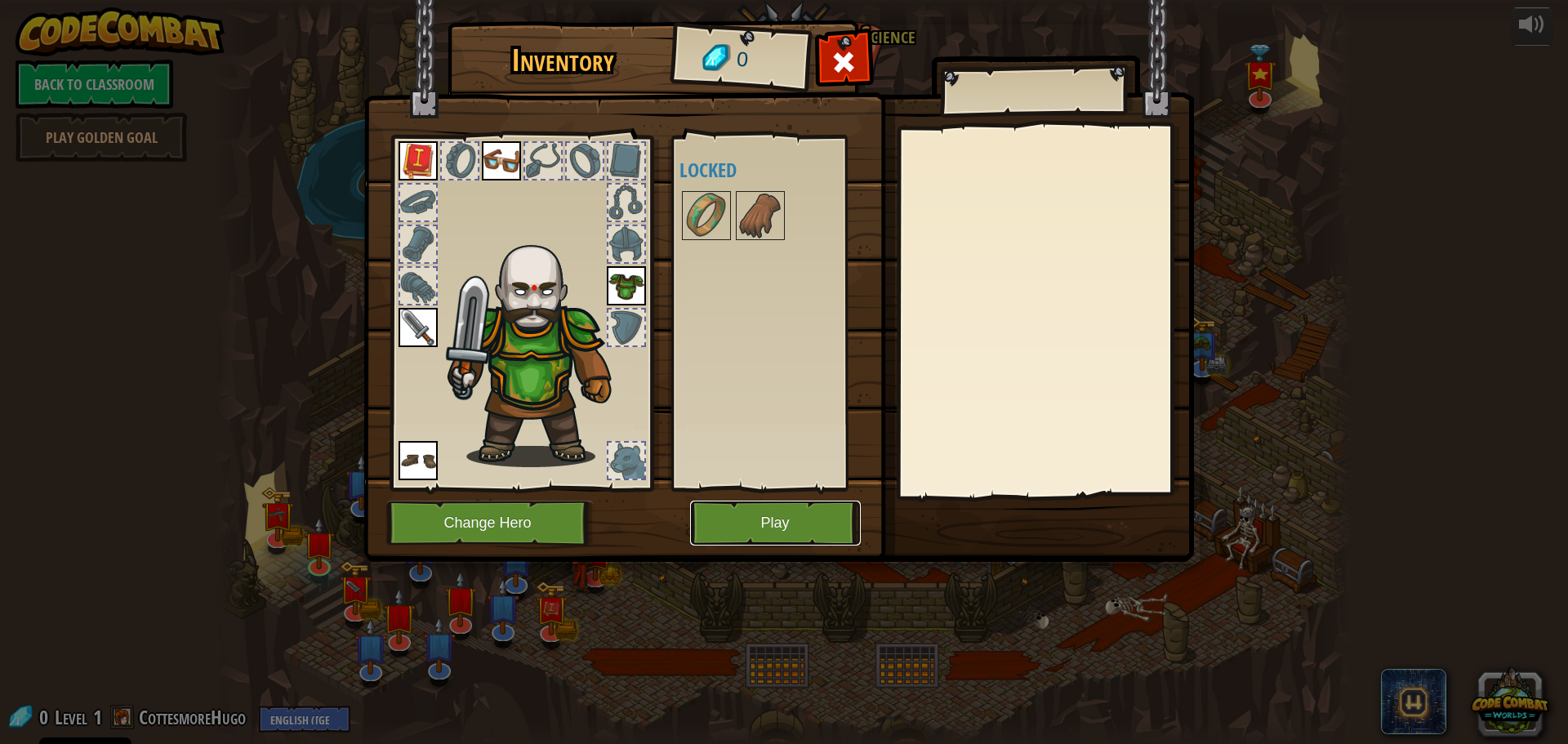
click at [767, 515] on button "Play" at bounding box center [776, 523] width 171 height 44
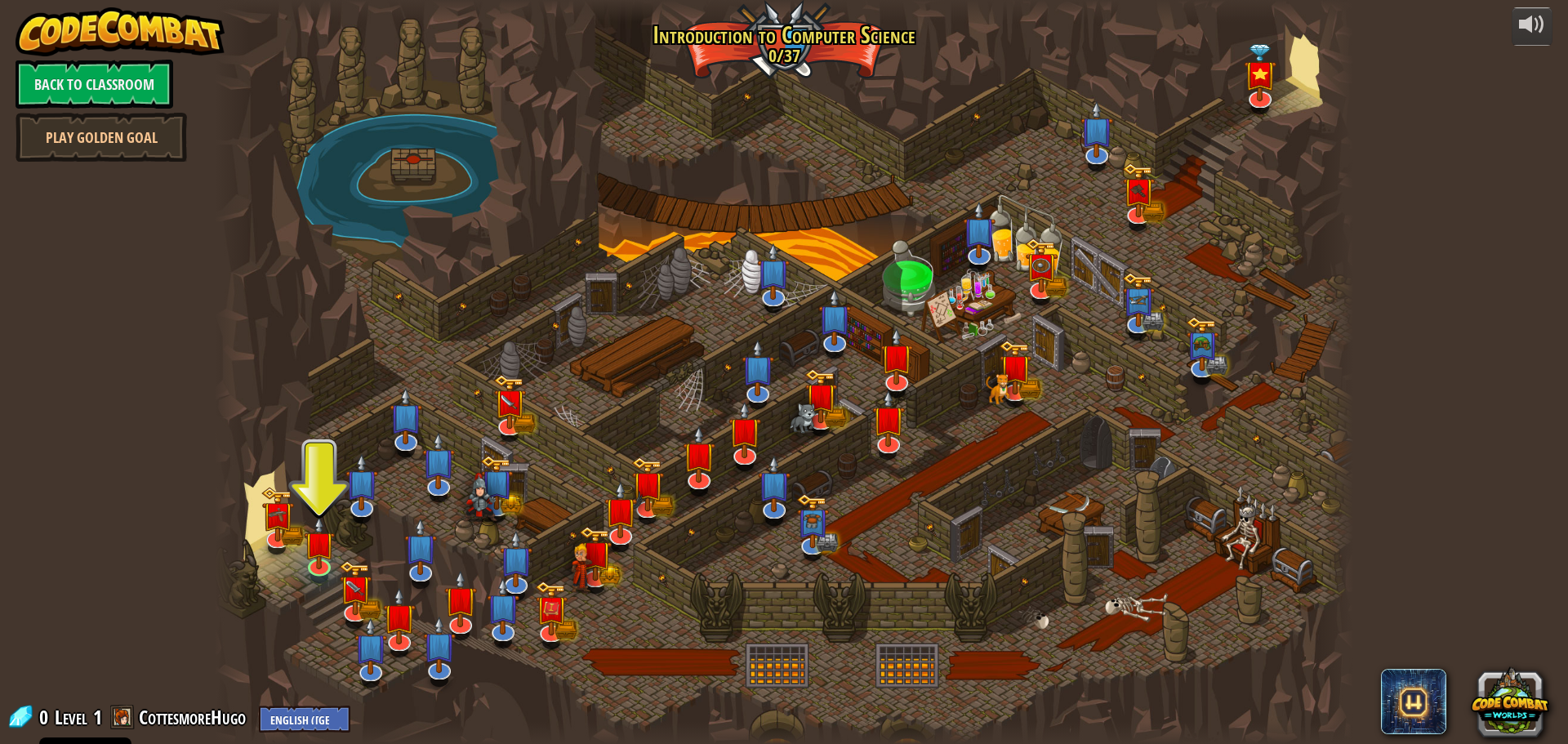
click at [1225, 175] on div at bounding box center [784, 372] width 1138 height 744
drag, startPoint x: 1491, startPoint y: 78, endPoint x: 1235, endPoint y: 181, distance: 275.9
click at [1237, 182] on div at bounding box center [784, 372] width 1138 height 744
click at [749, 455] on img at bounding box center [745, 416] width 34 height 76
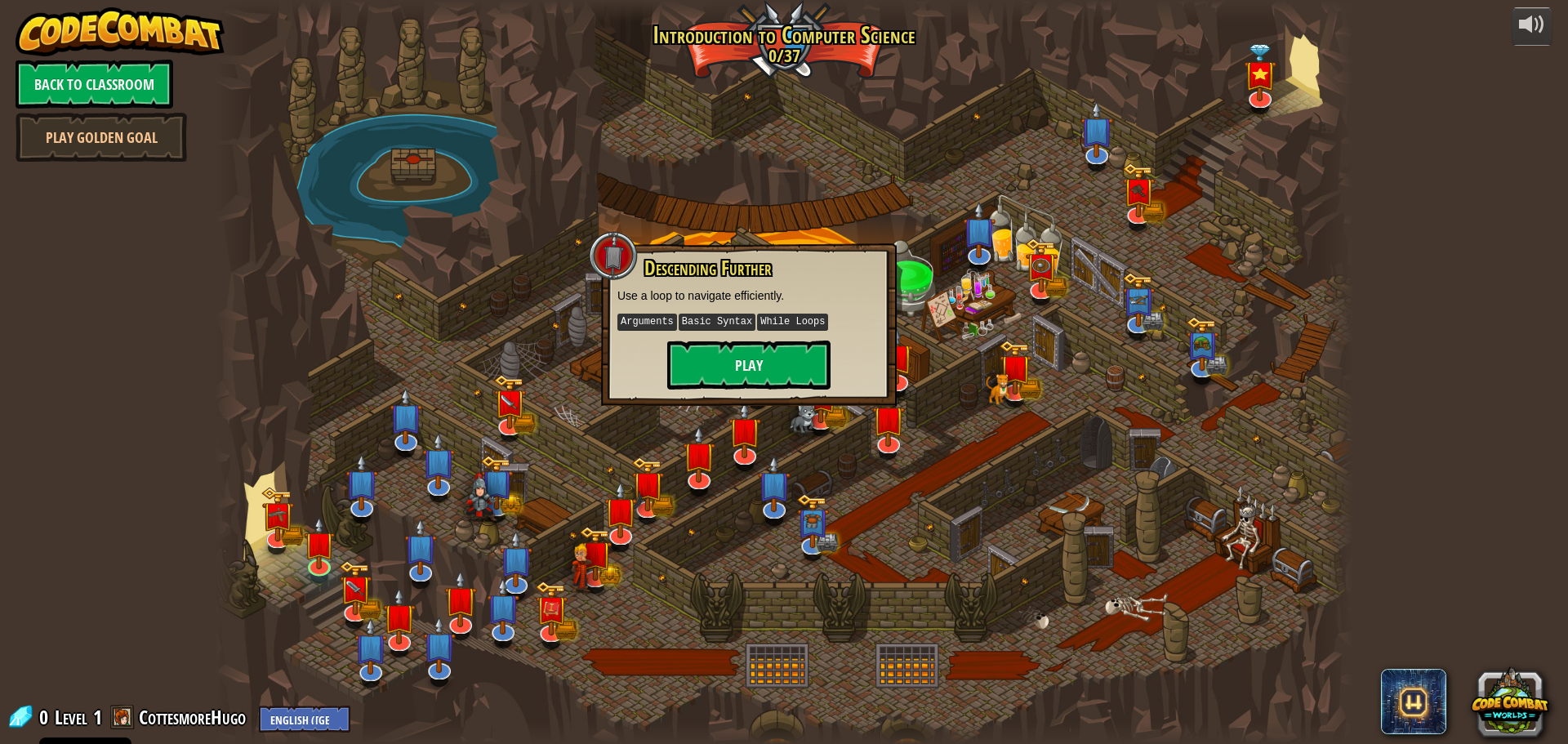
click at [797, 138] on div at bounding box center [784, 372] width 1138 height 744
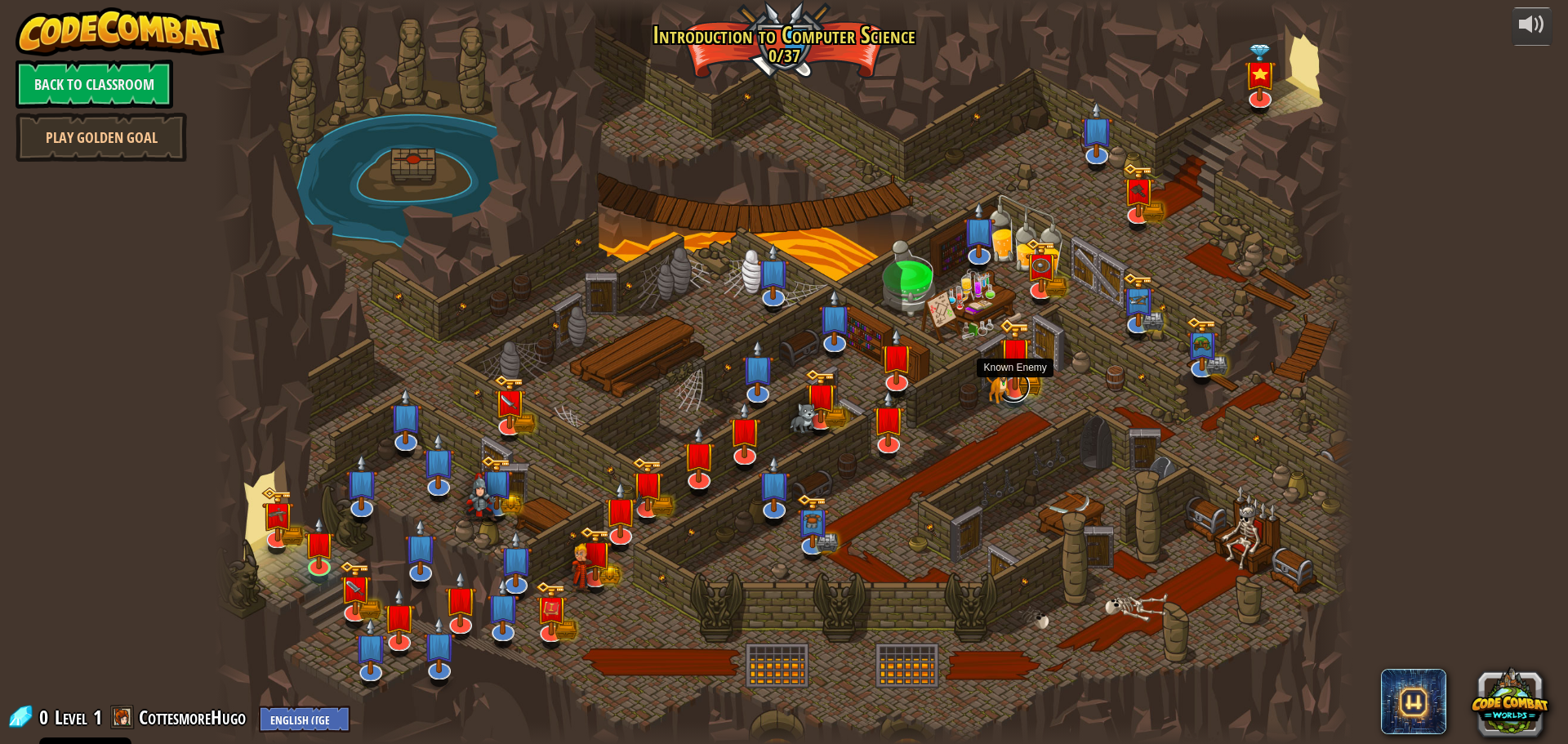
click at [1024, 397] on div "Kithgard Gates Escape the Kithgard dungeons, and don't let the guardians get yo…" at bounding box center [784, 372] width 1138 height 744
click at [1022, 398] on div "Kithgard Gates Escape the Kithgard dungeons, and don't let the guardians get yo…" at bounding box center [784, 372] width 1138 height 744
click at [1014, 389] on img at bounding box center [1016, 355] width 34 height 73
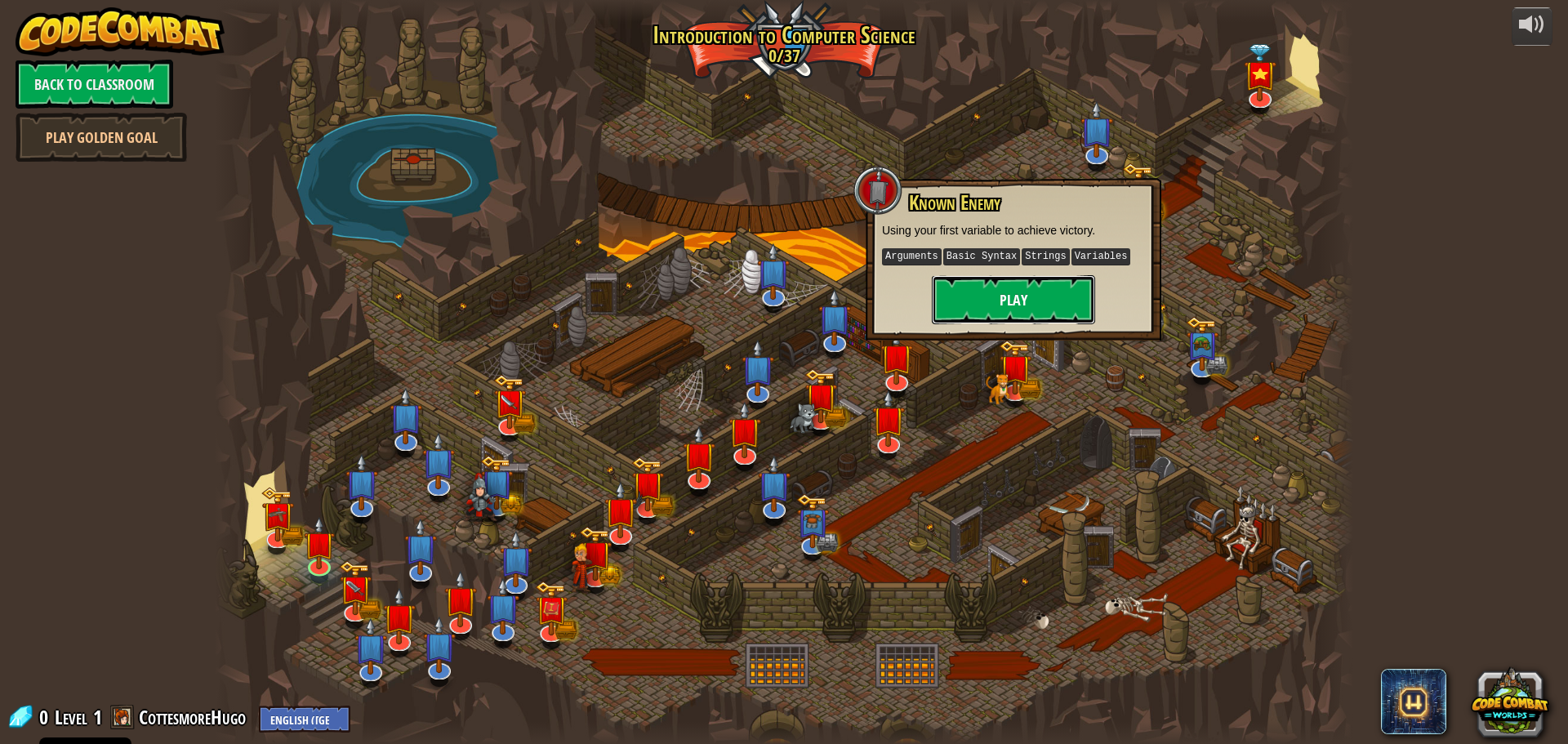
click at [980, 299] on button "Play" at bounding box center [1013, 300] width 163 height 49
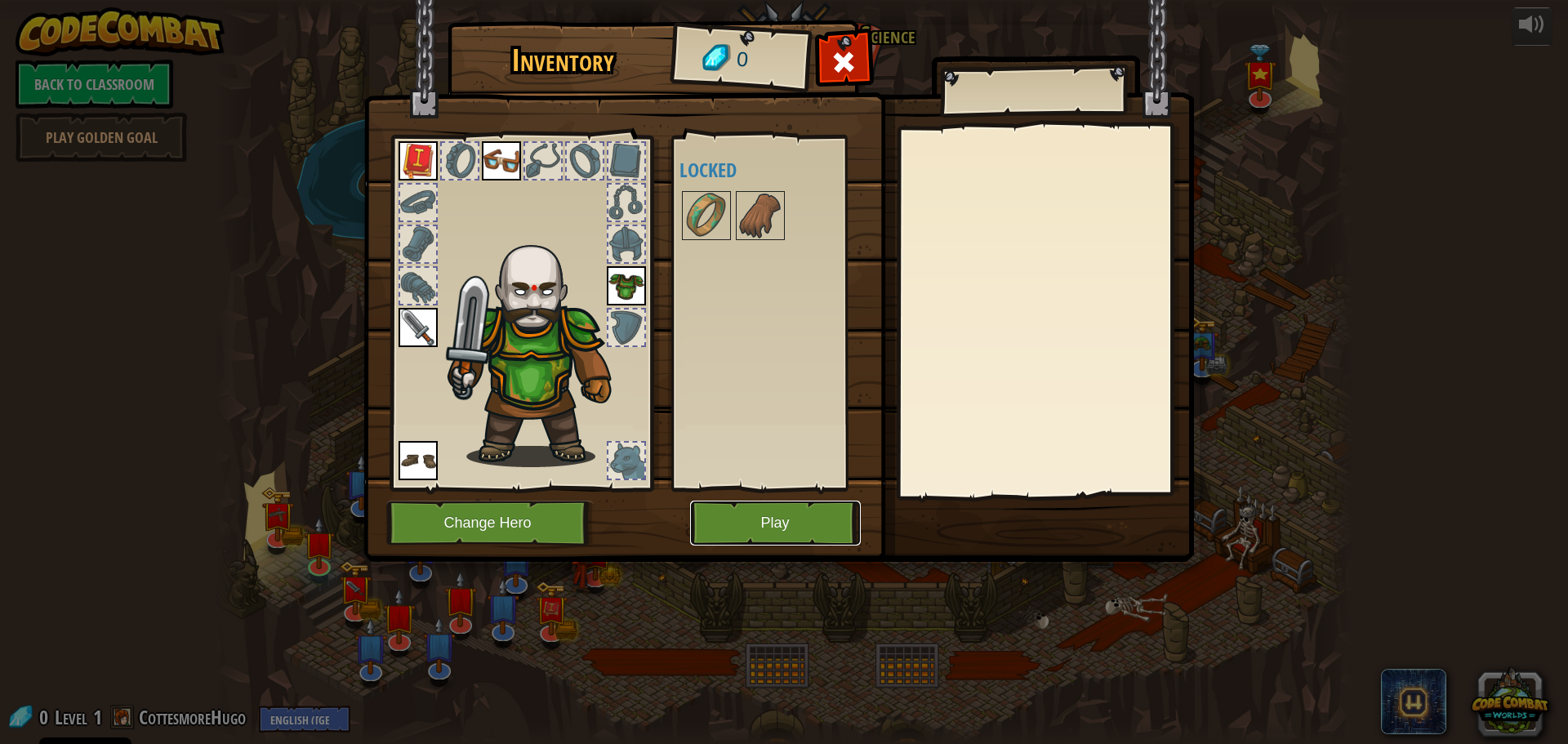
click at [757, 507] on button "Play" at bounding box center [776, 523] width 171 height 44
